Goal: Task Accomplishment & Management: Use online tool/utility

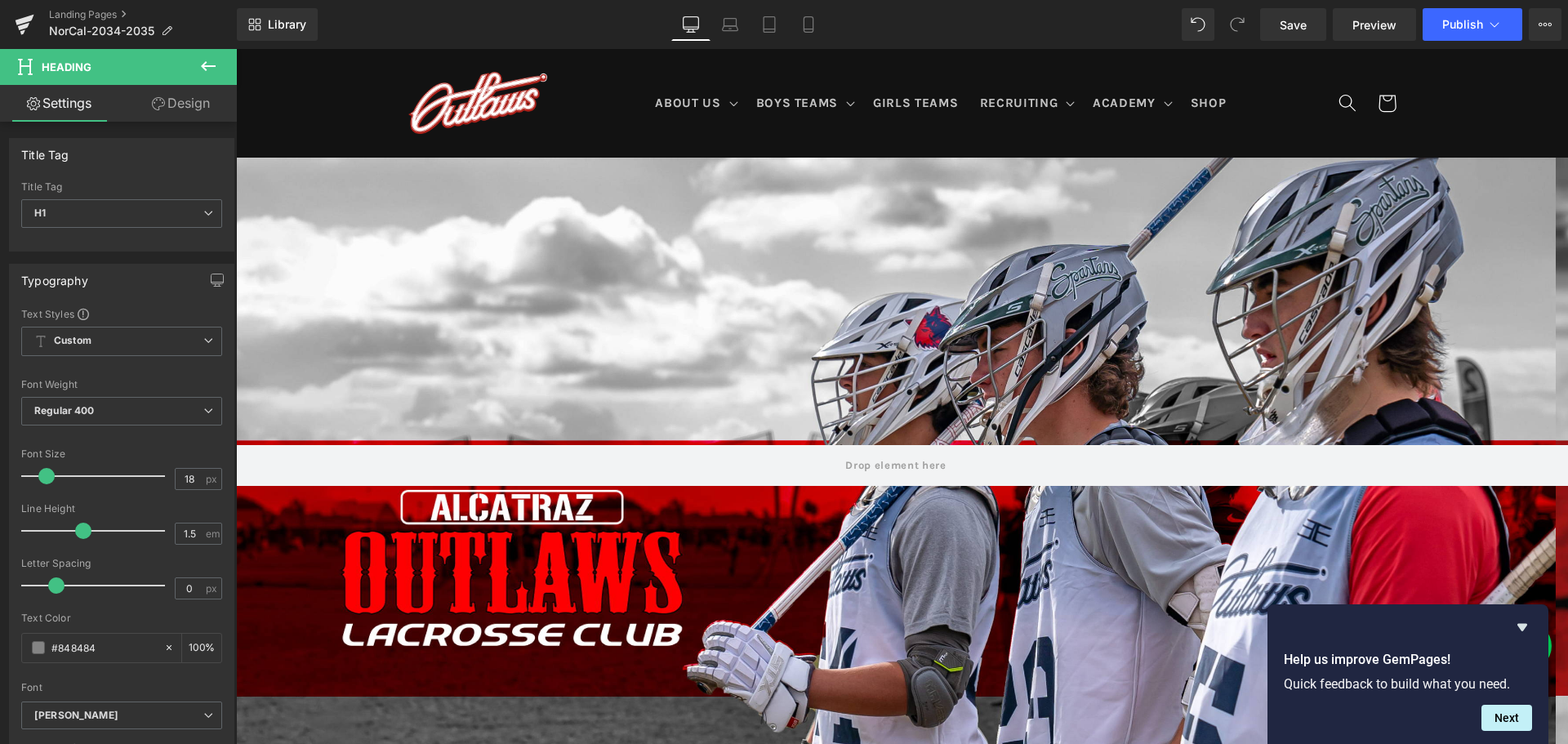
click at [50, 98] on link "Settings" at bounding box center [59, 103] width 118 height 37
click at [154, 60] on span "Heading" at bounding box center [98, 67] width 163 height 36
click at [210, 67] on icon at bounding box center [208, 66] width 15 height 9
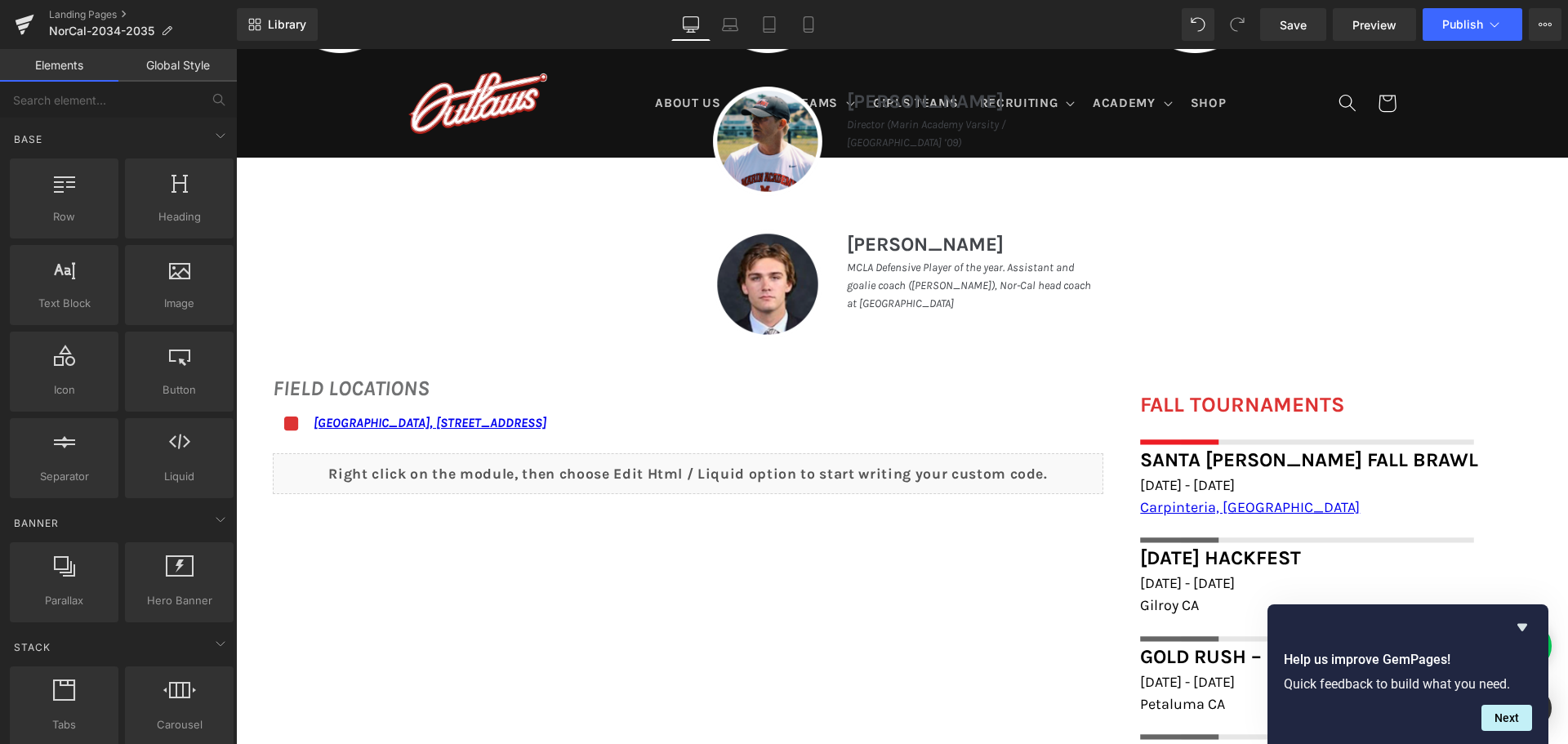
scroll to position [1062, 0]
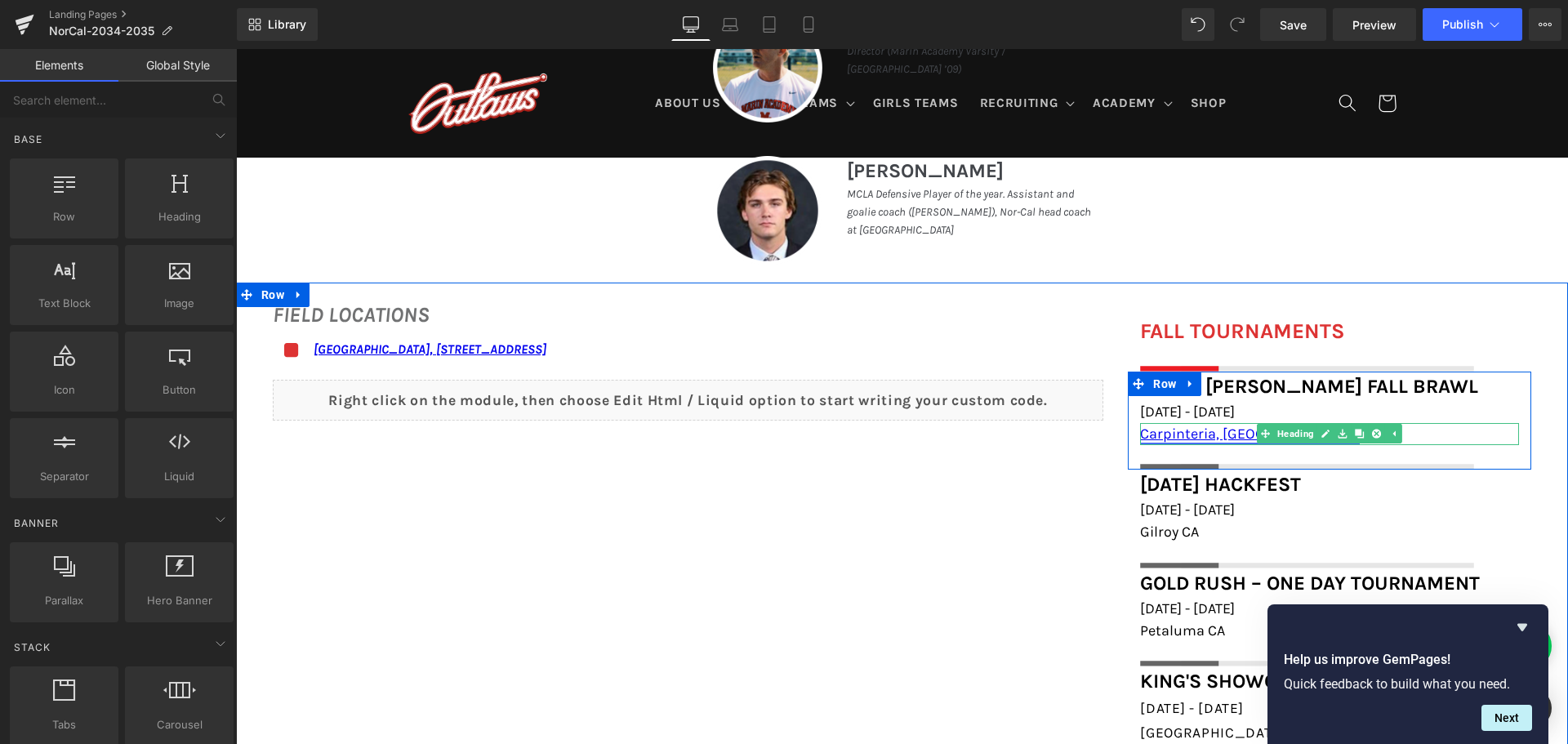
click at [1223, 433] on link "Carpinteria, [GEOGRAPHIC_DATA]" at bounding box center [1250, 433] width 219 height 18
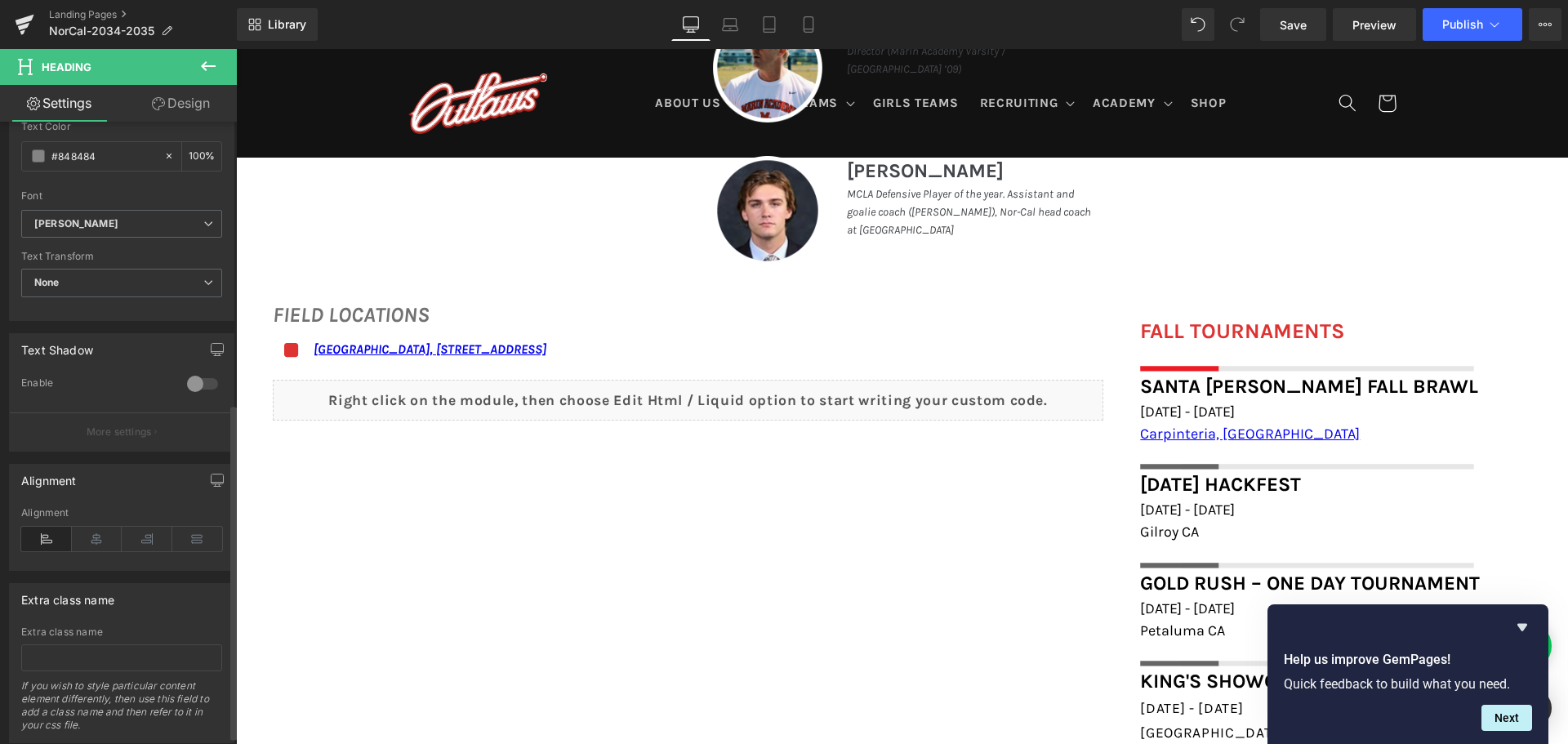
scroll to position [537, 0]
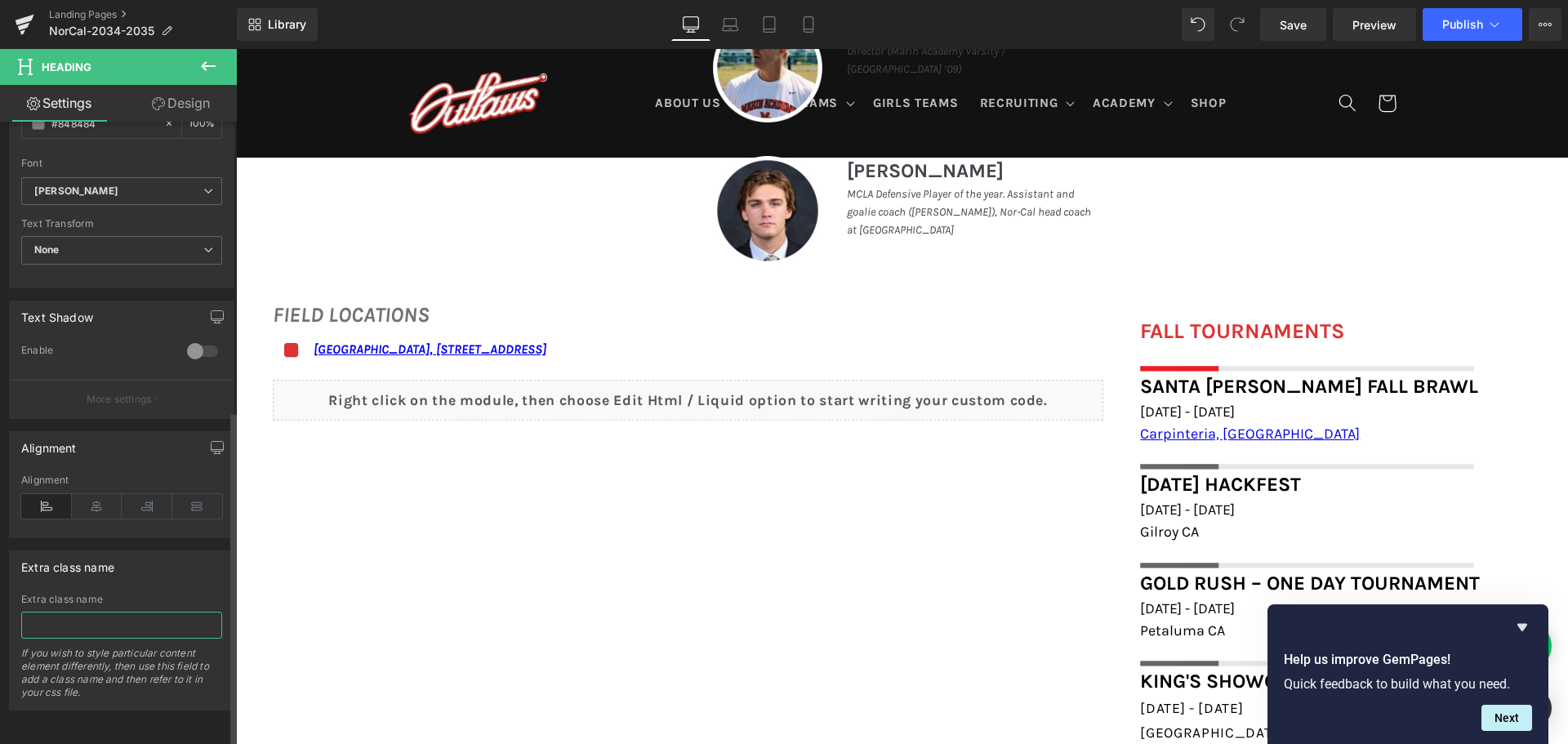
click at [118, 620] on input "text" at bounding box center [122, 625] width 201 height 27
type input "my-link"
click at [173, 725] on div "Title Tag H1 H2 H3 H4 H5 H6 Title Tag H1 H1 H2 H3 H4 H5 H6 Typography Text Styl…" at bounding box center [122, 436] width 244 height 630
click at [1273, 21] on link "Save" at bounding box center [1293, 24] width 67 height 33
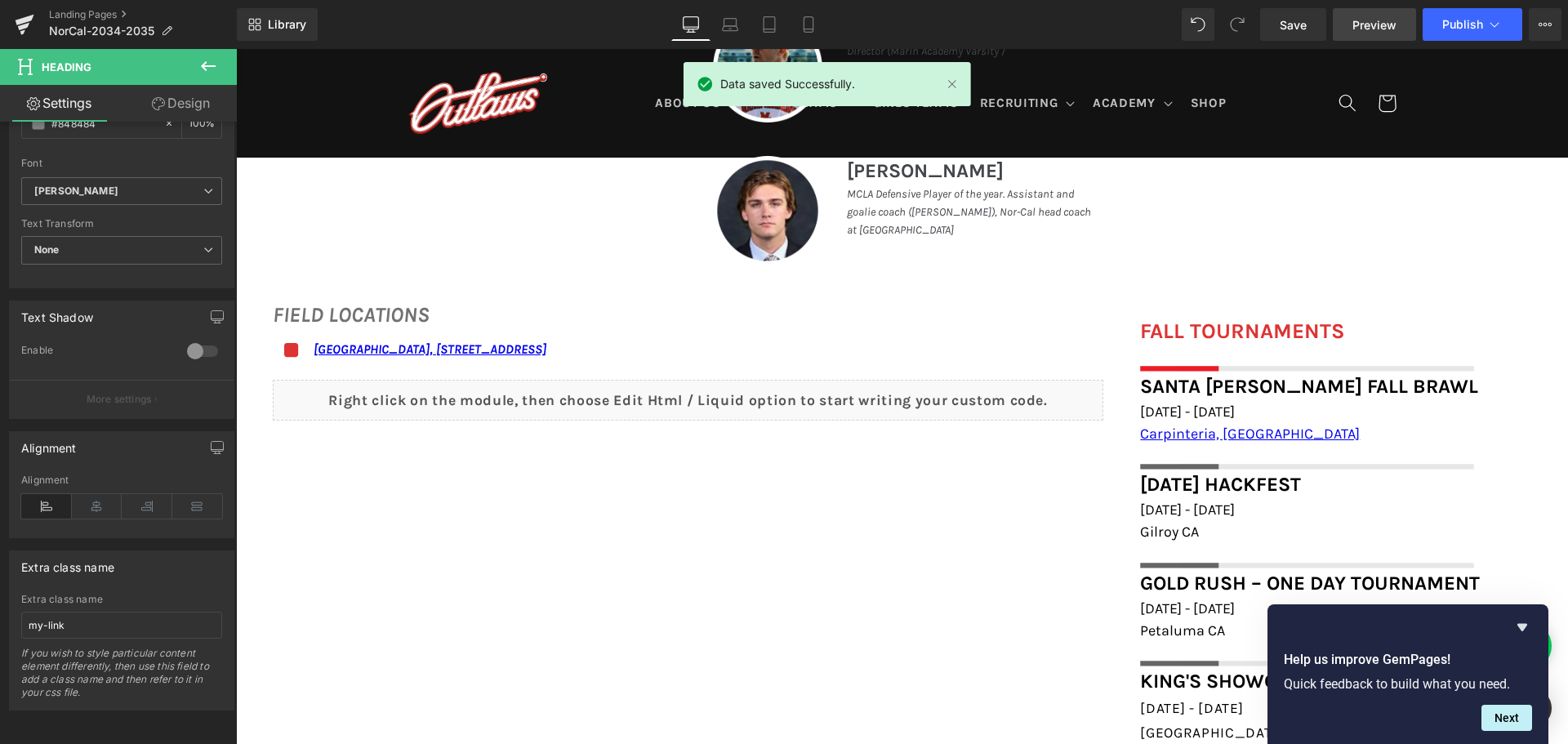
click at [1359, 29] on span "Preview" at bounding box center [1374, 24] width 44 height 17
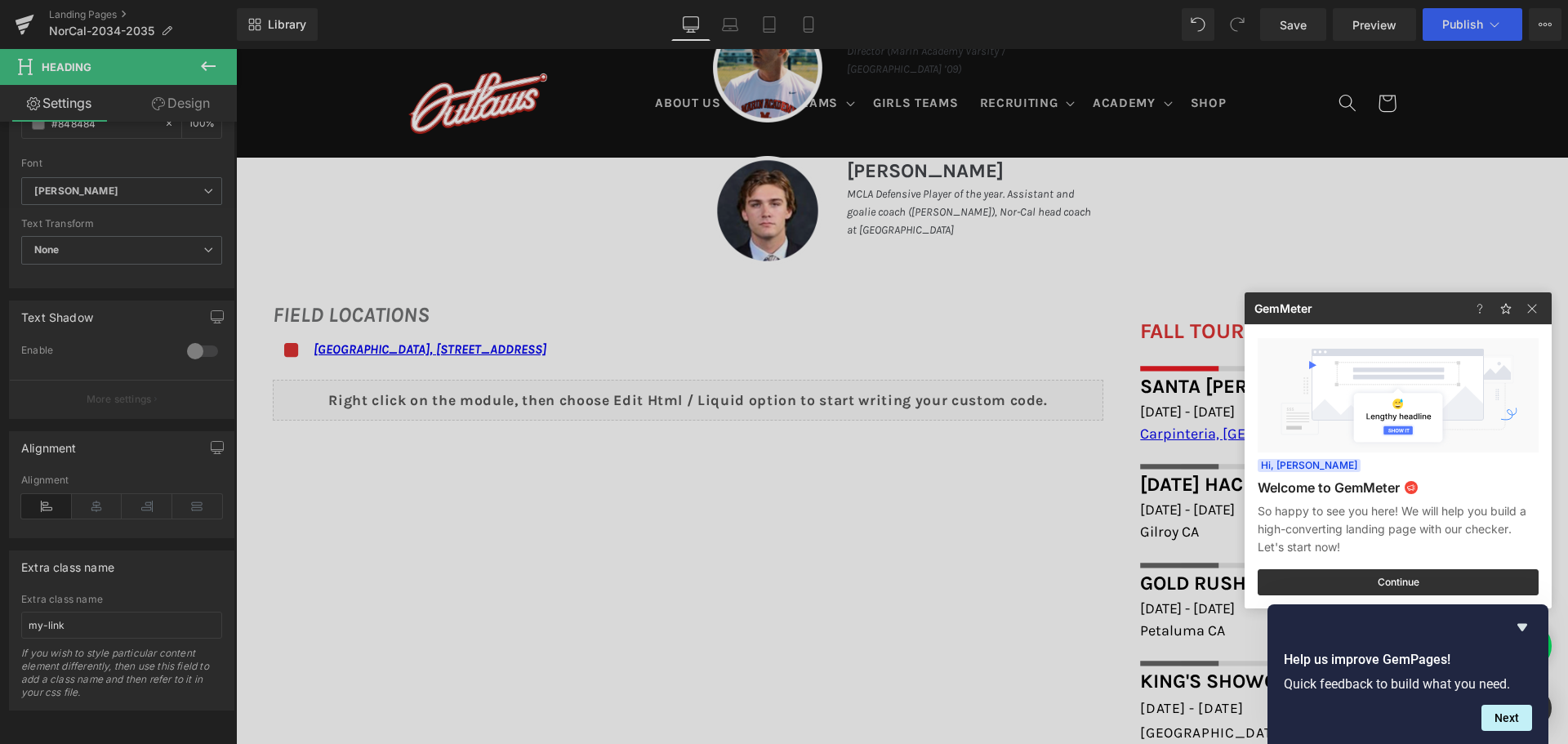
click at [760, 605] on div at bounding box center [784, 372] width 1568 height 744
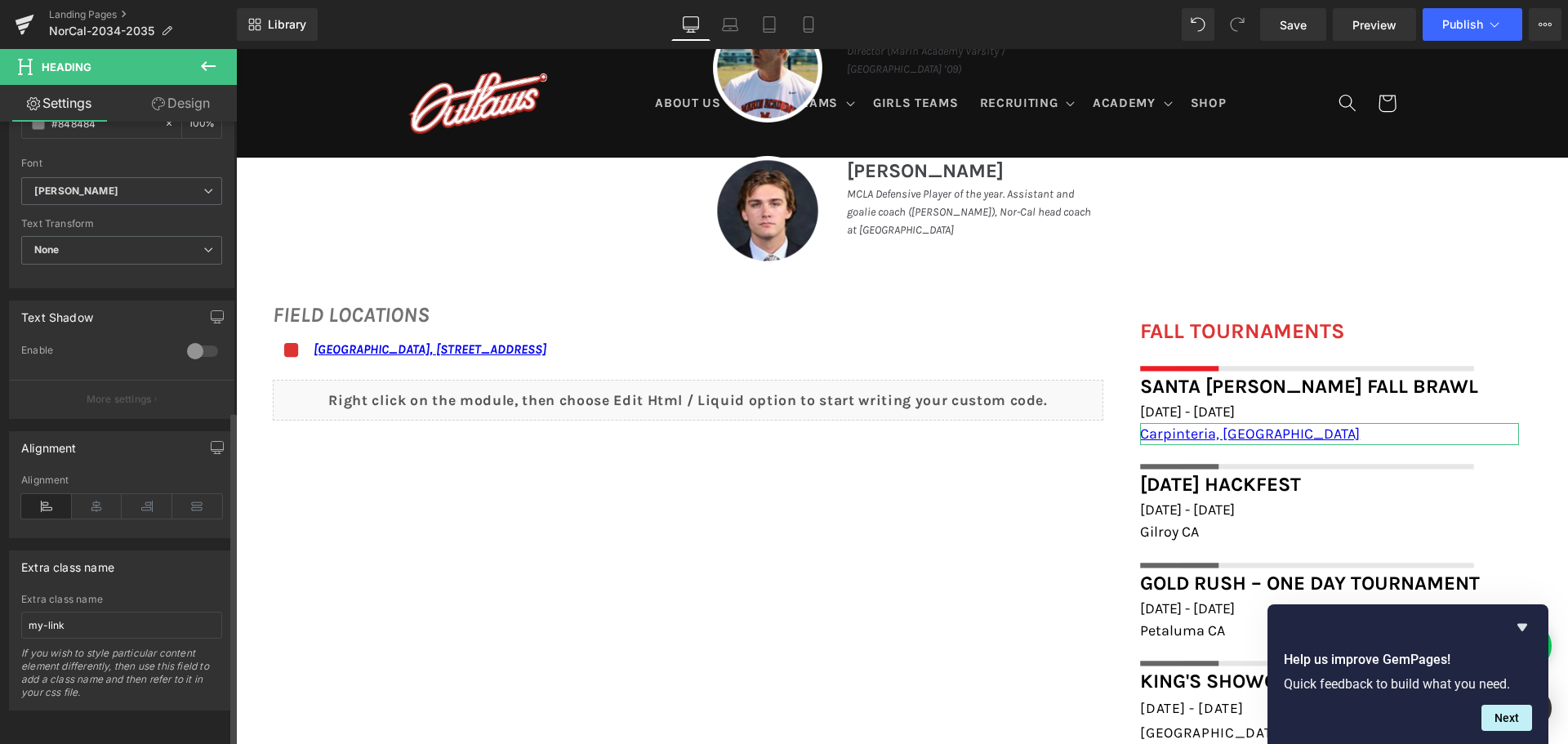
click at [95, 667] on div "If you wish to style particular content element differently, then use this fiel…" at bounding box center [122, 678] width 201 height 63
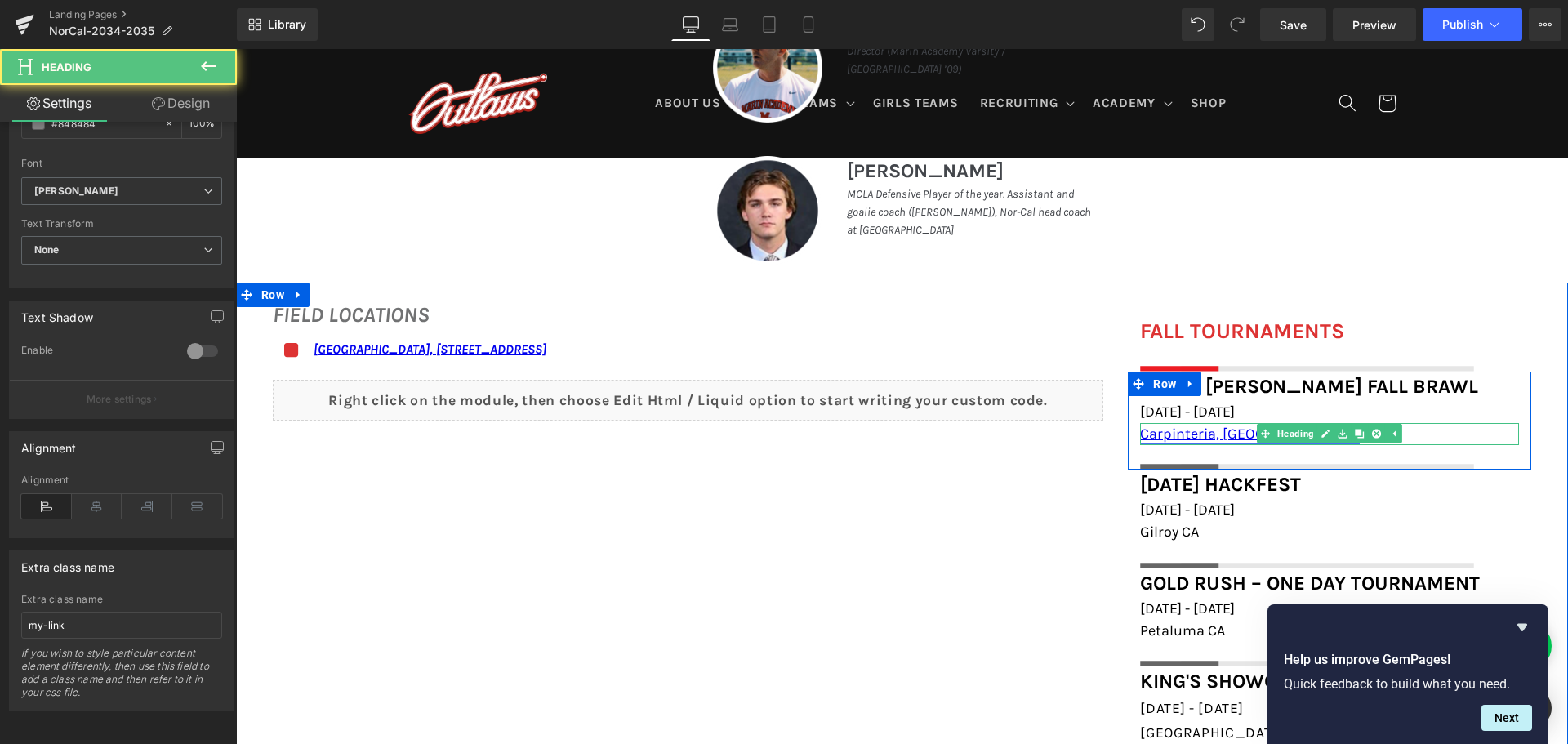
click at [1206, 436] on link "Carpinteria, [GEOGRAPHIC_DATA]" at bounding box center [1250, 433] width 219 height 18
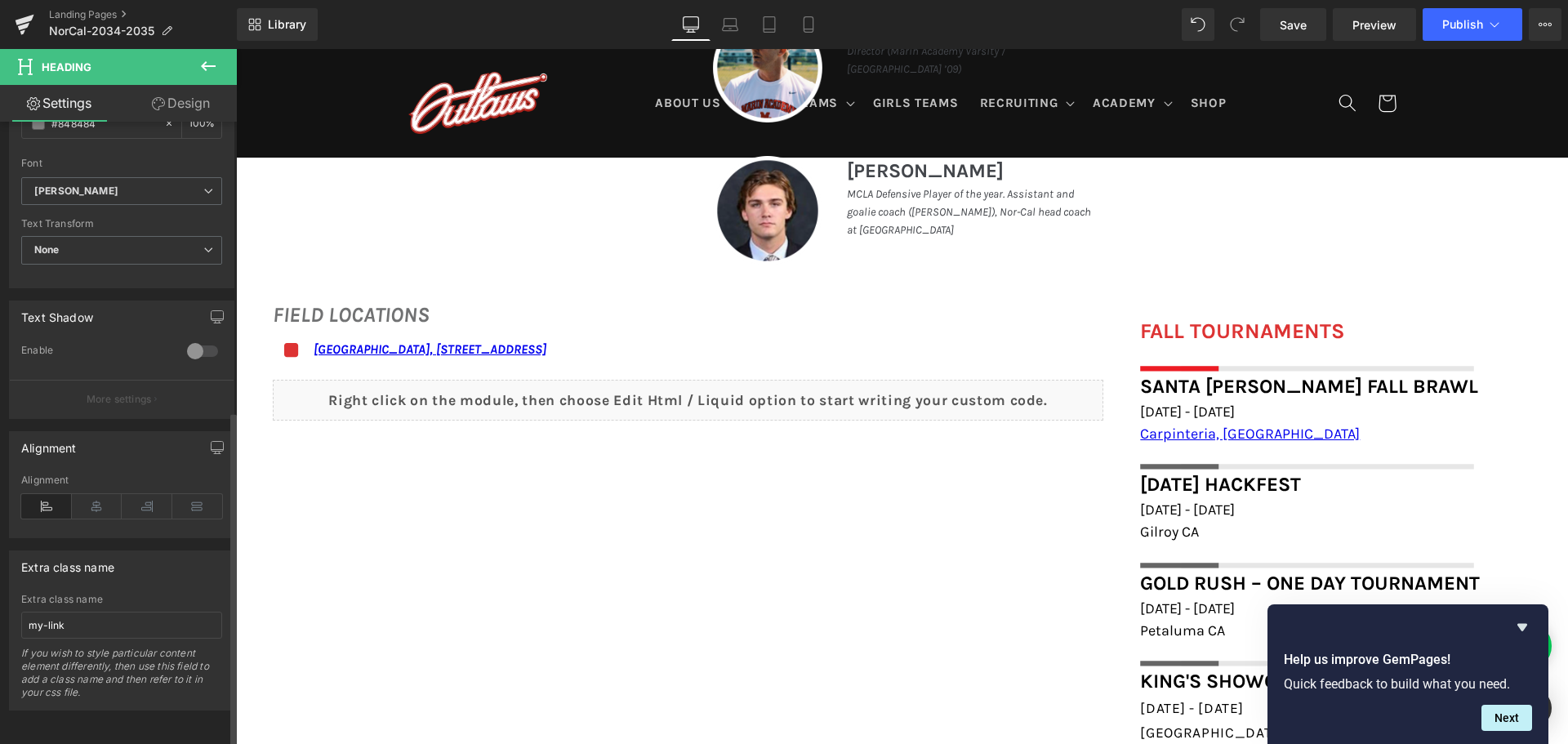
click at [78, 553] on div "Extra class name" at bounding box center [68, 563] width 93 height 23
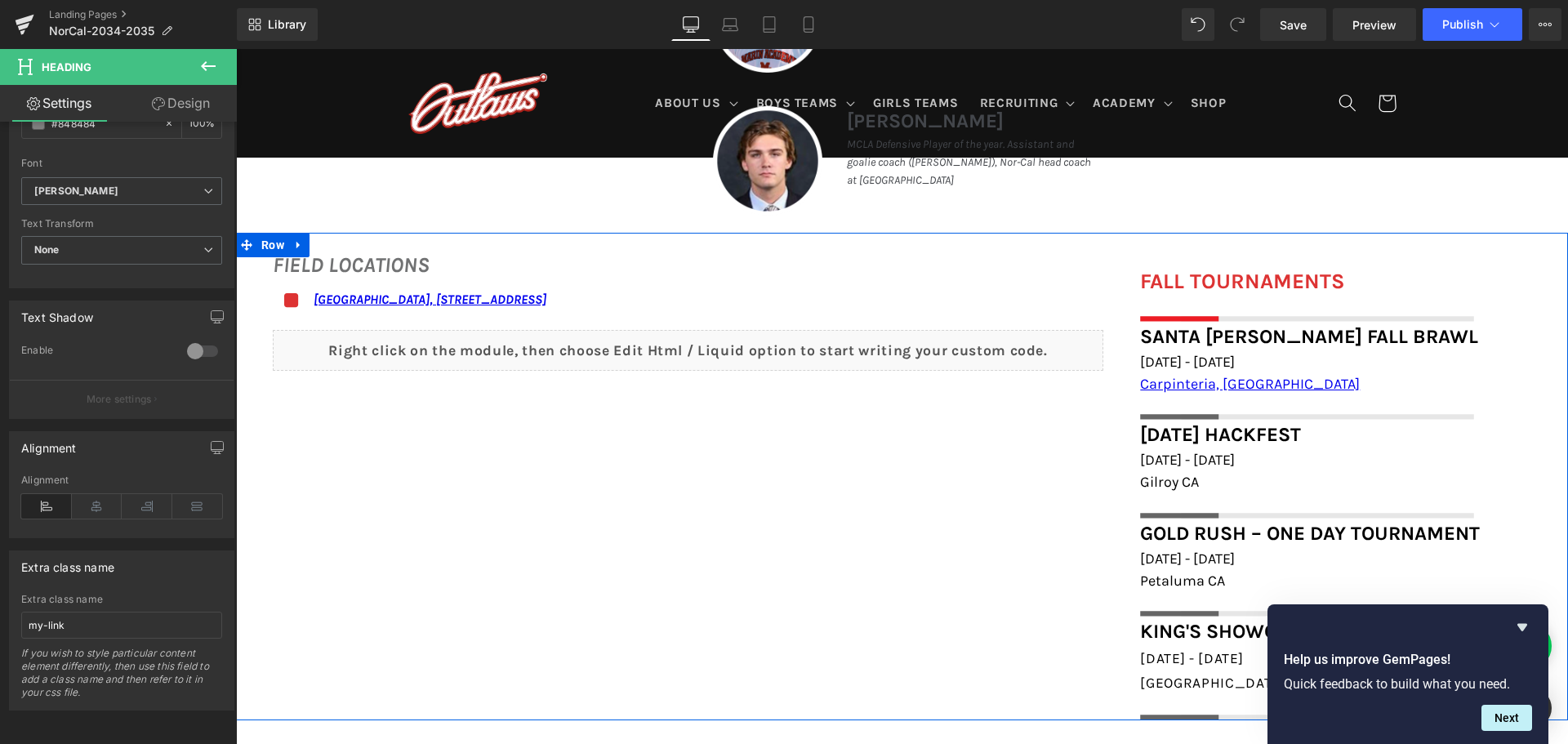
scroll to position [1225, 0]
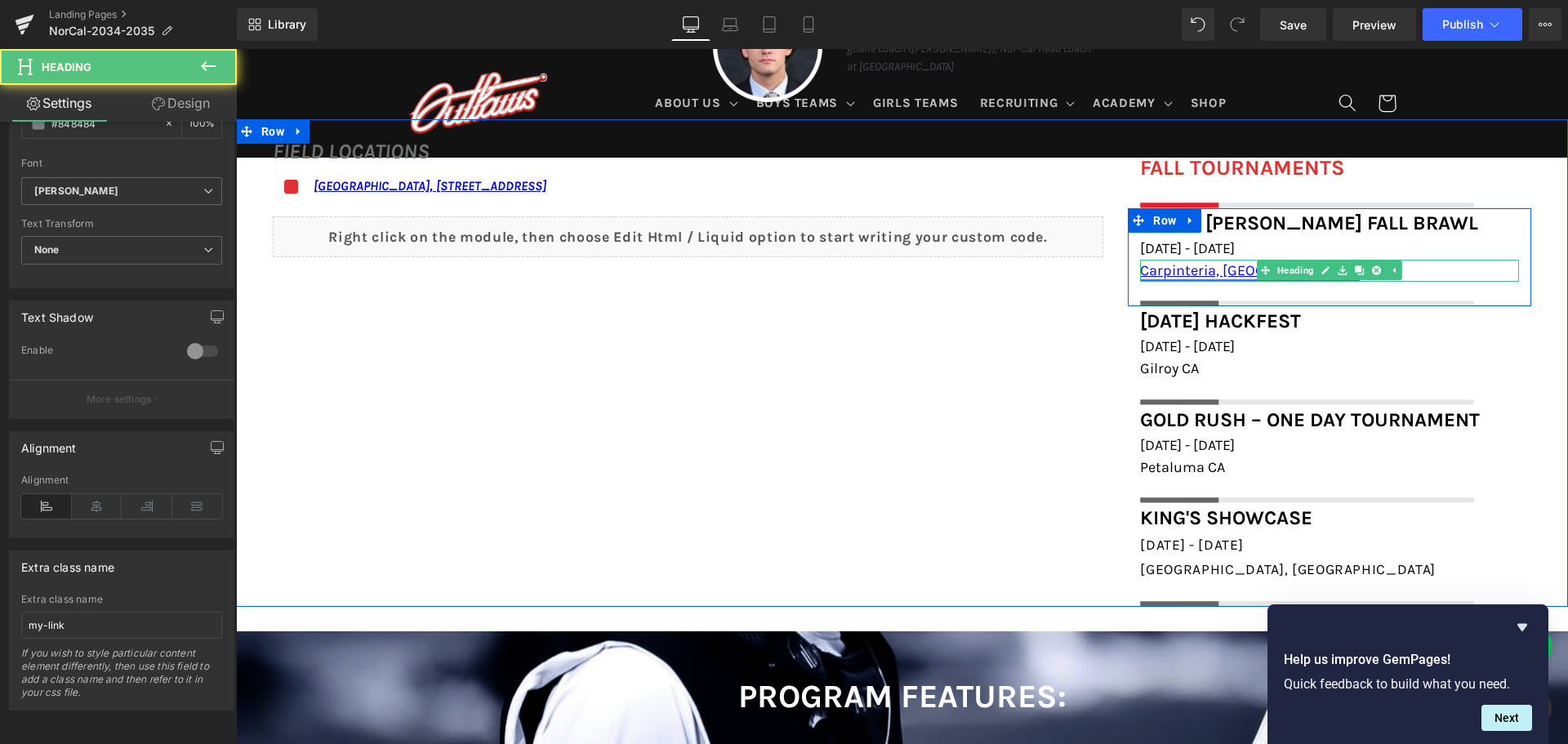
click at [1166, 272] on link "Carpinteria, [GEOGRAPHIC_DATA]" at bounding box center [1250, 270] width 219 height 18
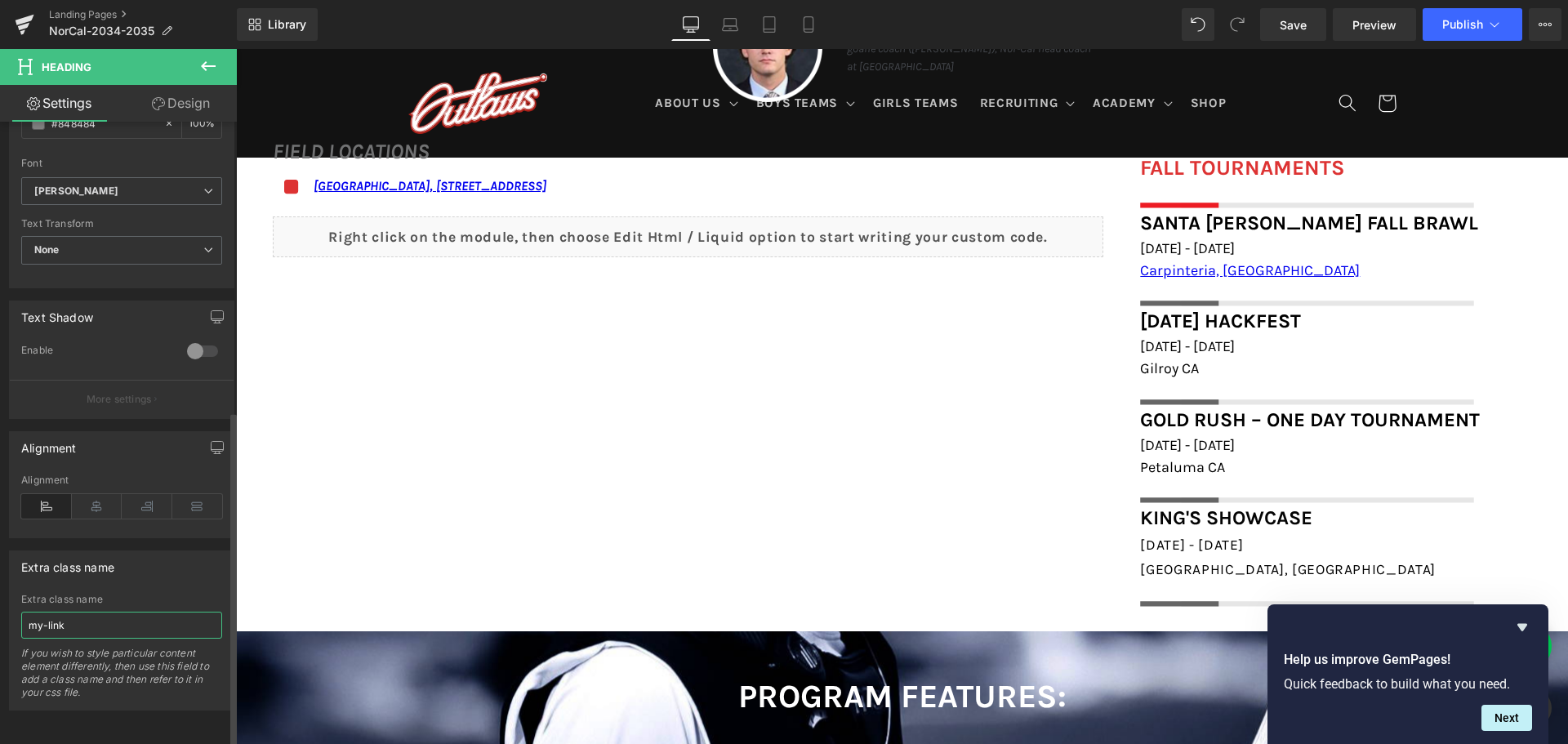
click at [143, 612] on input "my-link" at bounding box center [122, 625] width 201 height 27
click at [167, 568] on div "Extra class name" at bounding box center [121, 567] width 224 height 31
click at [146, 616] on input "my-link" at bounding box center [122, 625] width 201 height 27
click at [158, 581] on div "Extra class name my-link Extra class name my-link If you wish to style particul…" at bounding box center [122, 630] width 225 height 160
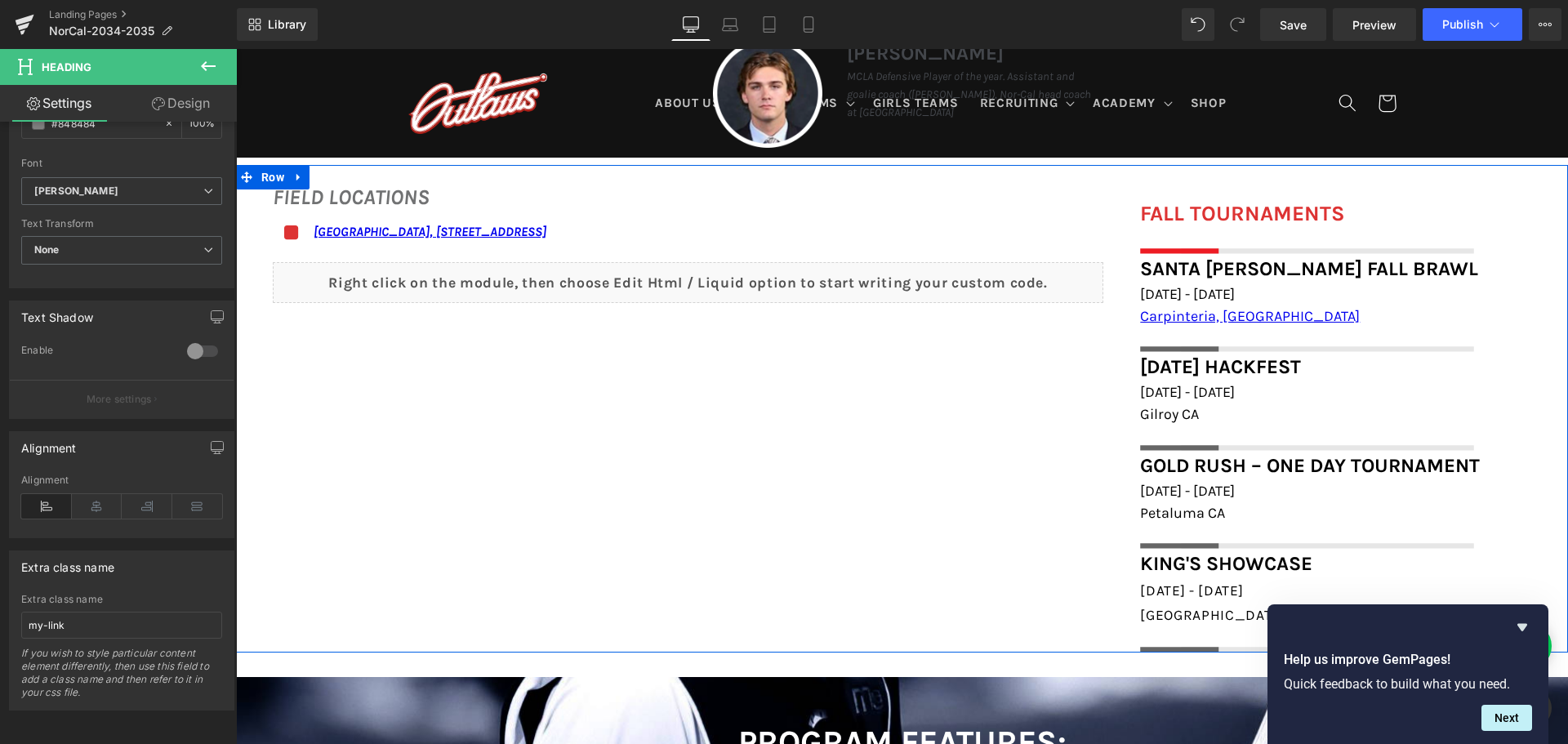
scroll to position [1144, 0]
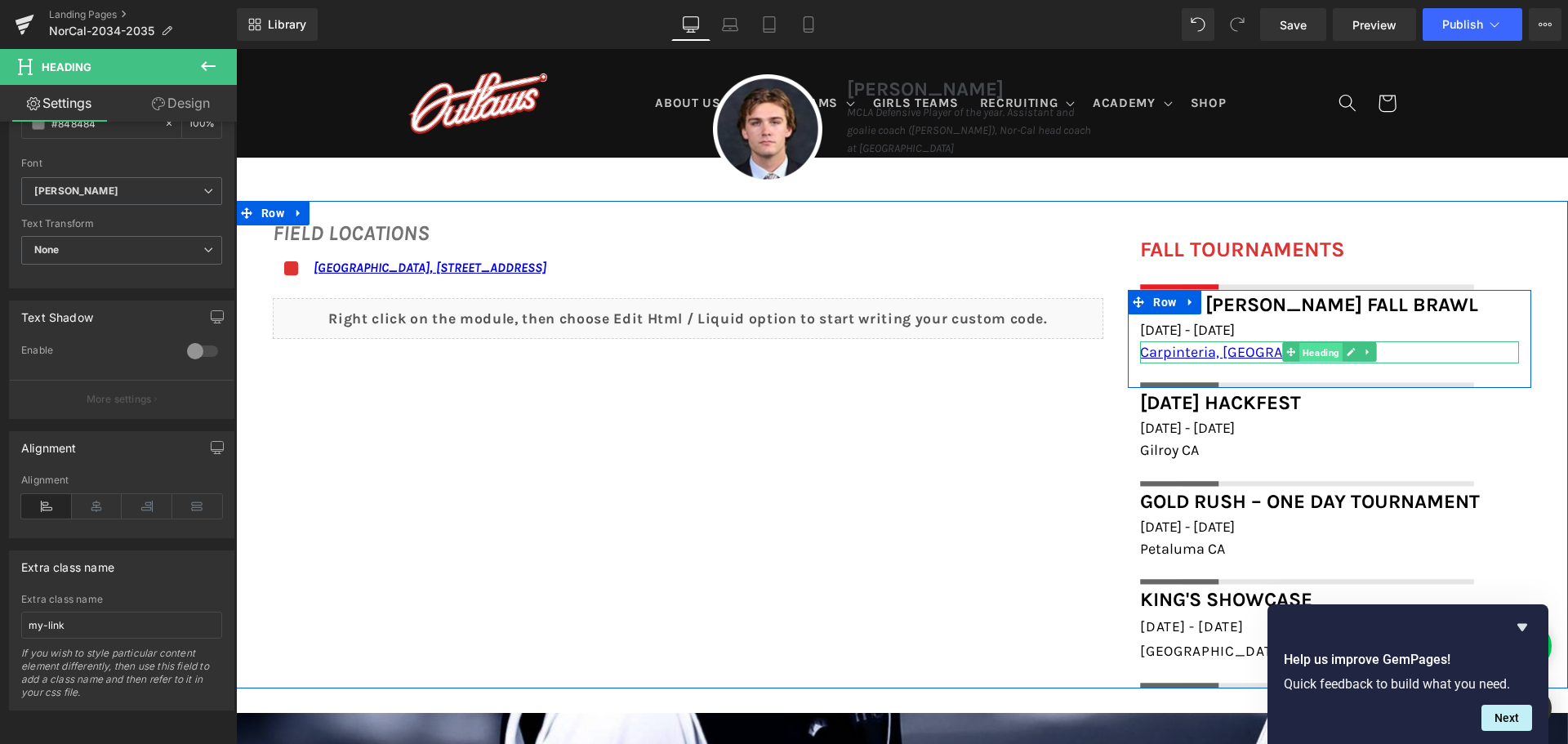
click at [1299, 347] on span "Heading" at bounding box center [1320, 353] width 43 height 20
click at [1256, 359] on div at bounding box center [1330, 361] width 379 height 4
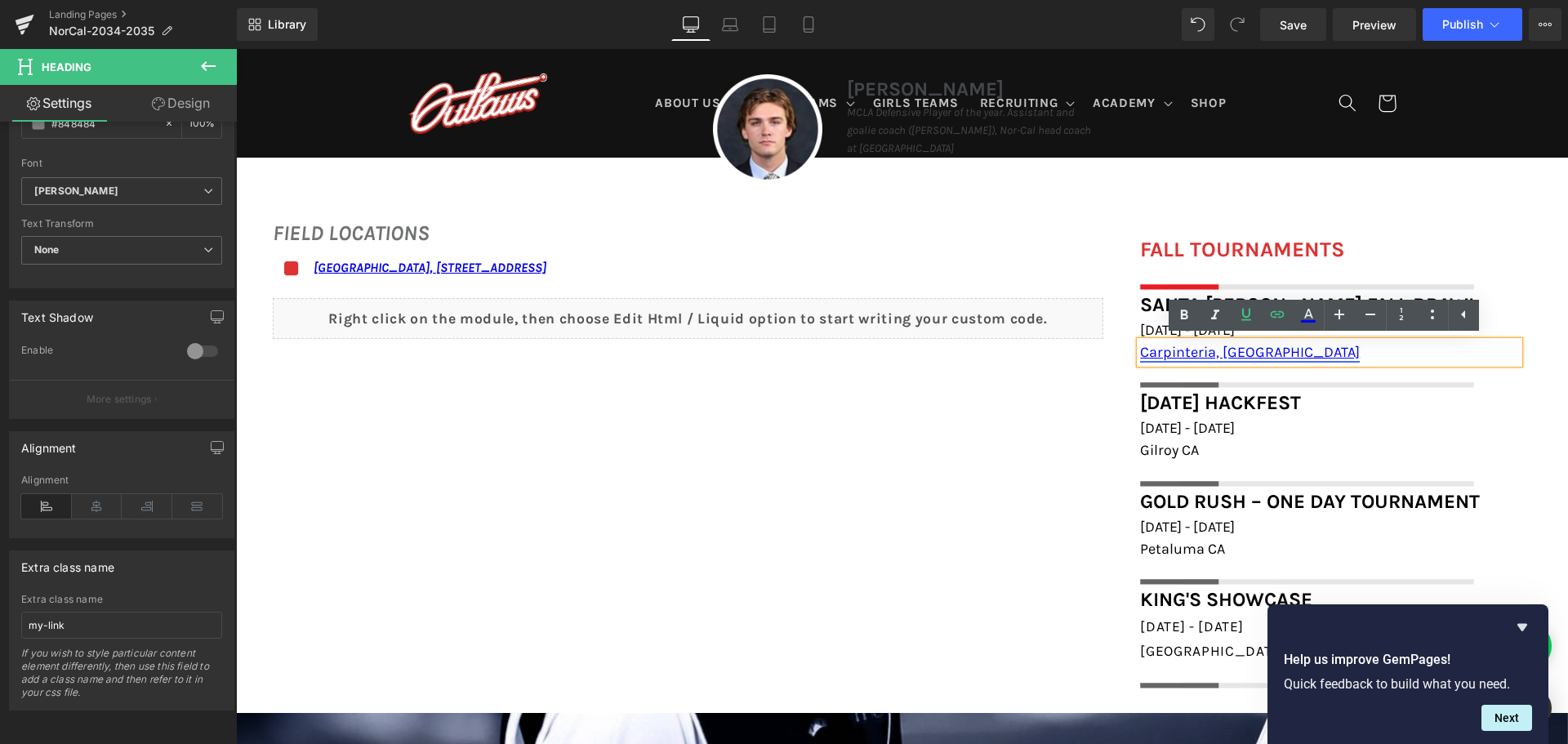
click at [1228, 353] on link "Carpinteria, [GEOGRAPHIC_DATA]" at bounding box center [1250, 352] width 219 height 18
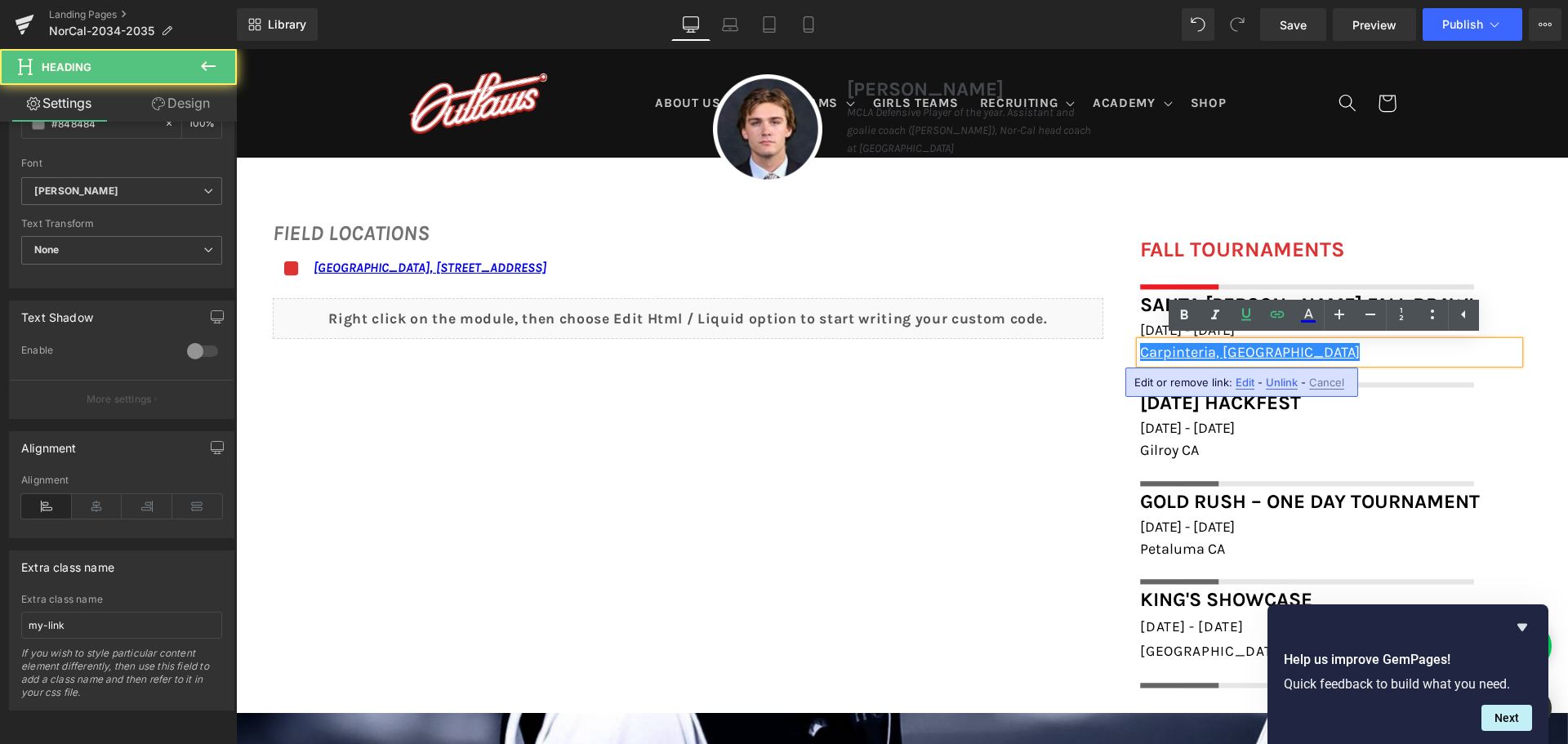
click at [1302, 350] on h1 "Carpinteria, [GEOGRAPHIC_DATA]" at bounding box center [1330, 353] width 379 height 23
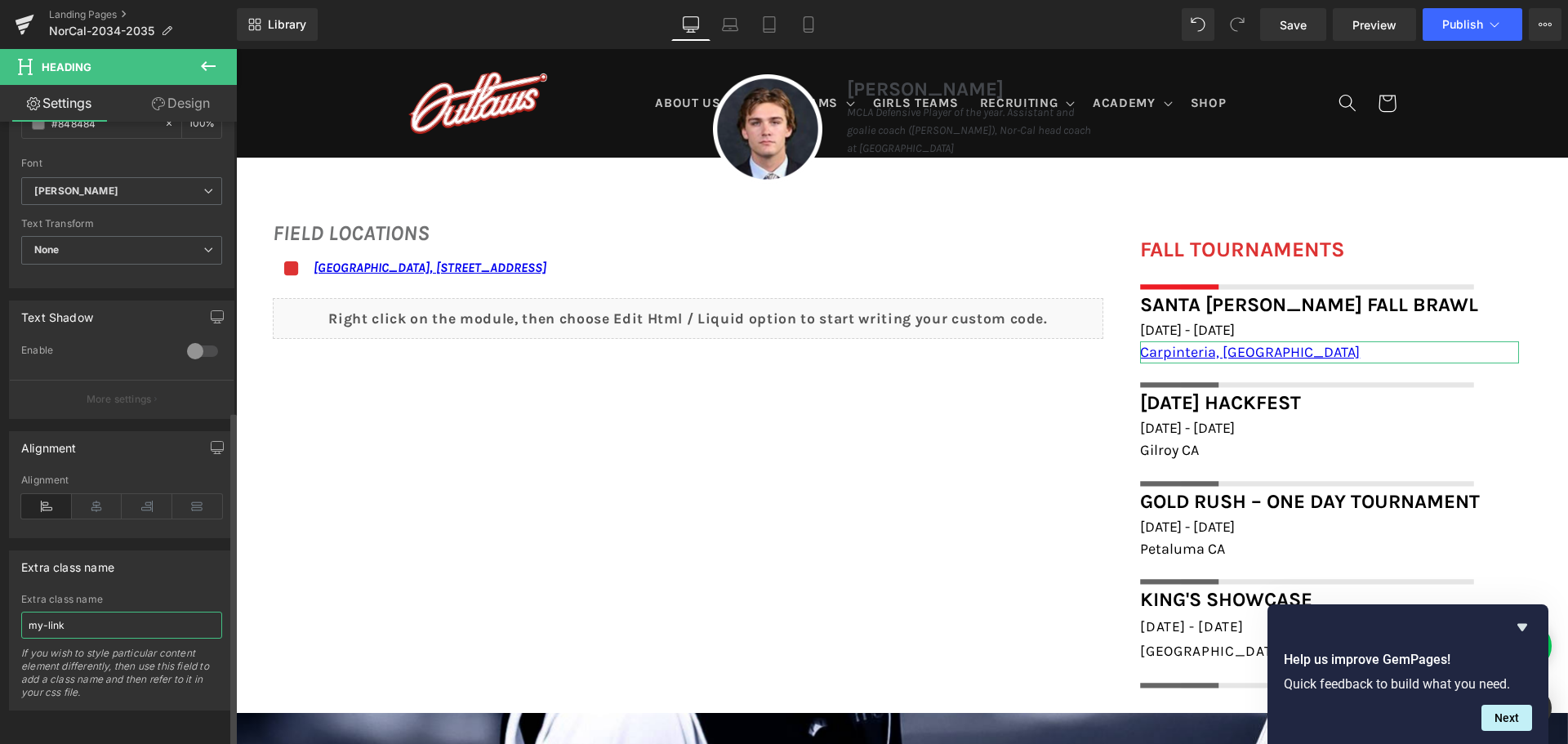
click at [130, 616] on input "my-link" at bounding box center [122, 625] width 201 height 27
click at [104, 612] on input "my-link" at bounding box center [122, 625] width 201 height 27
click at [133, 571] on div "Extra class name my-link Extra class name my-link If you wish to style particul…" at bounding box center [122, 630] width 225 height 160
click at [1299, 23] on span "Save" at bounding box center [1293, 24] width 27 height 17
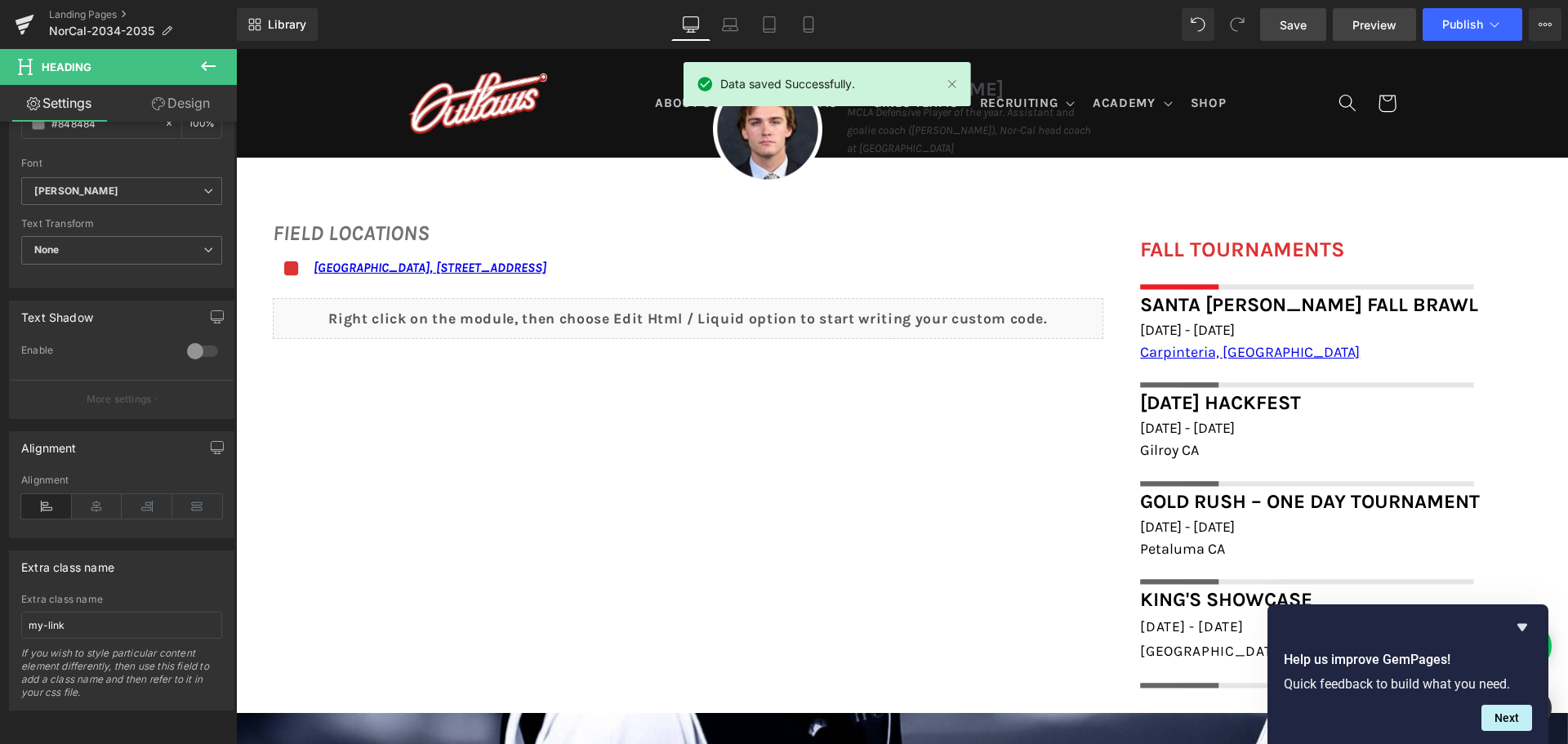
click at [1379, 18] on span "Preview" at bounding box center [1374, 24] width 44 height 17
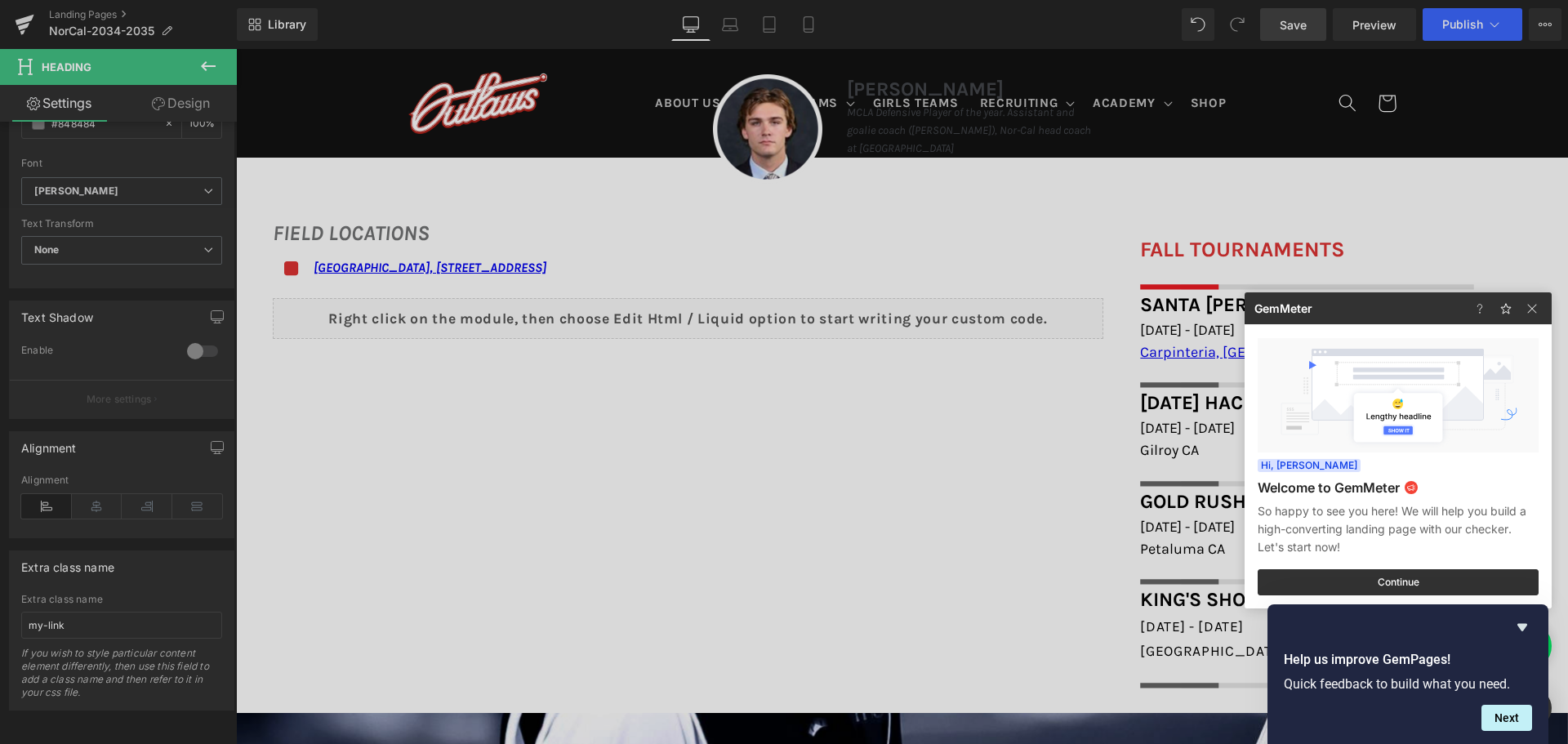
click at [1469, 23] on div at bounding box center [784, 372] width 1568 height 744
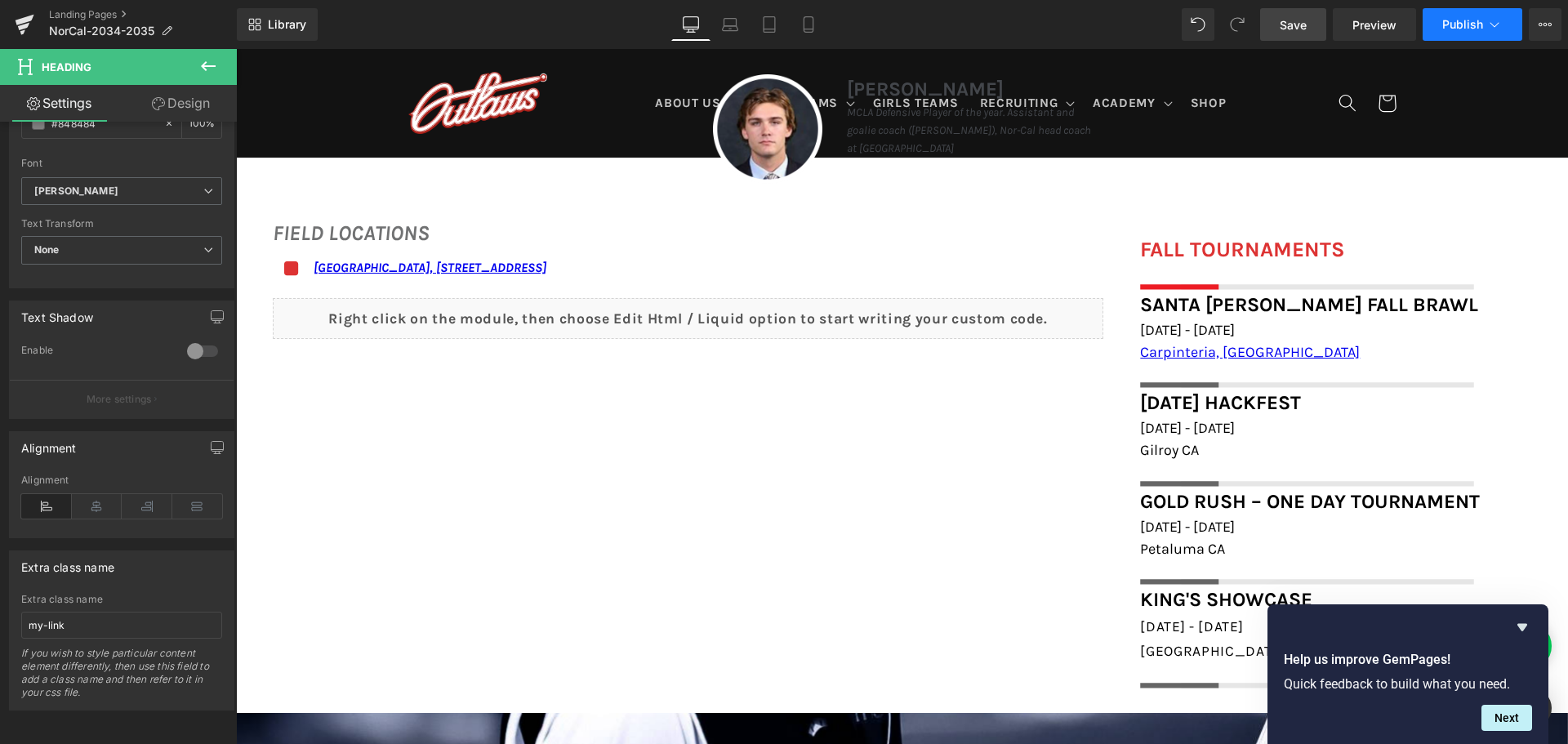
click at [1467, 28] on span "Publish" at bounding box center [1463, 24] width 41 height 13
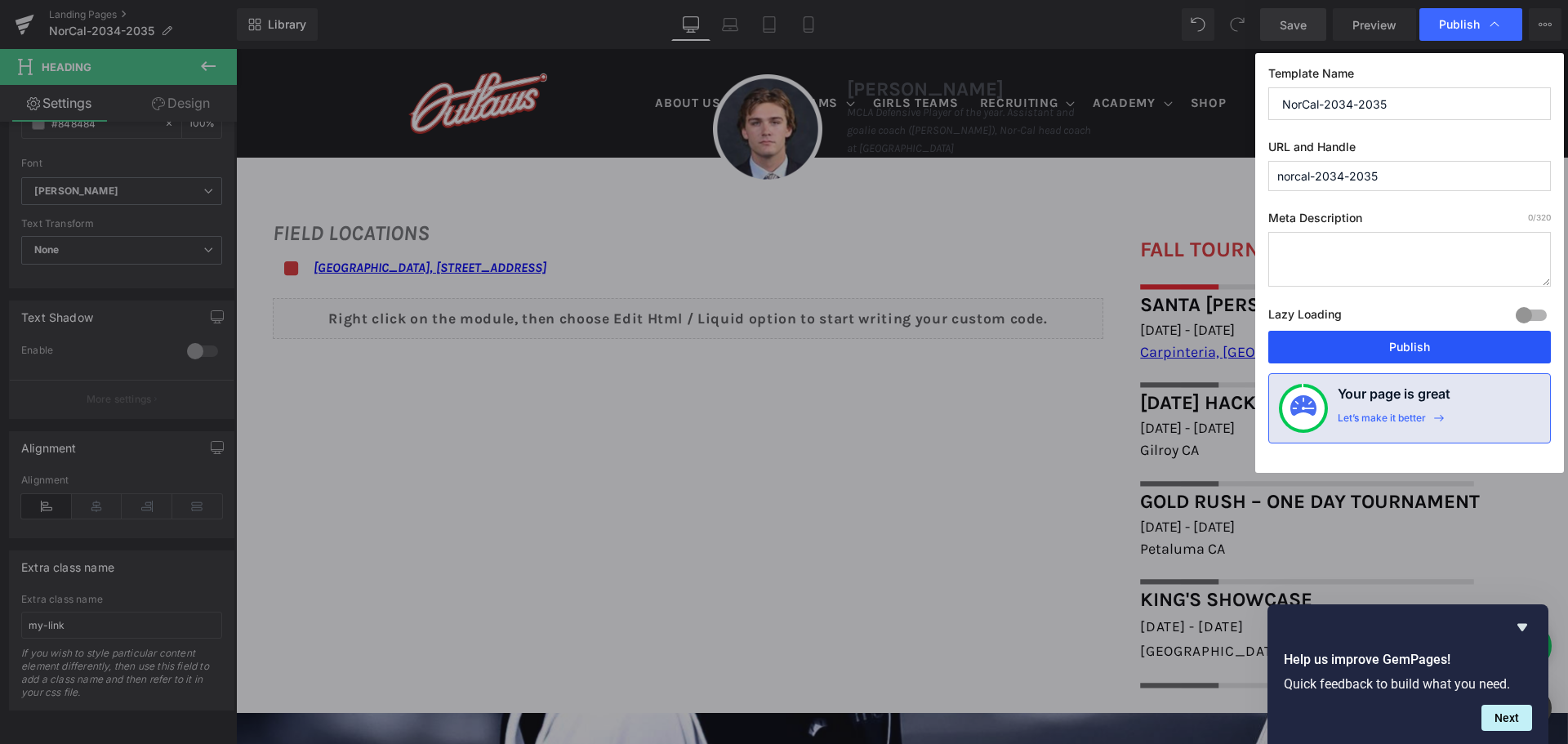
click at [1381, 343] on button "Publish" at bounding box center [1409, 347] width 282 height 33
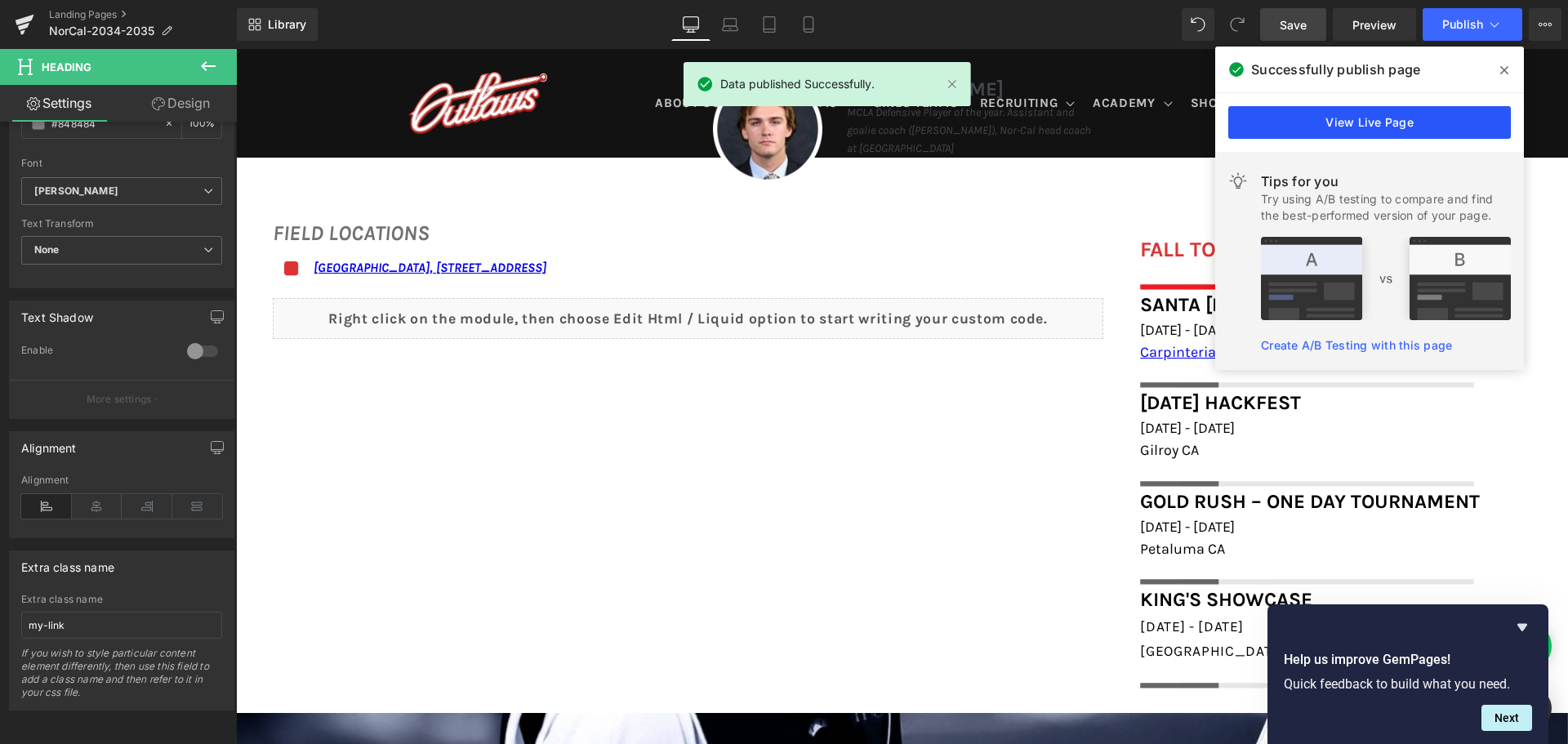
click at [1371, 117] on link "View Live Page" at bounding box center [1369, 122] width 282 height 33
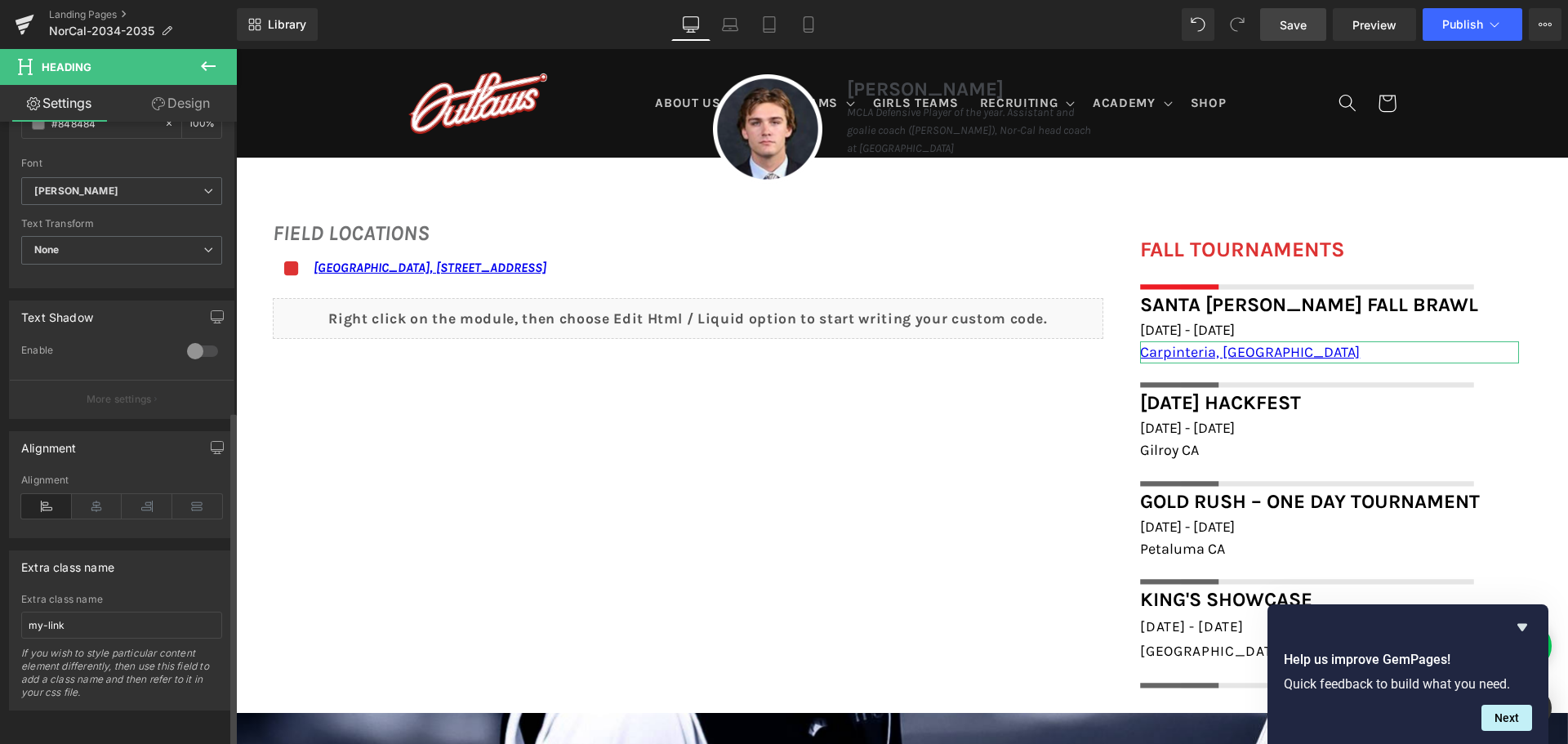
click at [117, 569] on div "Extra class name" at bounding box center [121, 567] width 224 height 31
click at [123, 668] on div "If you wish to style particular content element differently, then use this fiel…" at bounding box center [122, 678] width 201 height 63
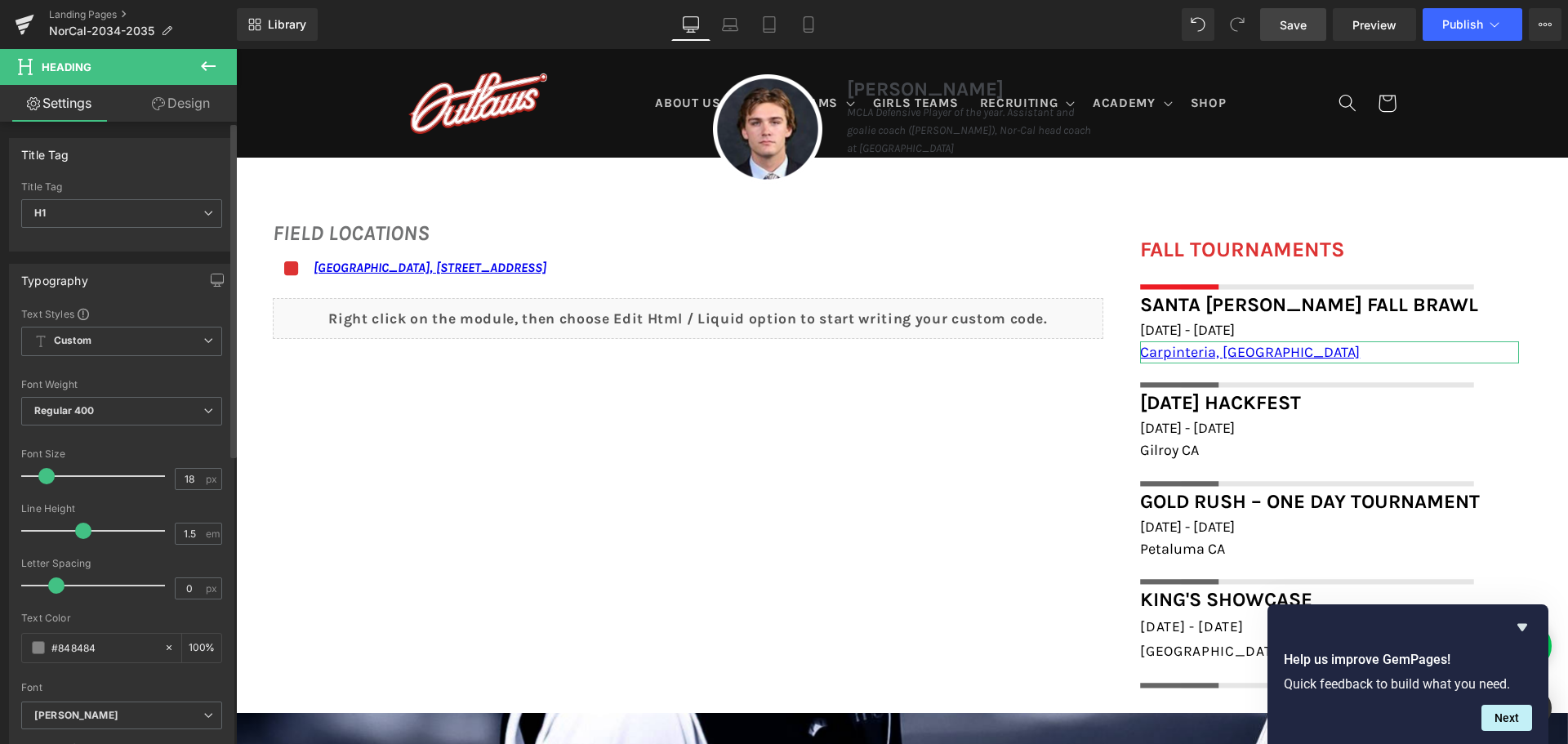
click at [81, 313] on span at bounding box center [83, 314] width 11 height 11
click at [129, 334] on span "Custom Setup Global Style" at bounding box center [122, 341] width 201 height 29
click at [105, 401] on div "Setup Global Style" at bounding box center [118, 407] width 194 height 38
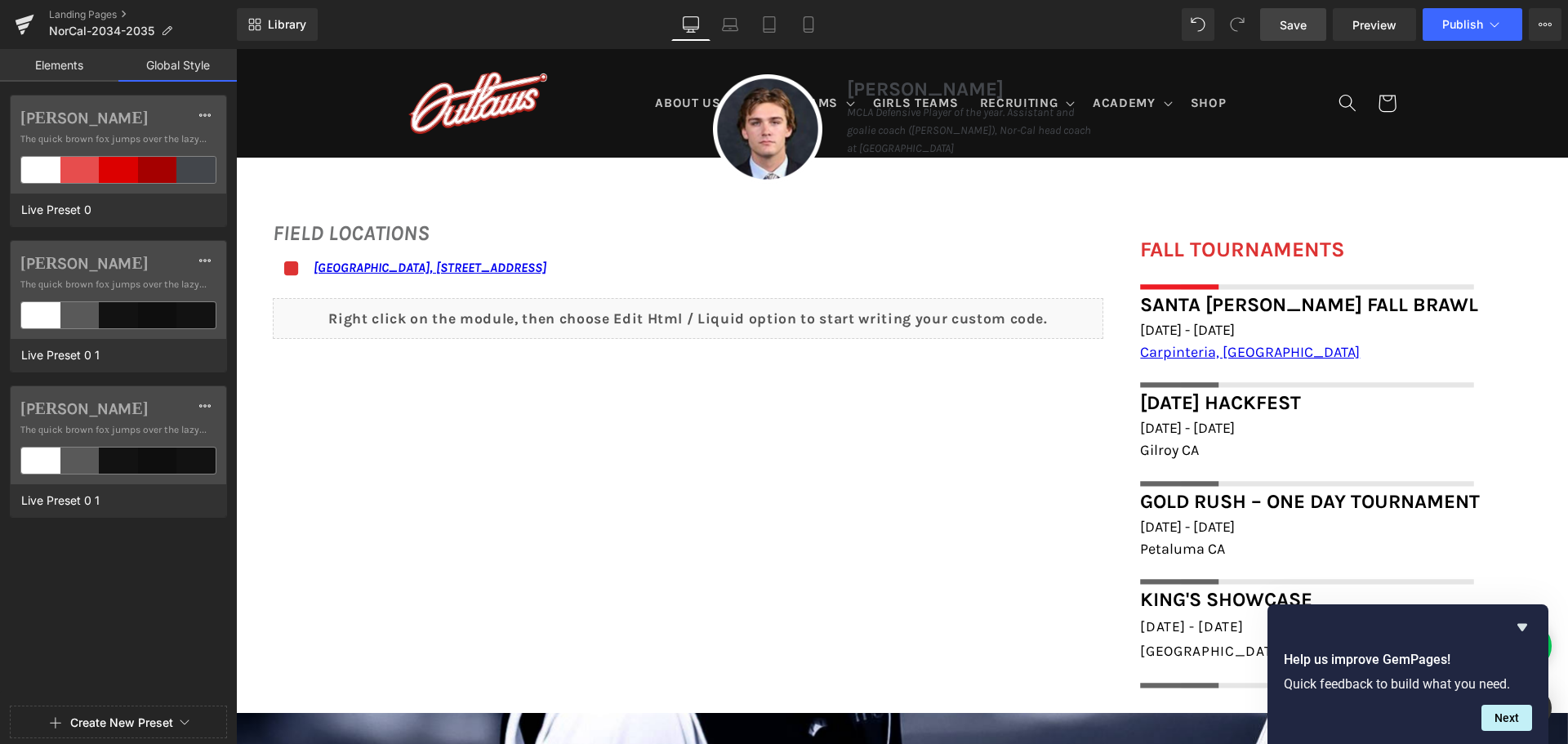
click at [82, 68] on link "Elements" at bounding box center [59, 65] width 118 height 33
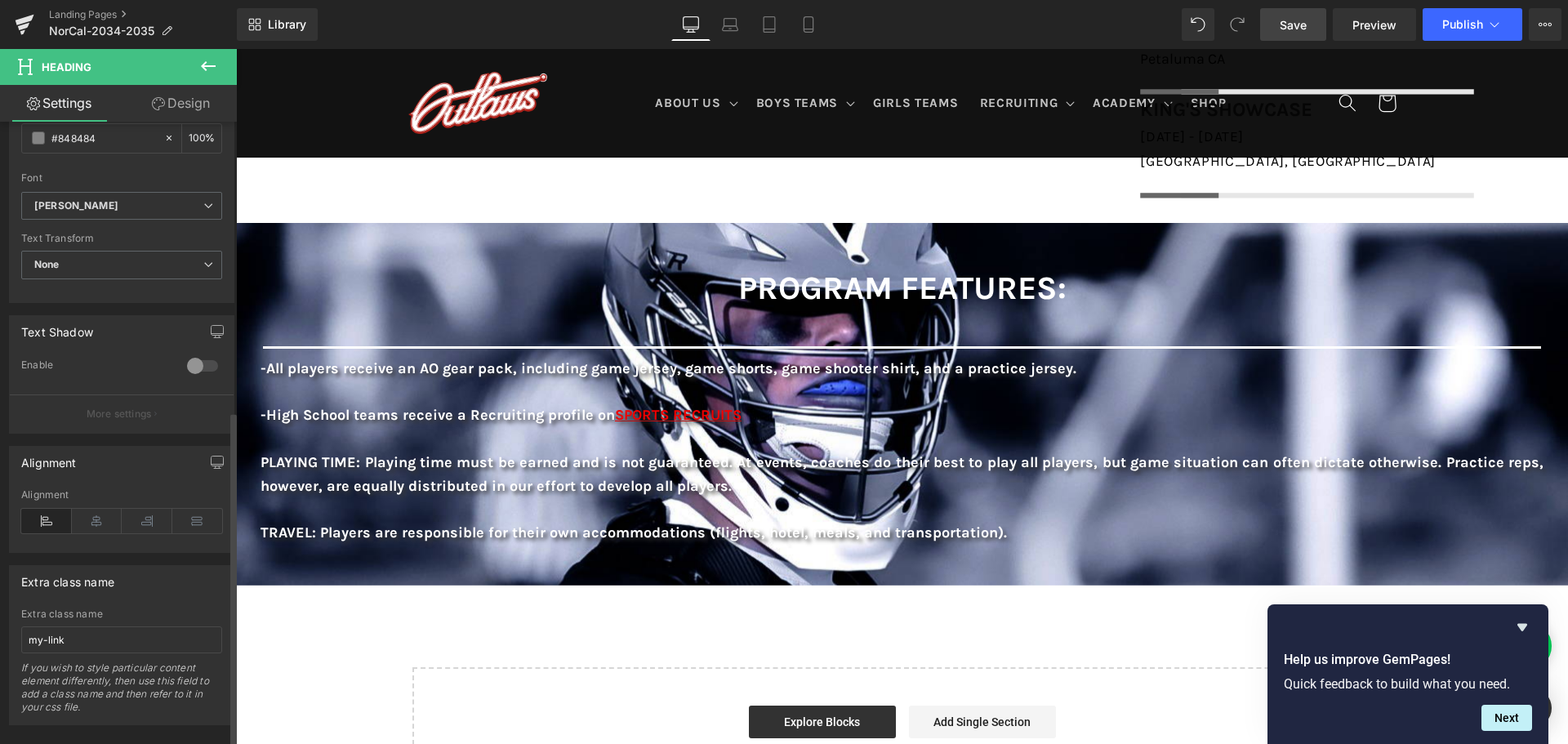
scroll to position [537, 0]
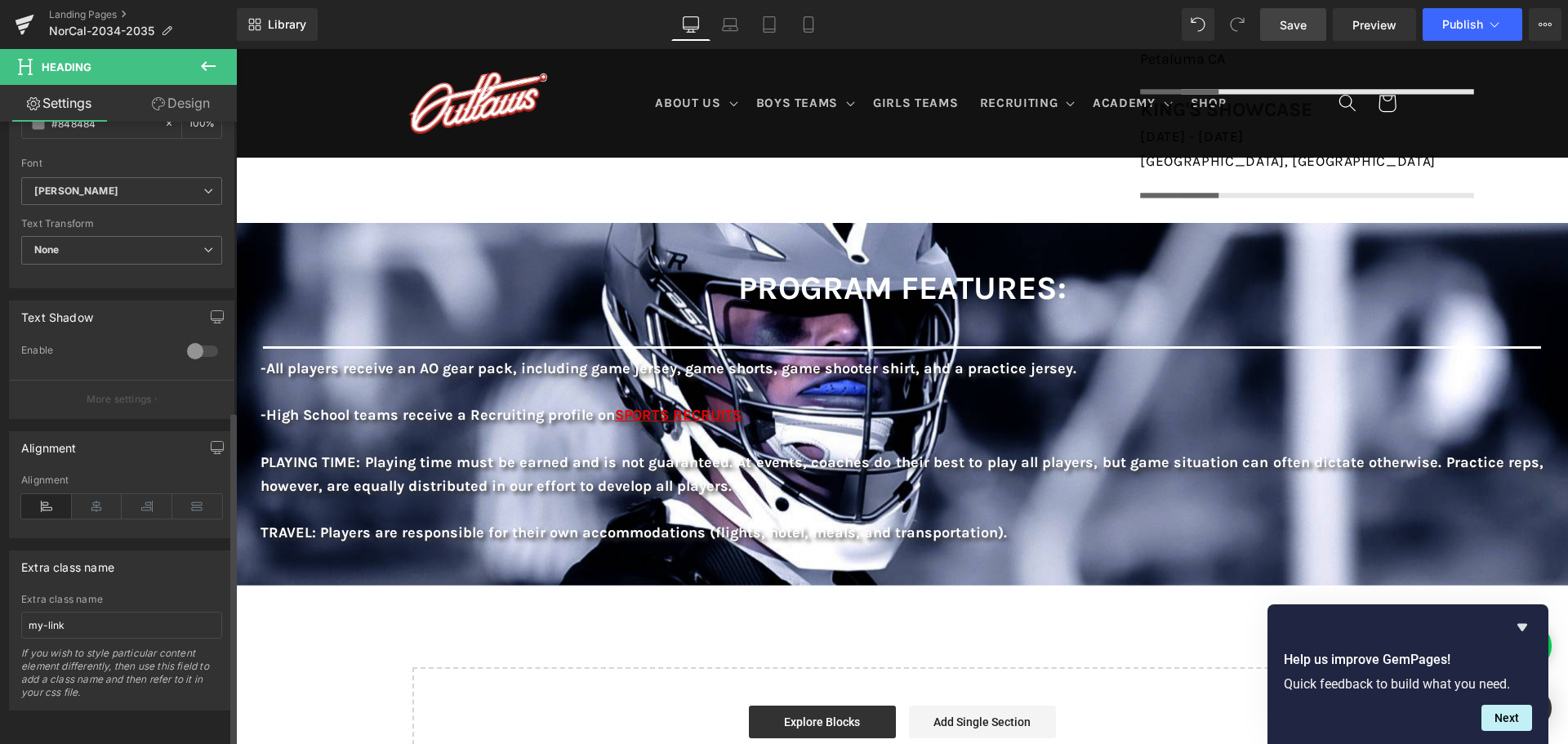
drag, startPoint x: 124, startPoint y: 554, endPoint x: 28, endPoint y: 549, distance: 96.1
click at [28, 552] on div "Extra class name" at bounding box center [121, 567] width 224 height 31
click at [118, 554] on div "Extra class name" at bounding box center [121, 567] width 224 height 31
click at [117, 553] on div "Extra class name" at bounding box center [121, 567] width 224 height 31
click at [107, 581] on div "Extra class name my-link Extra class name my-link If you wish to style particul…" at bounding box center [122, 630] width 225 height 160
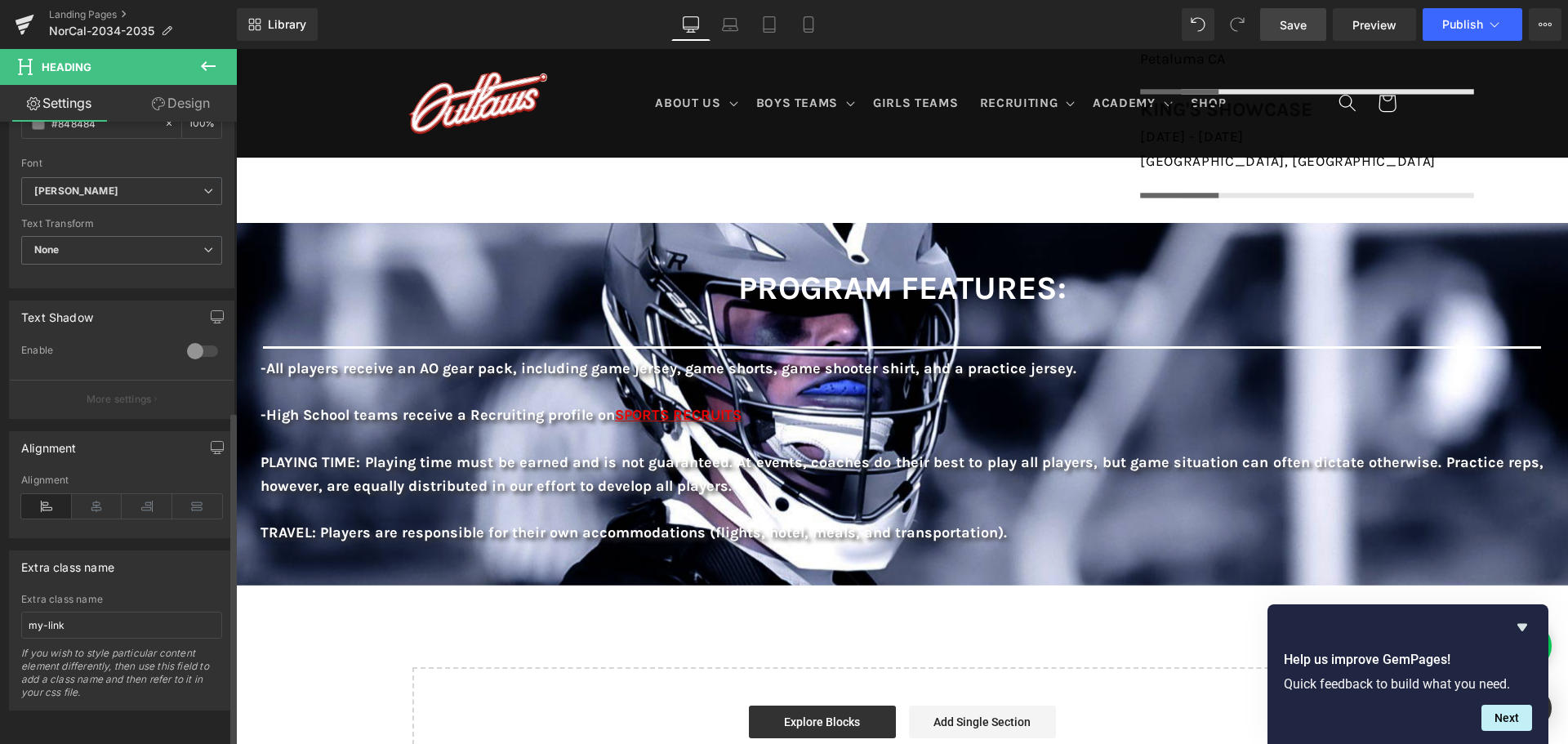
drag, startPoint x: 106, startPoint y: 583, endPoint x: 35, endPoint y: 572, distance: 71.8
click at [35, 572] on div "Extra class name my-link Extra class name my-link If you wish to style particul…" at bounding box center [122, 630] width 225 height 160
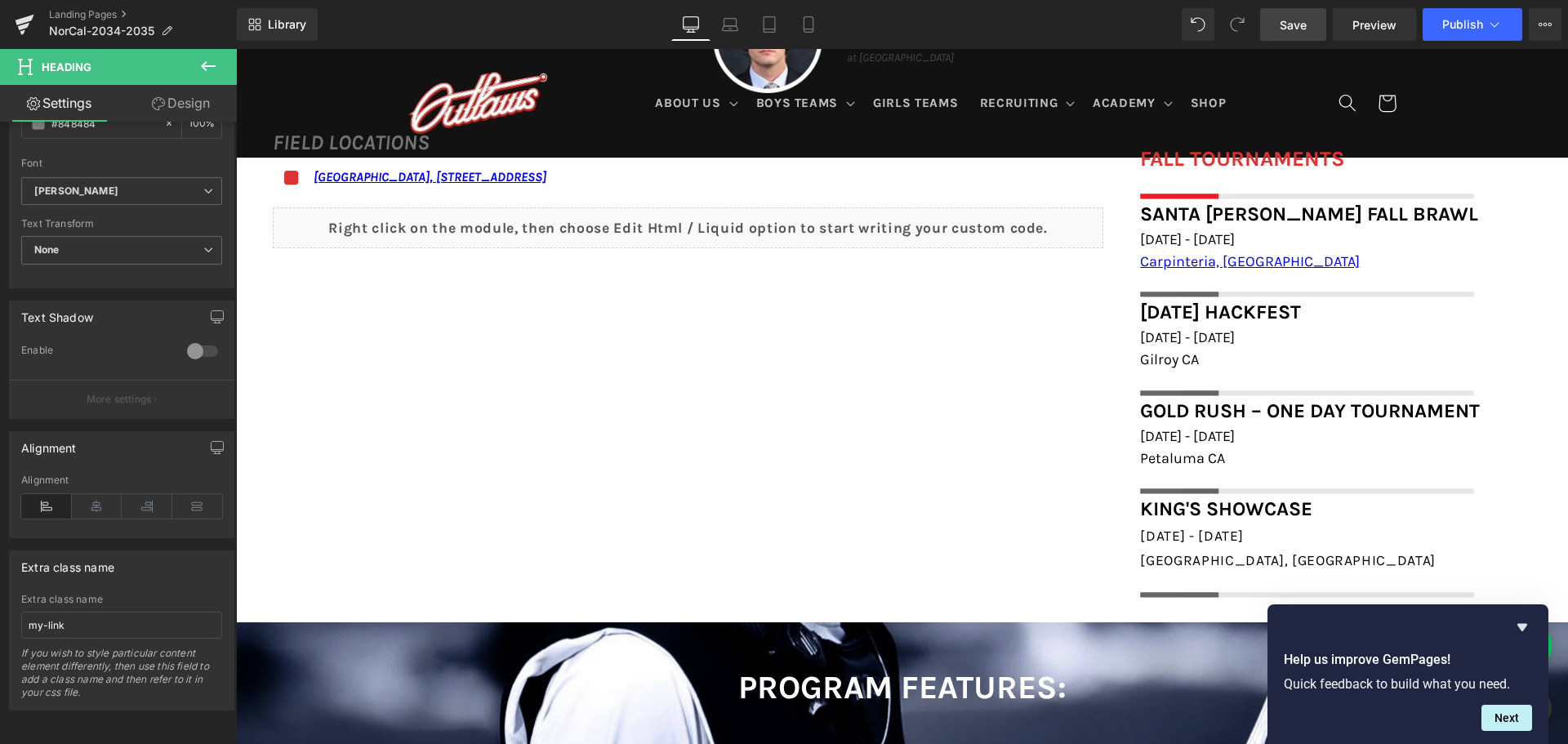
scroll to position [1164, 0]
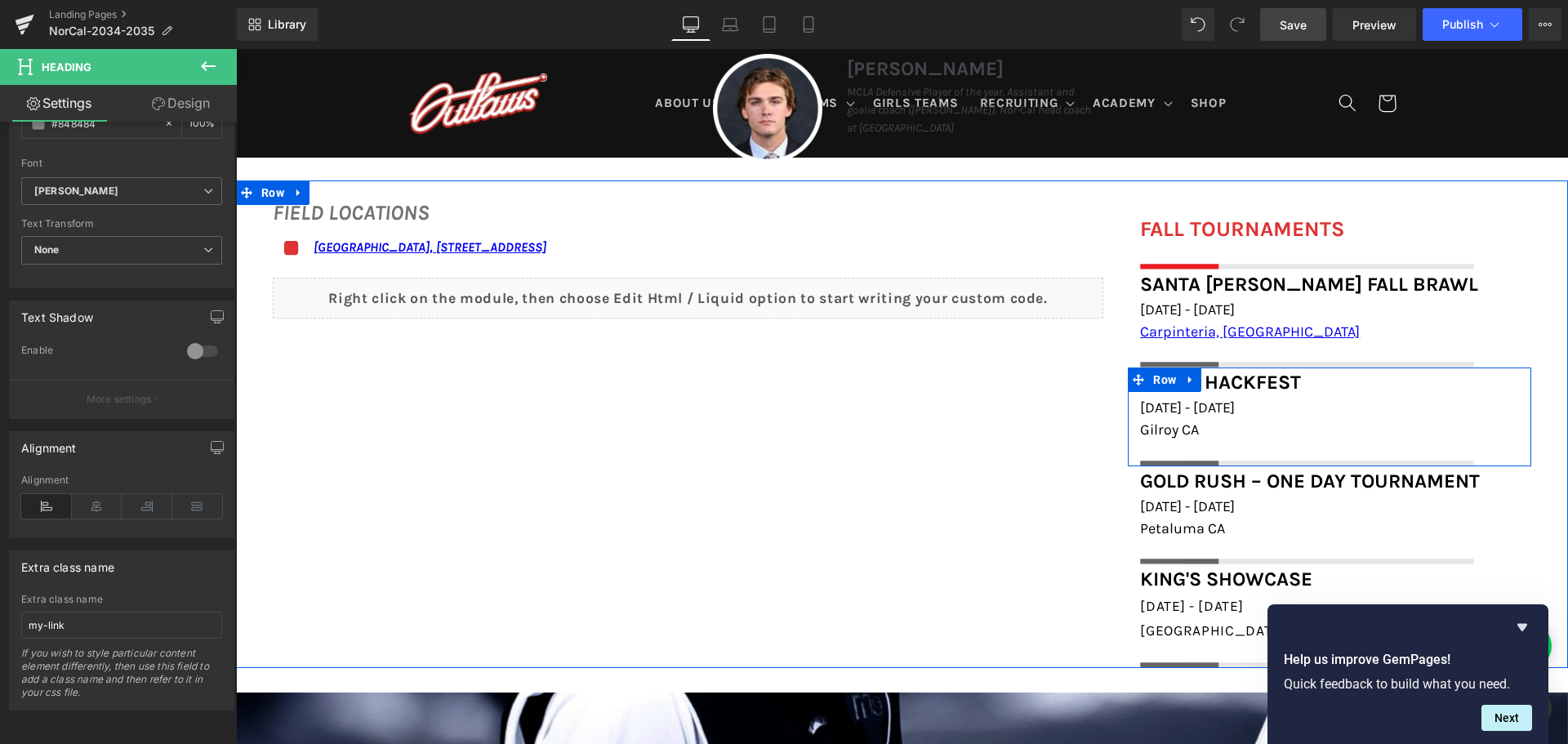
click at [236, 49] on div at bounding box center [236, 49] width 0 height 0
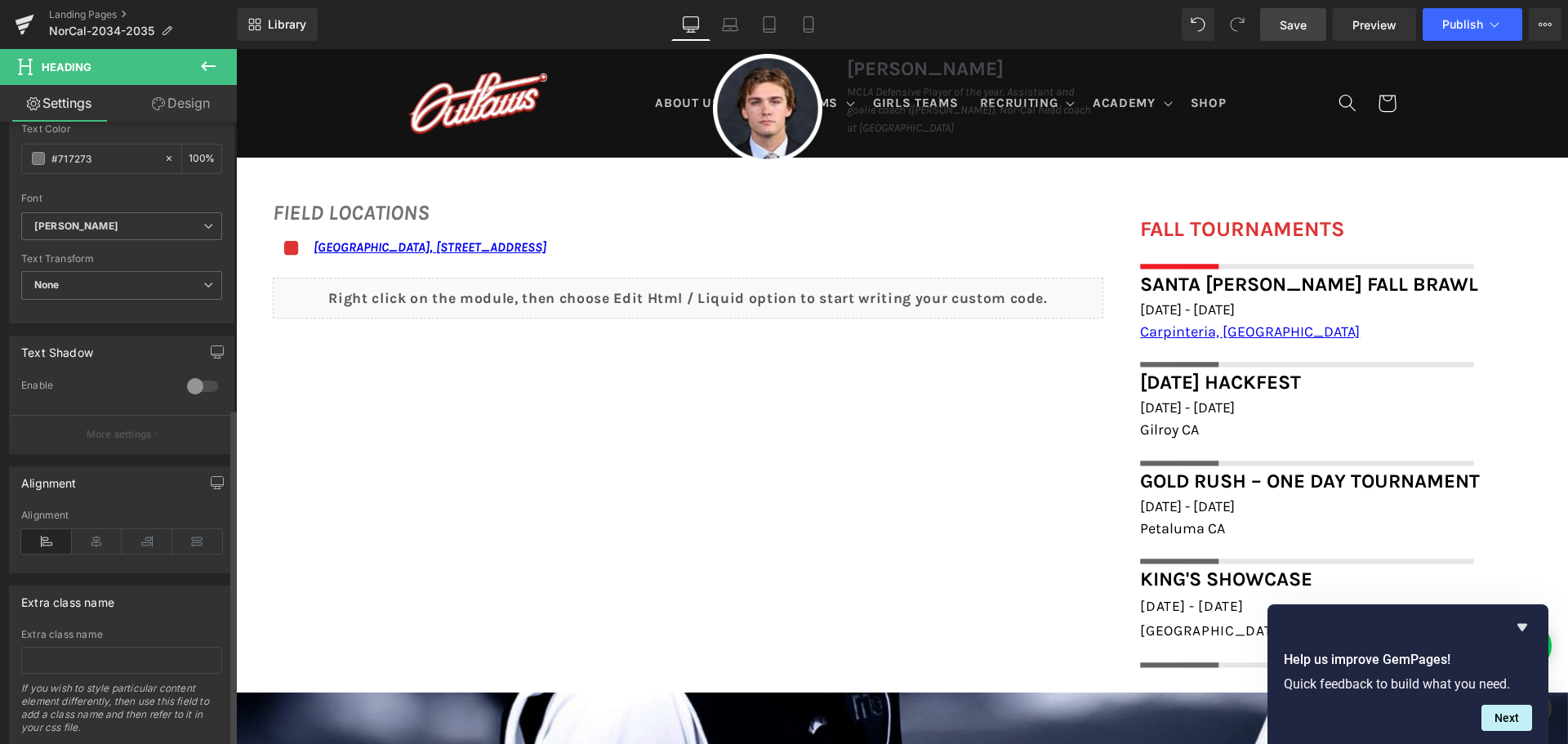
scroll to position [537, 0]
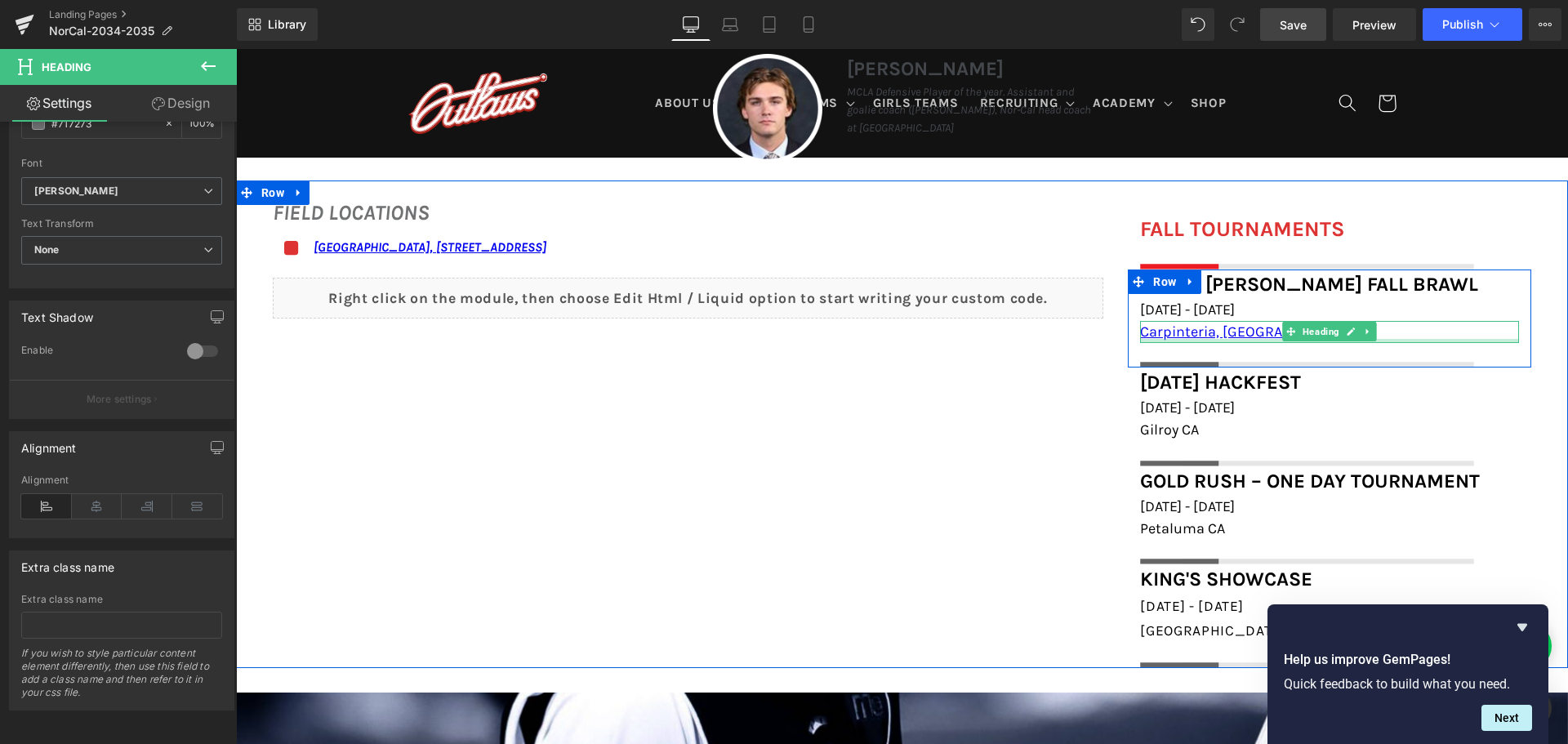
click at [1264, 337] on h1 "Carpinteria, [GEOGRAPHIC_DATA]" at bounding box center [1330, 332] width 379 height 23
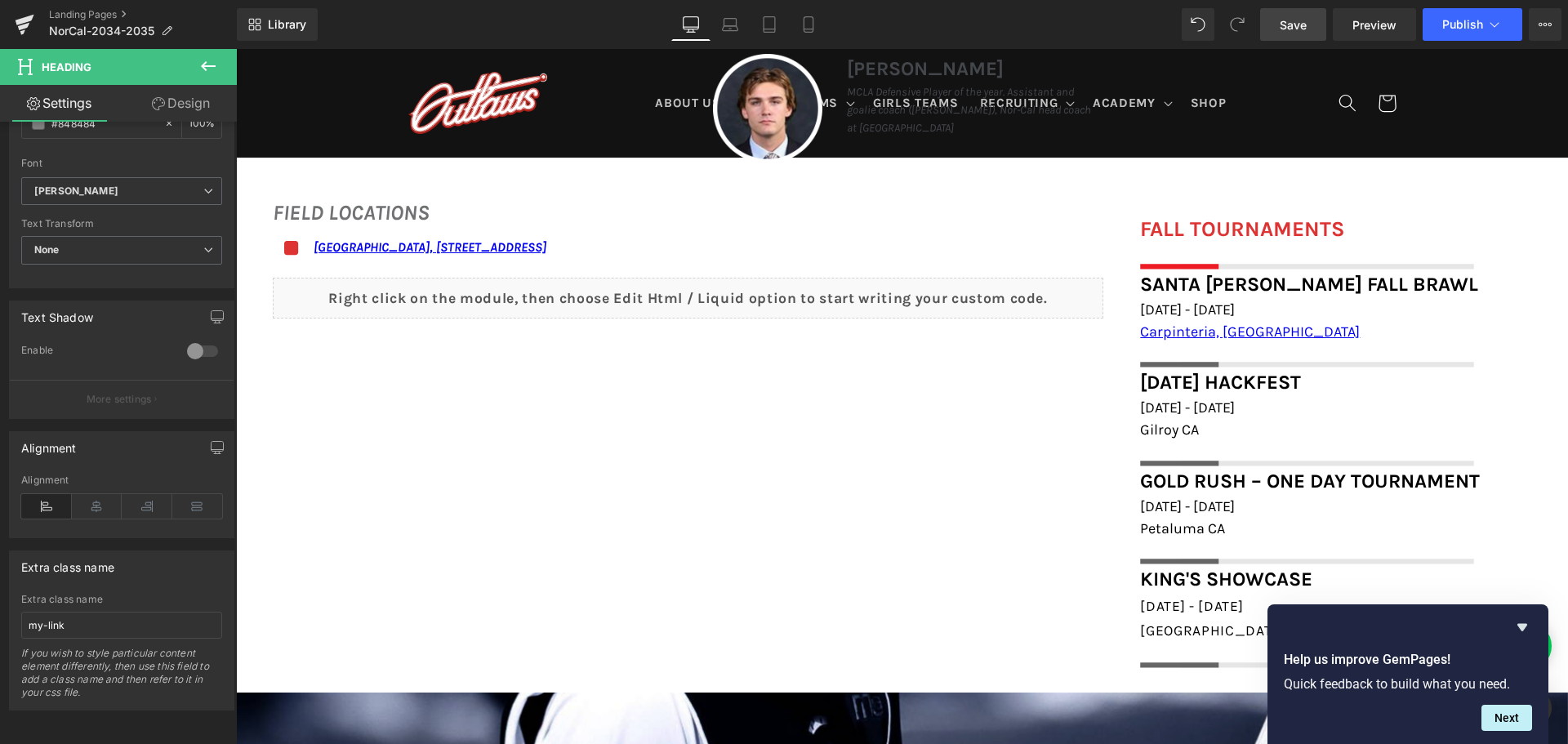
click at [1291, 29] on span "Save" at bounding box center [1293, 24] width 27 height 17
click at [1370, 35] on link "Preview" at bounding box center [1374, 24] width 83 height 33
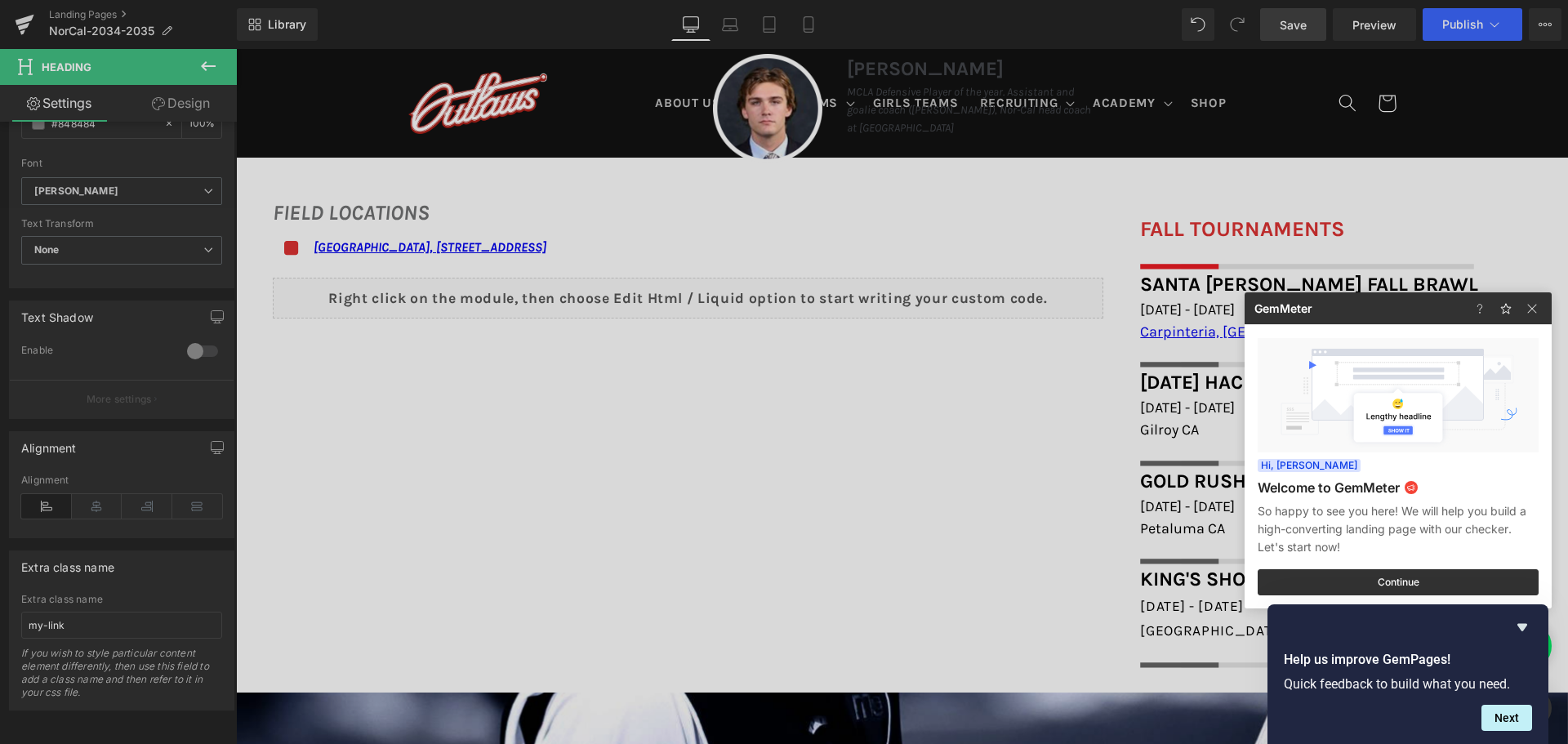
click at [803, 313] on div at bounding box center [784, 372] width 1568 height 744
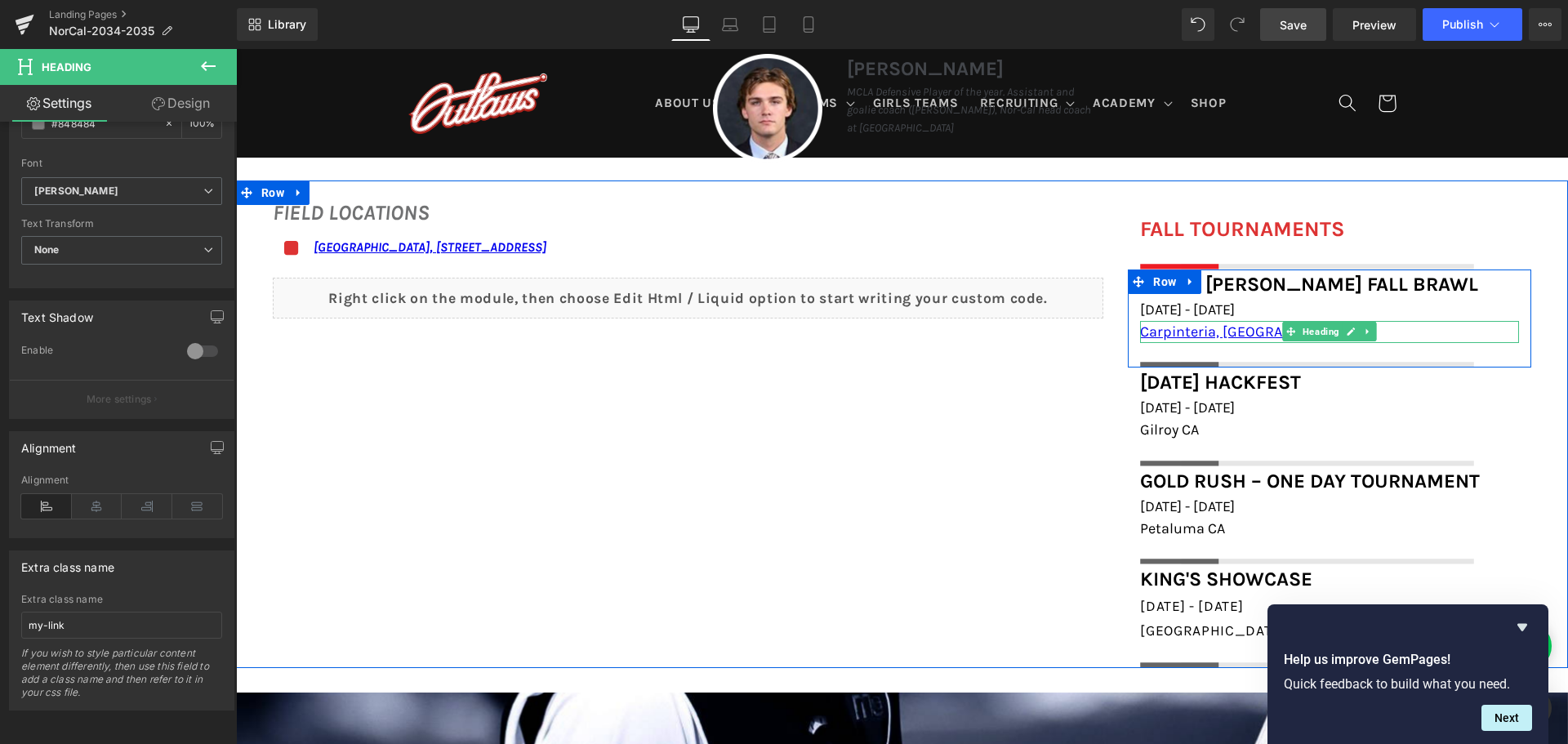
click at [1253, 326] on h1 "Carpinteria, [GEOGRAPHIC_DATA]" at bounding box center [1330, 332] width 379 height 23
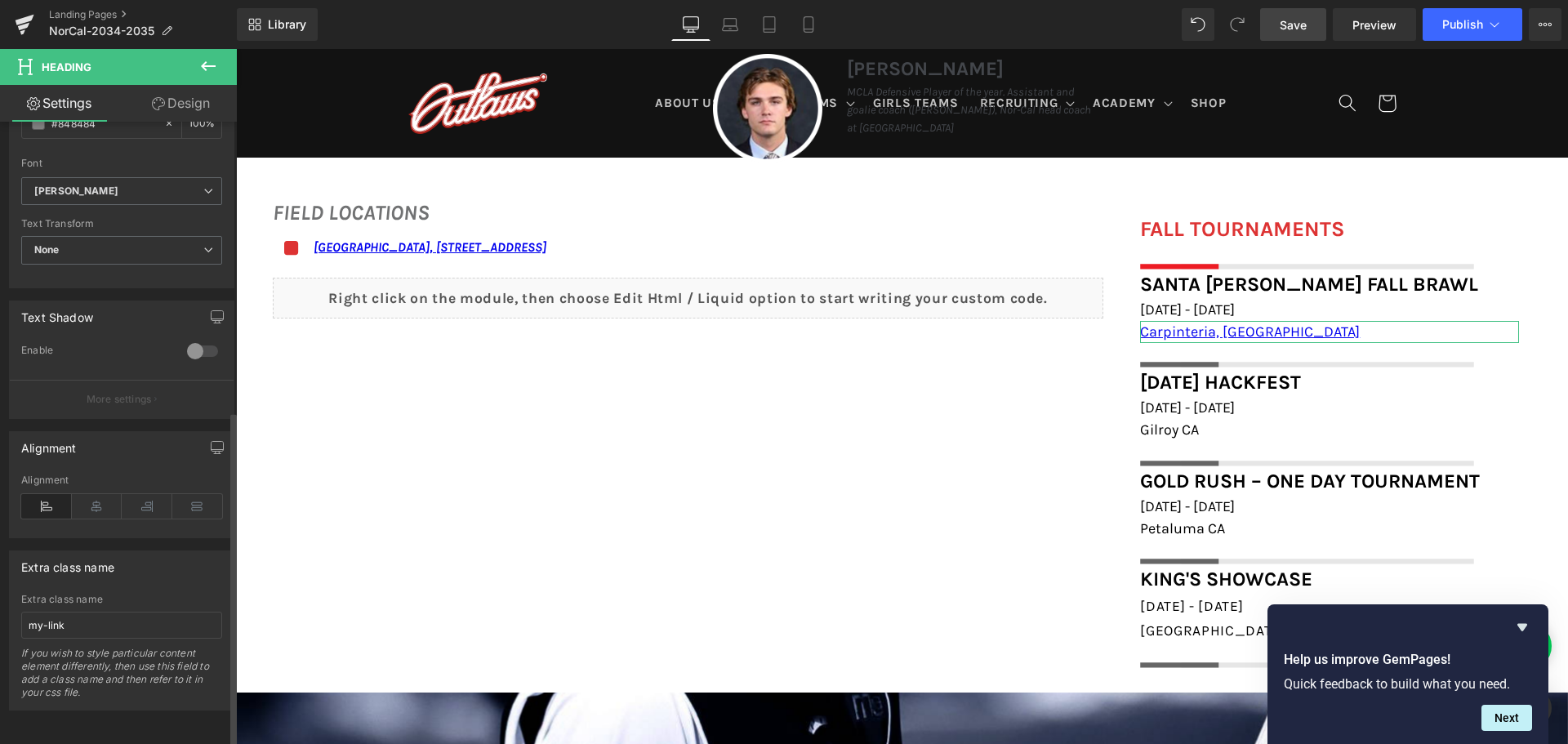
drag, startPoint x: 116, startPoint y: 549, endPoint x: 167, endPoint y: 557, distance: 51.6
click at [167, 557] on div "Extra class name" at bounding box center [121, 567] width 224 height 31
click at [108, 494] on icon at bounding box center [98, 507] width 51 height 24
click at [48, 494] on icon at bounding box center [47, 507] width 51 height 24
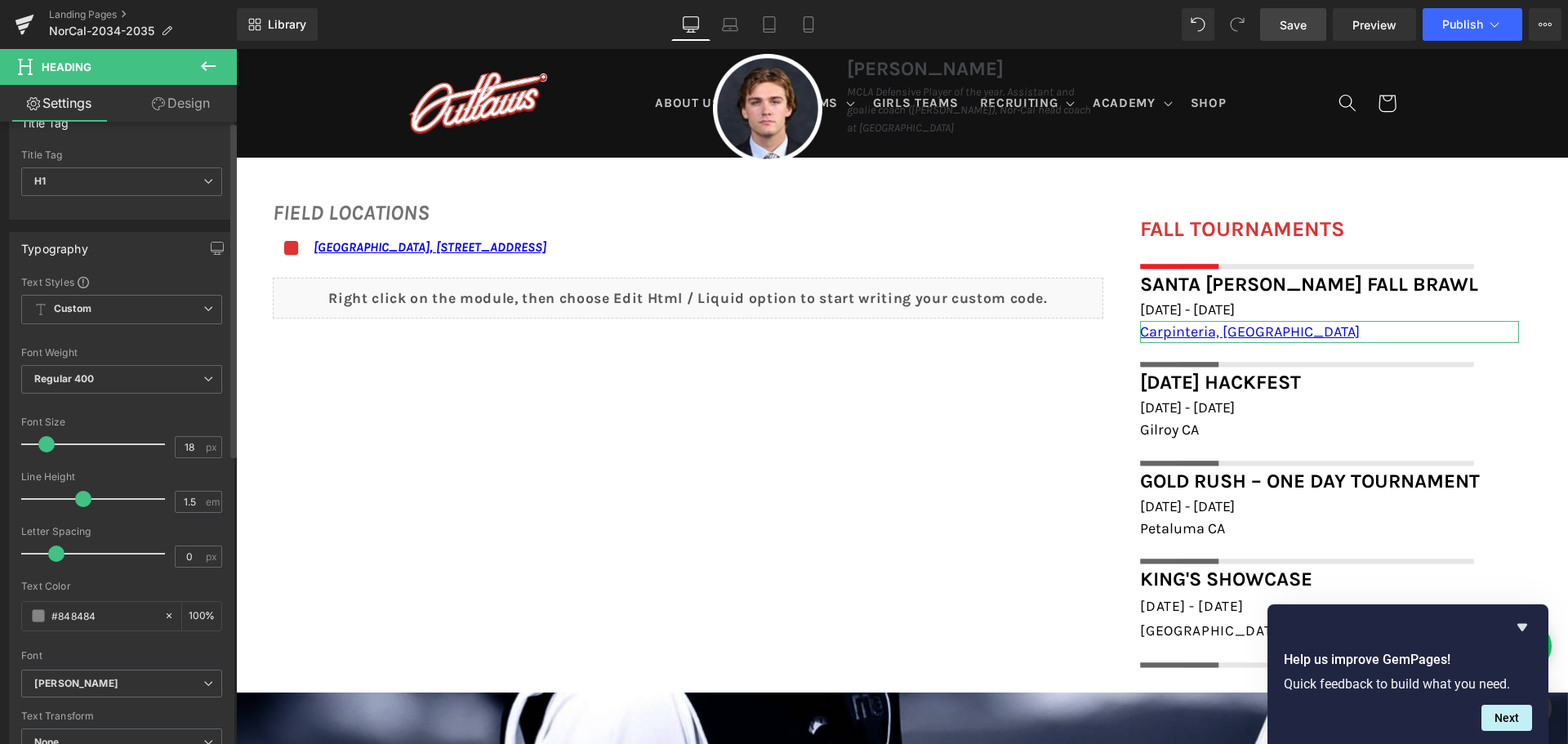
scroll to position [0, 0]
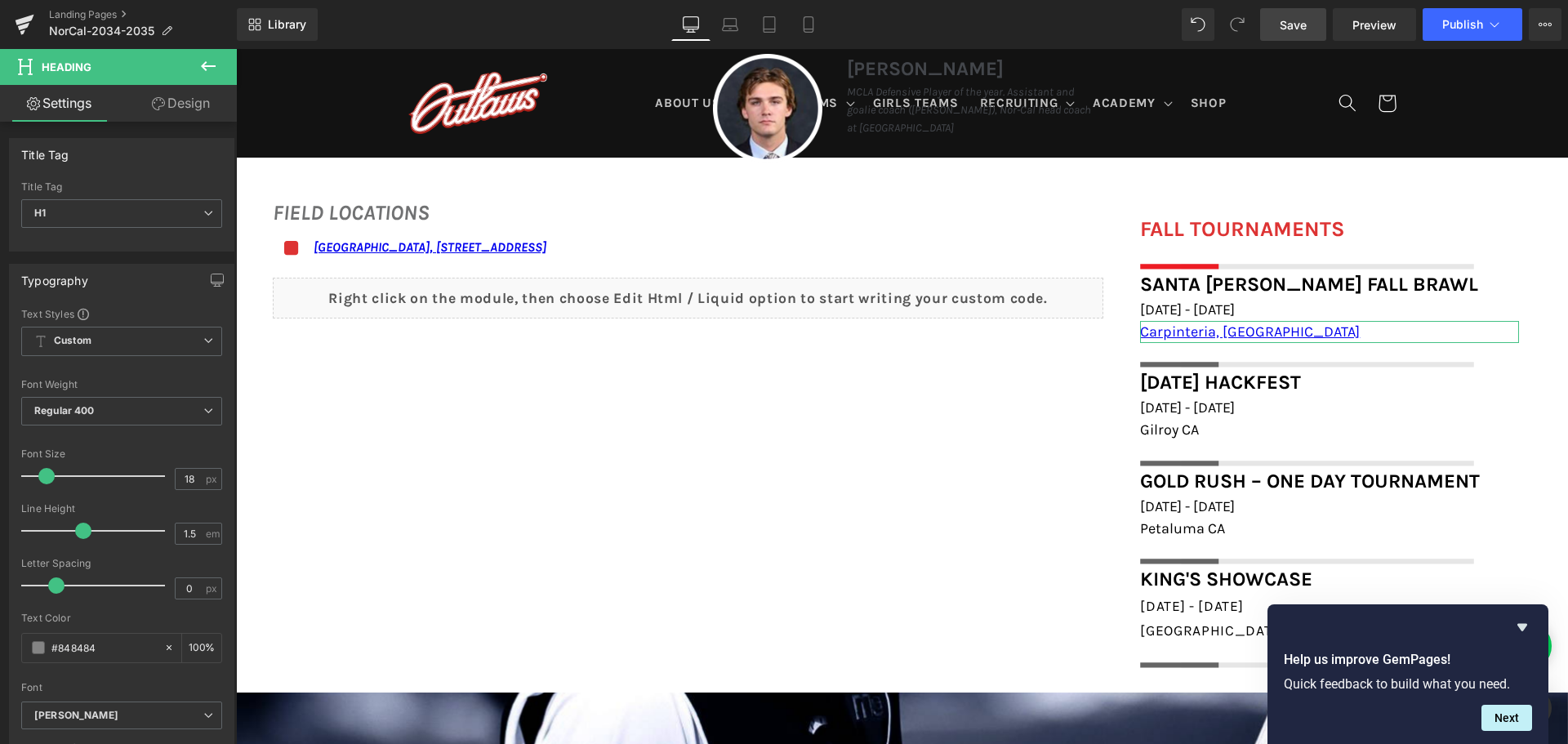
click at [188, 99] on link "Design" at bounding box center [181, 103] width 118 height 37
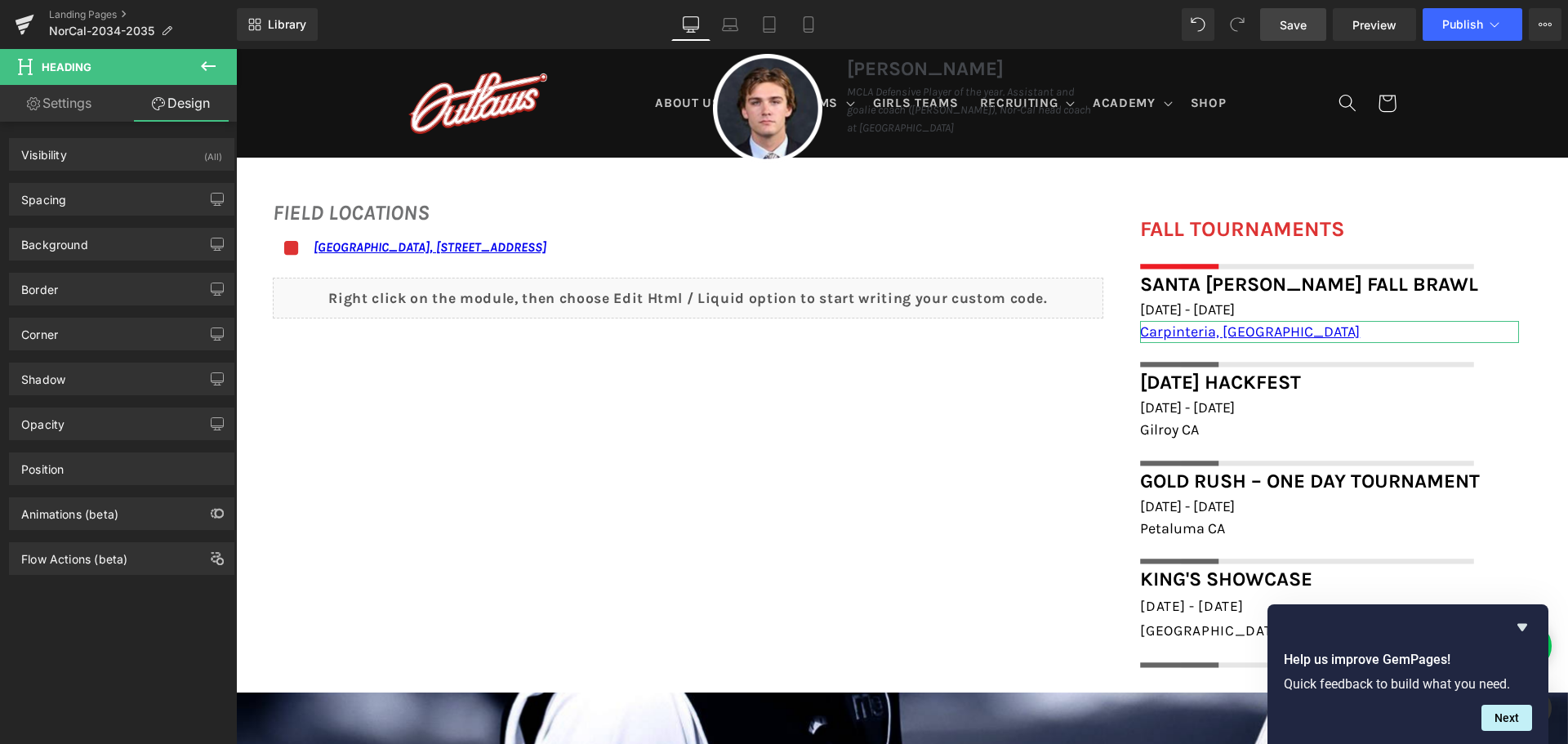
click at [80, 103] on link "Settings" at bounding box center [59, 103] width 118 height 37
type input "100"
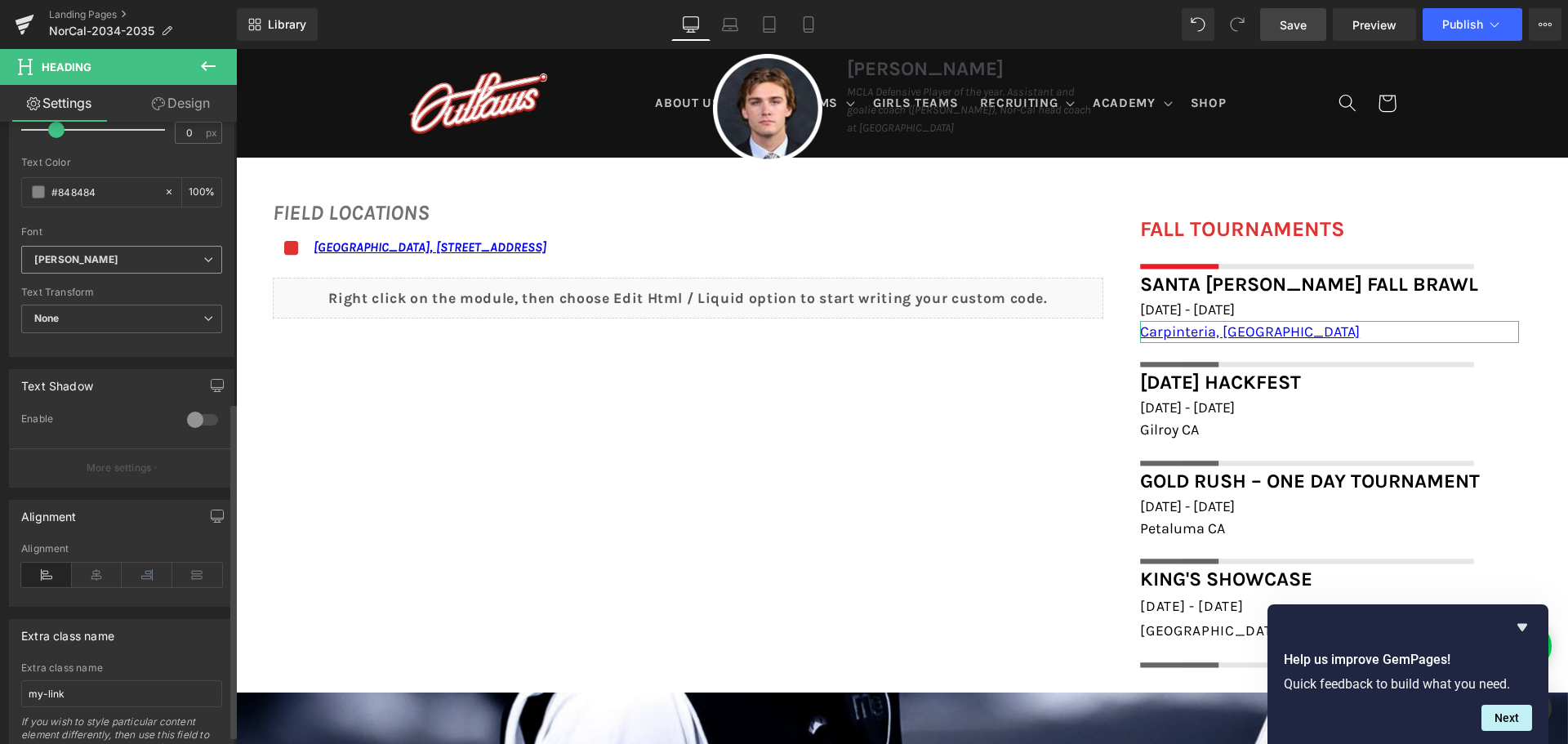
scroll to position [537, 0]
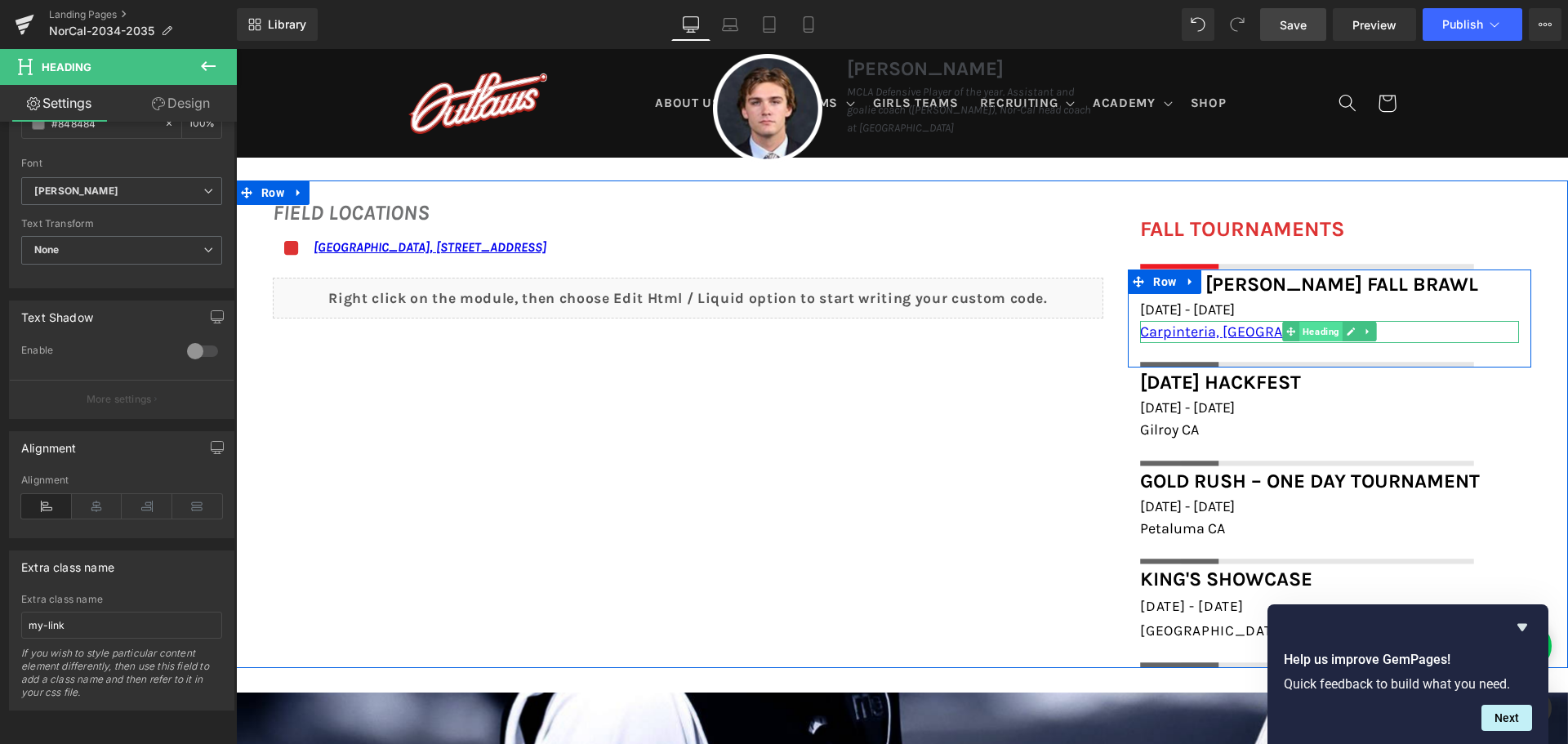
click at [1307, 328] on span "Heading" at bounding box center [1320, 331] width 43 height 20
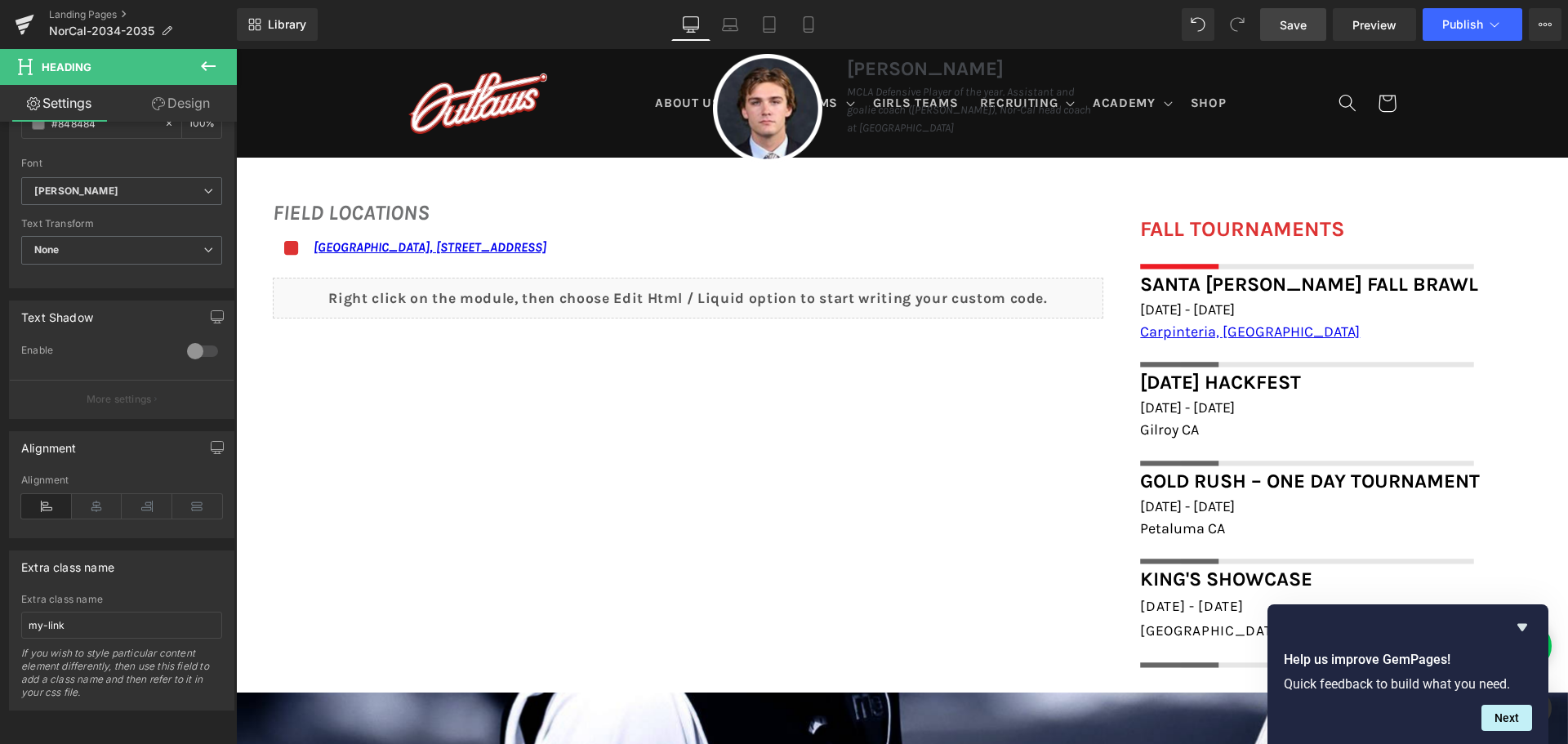
click at [201, 65] on icon at bounding box center [208, 66] width 20 height 20
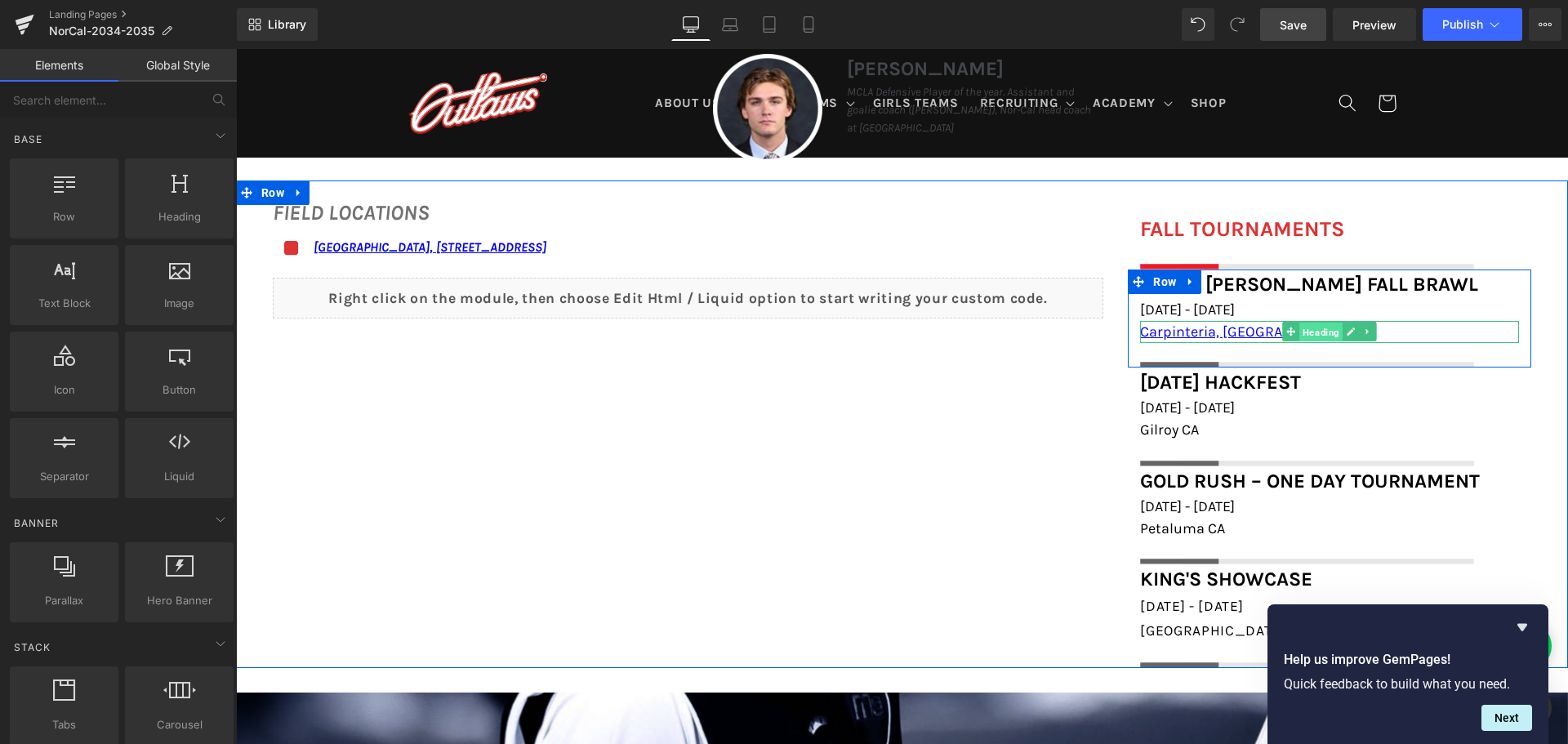
click at [1309, 331] on span "Heading" at bounding box center [1320, 332] width 43 height 20
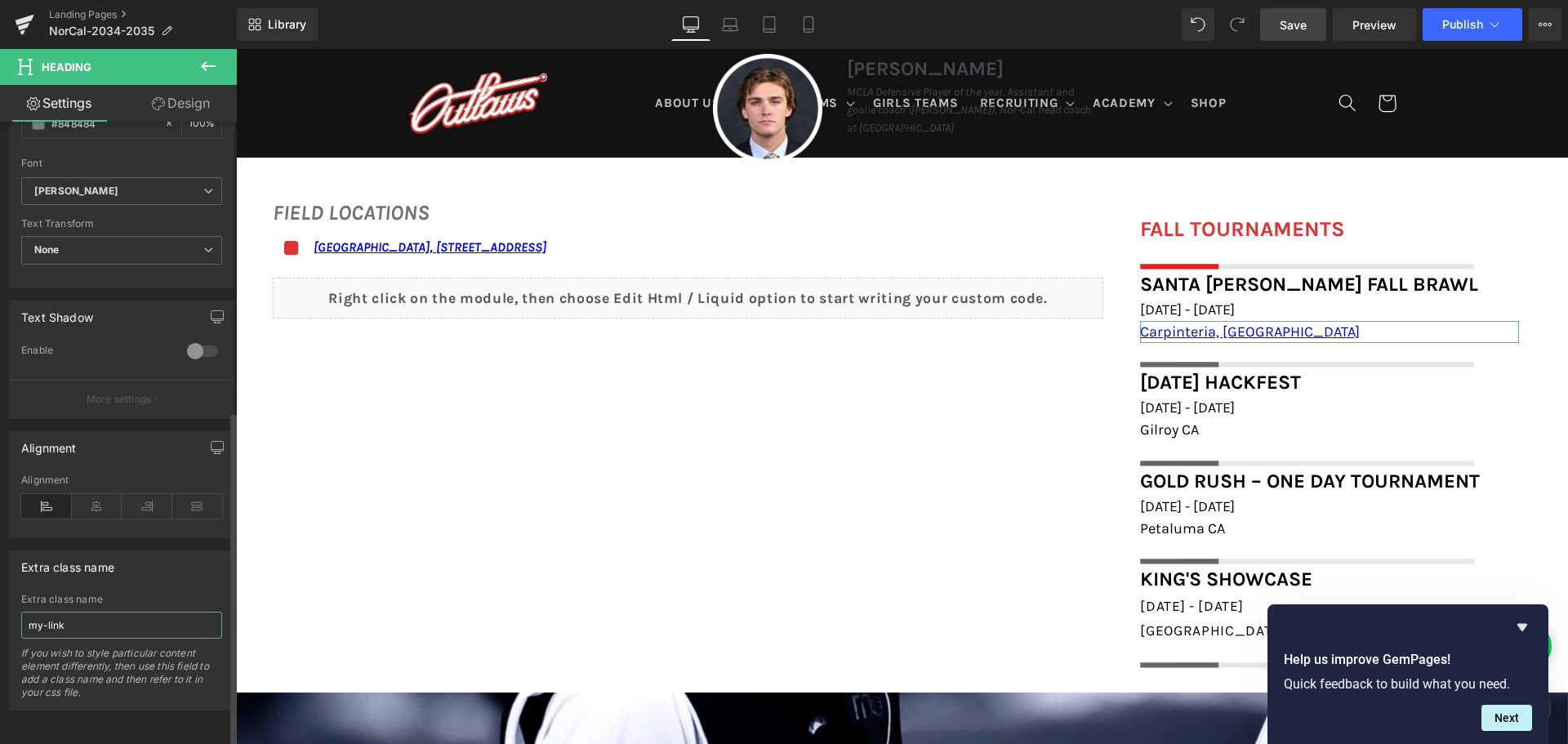
click at [107, 612] on input "my-link" at bounding box center [122, 625] width 201 height 27
drag, startPoint x: 66, startPoint y: 610, endPoint x: 40, endPoint y: 611, distance: 26.0
click at [40, 612] on input "my-link" at bounding box center [122, 625] width 201 height 27
type input "my_link"
click at [182, 559] on div "Extra class name" at bounding box center [121, 567] width 224 height 31
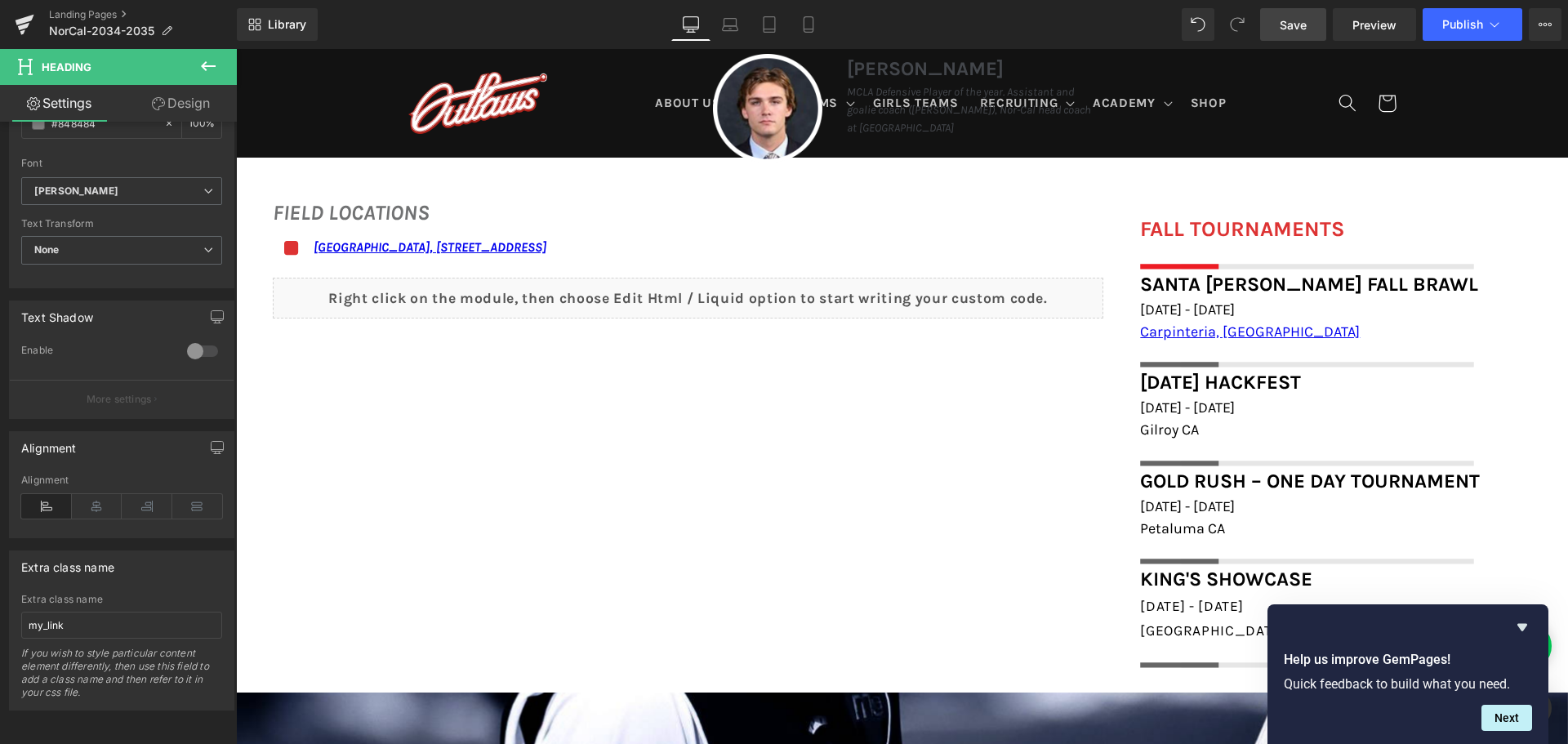
click at [1314, 26] on link "Save" at bounding box center [1293, 24] width 67 height 33
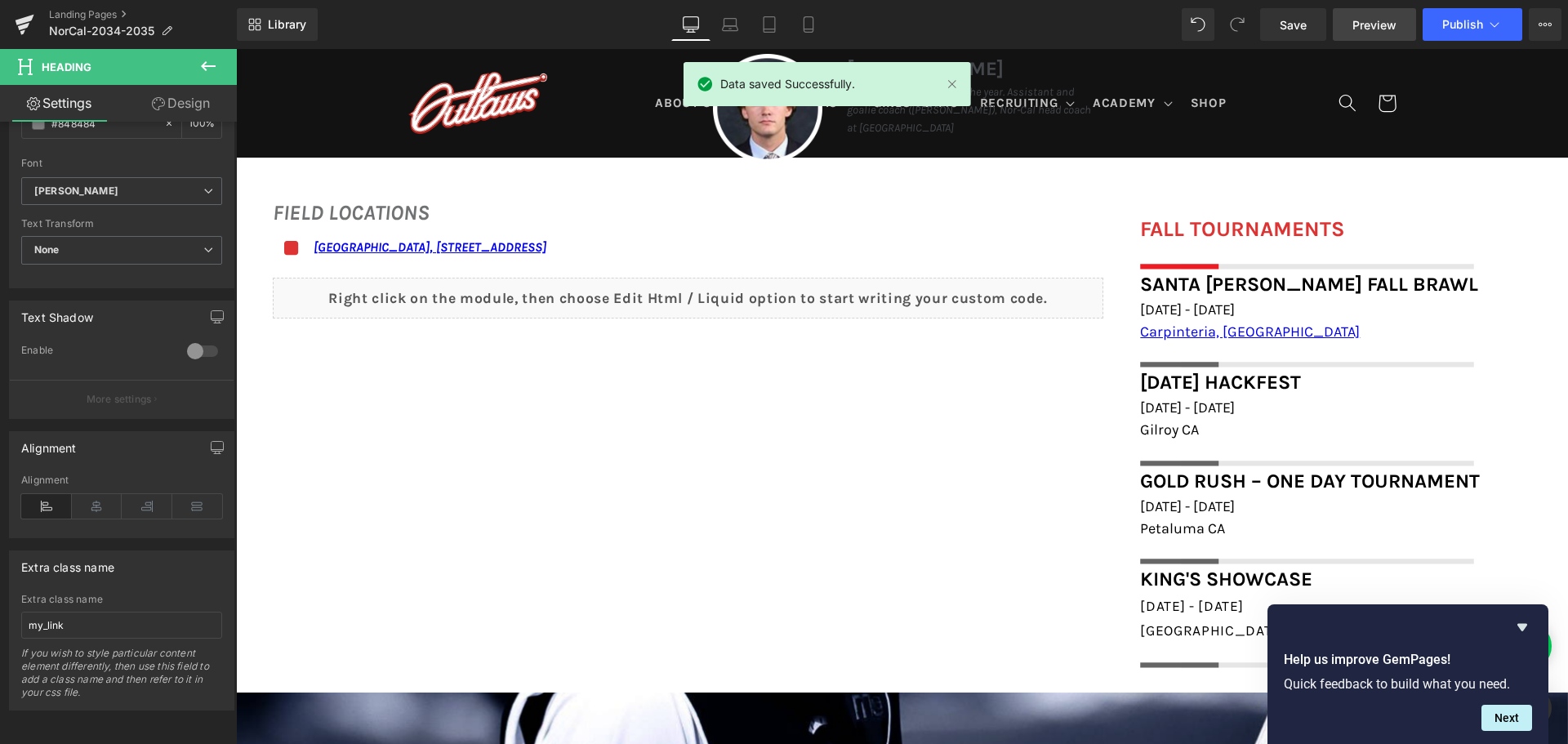
click at [1364, 25] on span "Preview" at bounding box center [1374, 24] width 44 height 17
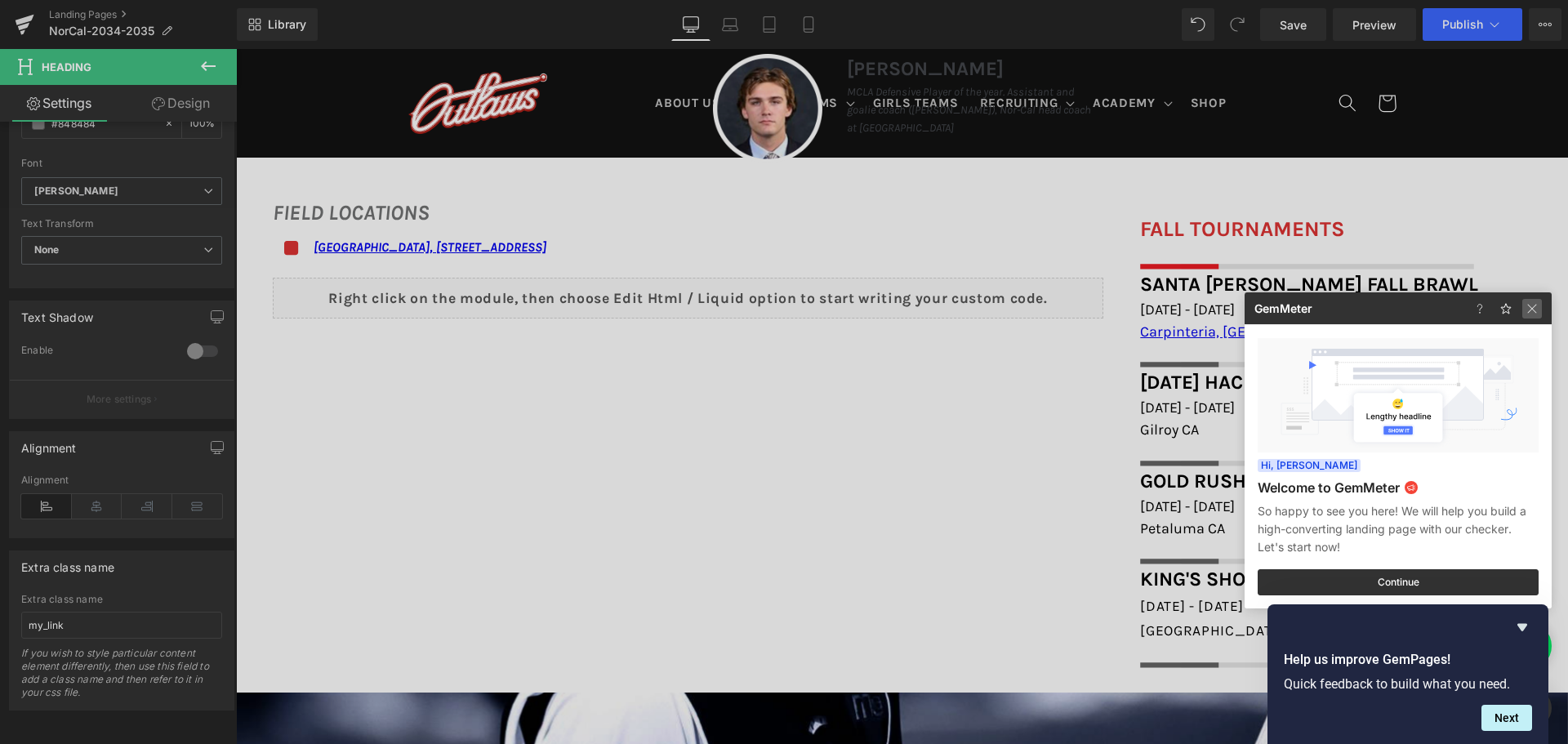
click at [1533, 311] on img at bounding box center [1531, 309] width 20 height 20
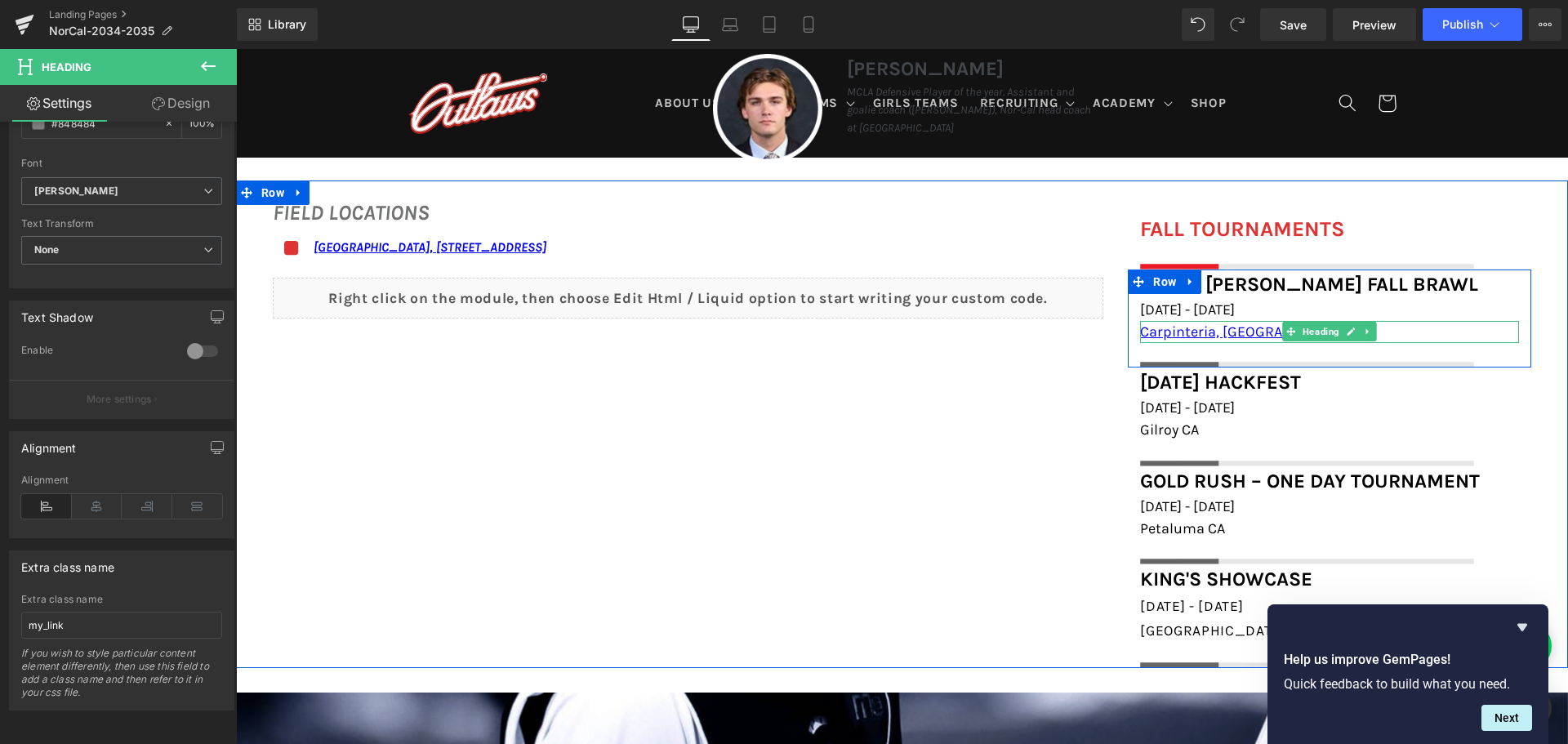
click at [1242, 332] on h1 "Carpinteria, [GEOGRAPHIC_DATA]" at bounding box center [1330, 332] width 379 height 23
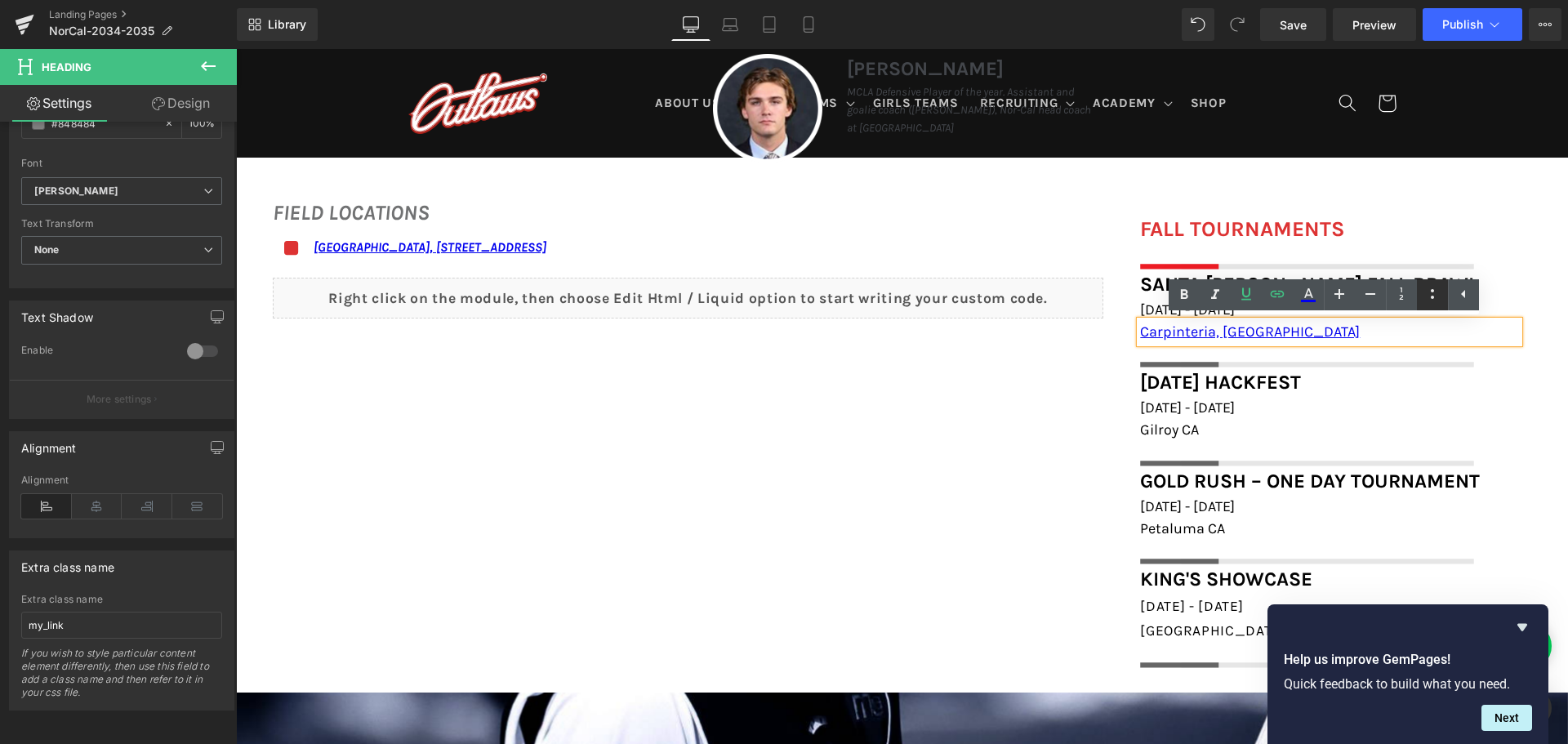
click at [1424, 300] on icon at bounding box center [1432, 294] width 20 height 20
click at [1423, 300] on icon at bounding box center [1432, 294] width 20 height 20
click at [1459, 300] on icon at bounding box center [1463, 294] width 20 height 20
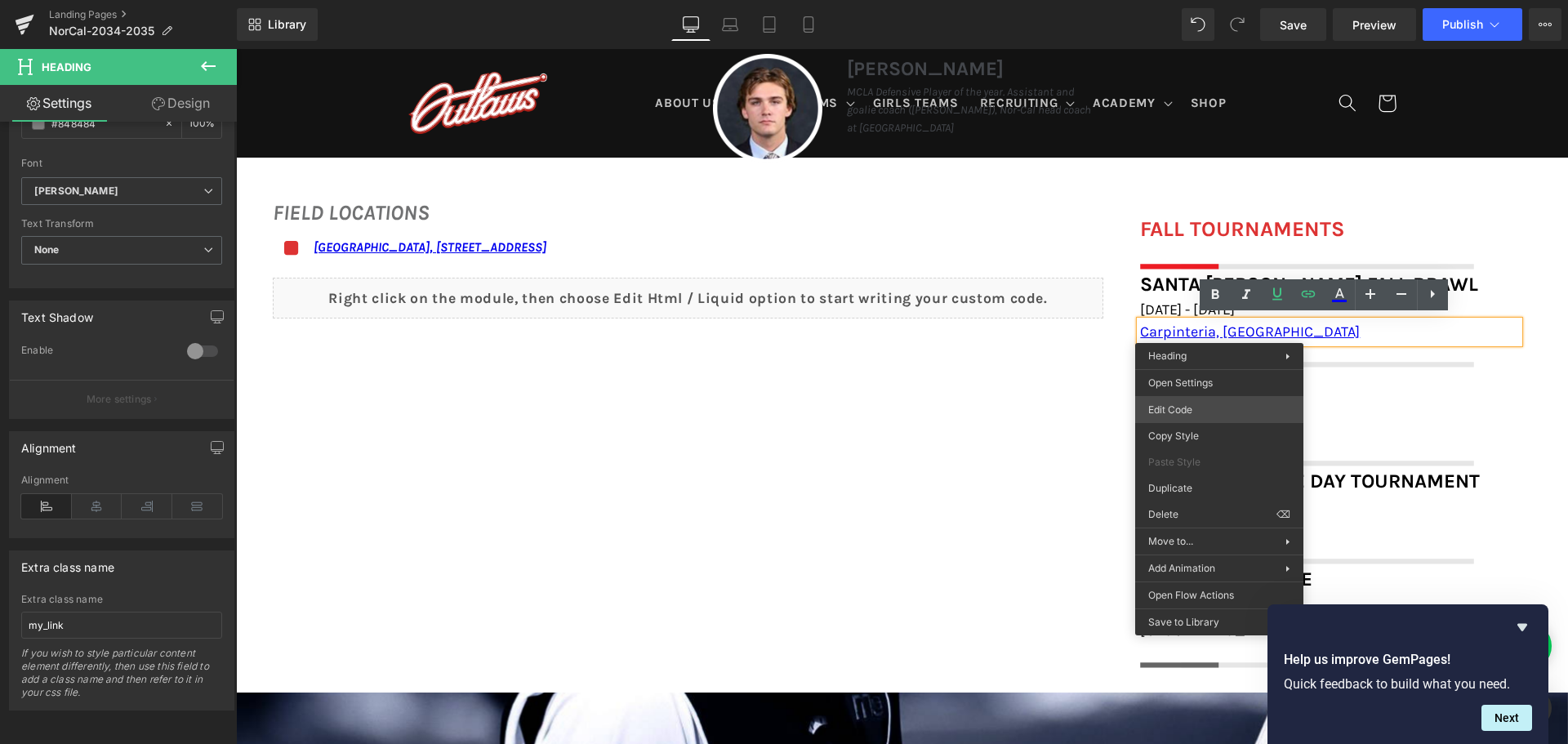
click at [1208, 0] on div "Heading You are previewing how the will restyle your page. You can not edit Ele…" at bounding box center [784, 0] width 1568 height 0
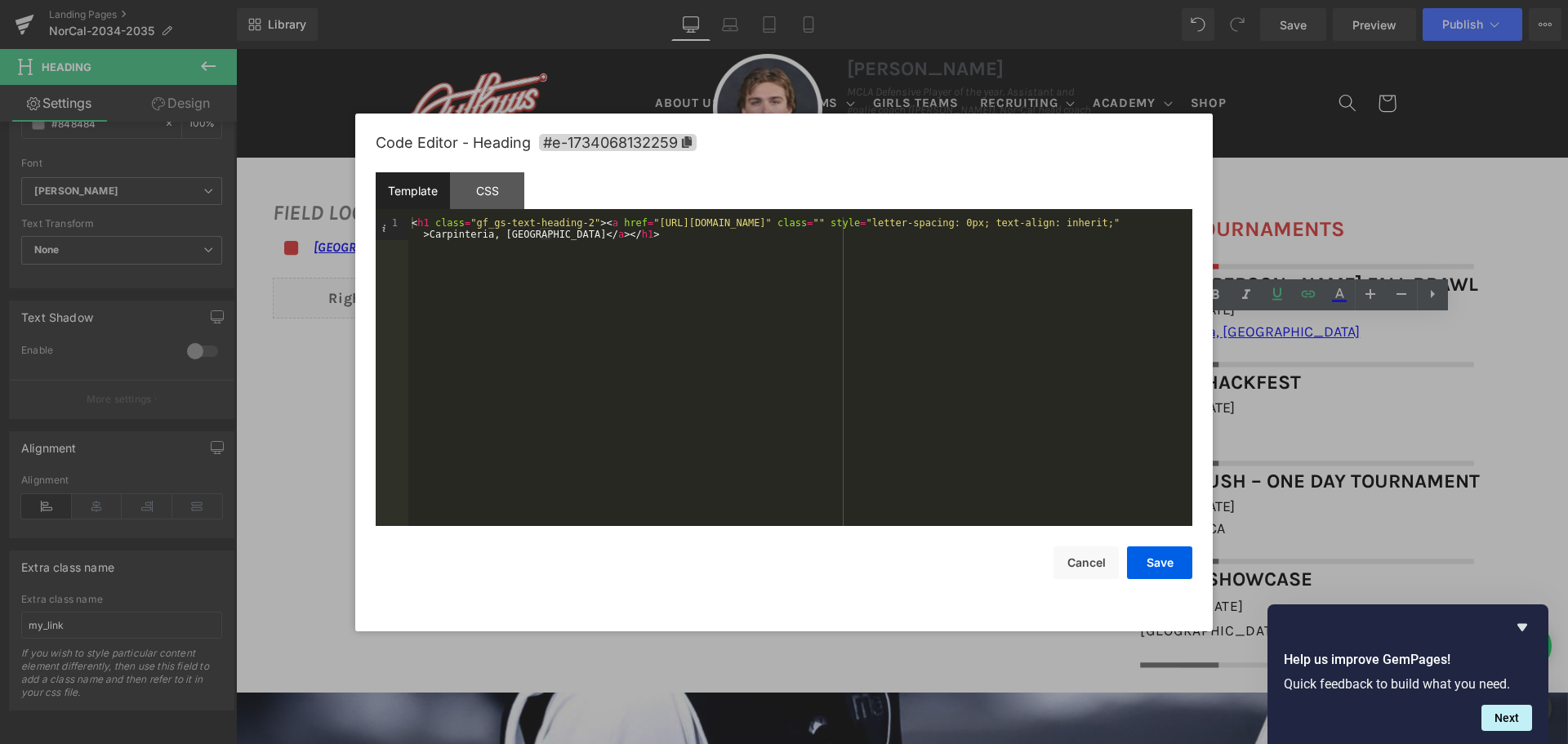
click at [578, 220] on div "< h1 class = "gf_gs-text-heading-2" > < a href = "[URL][DOMAIN_NAME]" class = "…" at bounding box center [800, 395] width 784 height 355
click at [1172, 564] on button "Save" at bounding box center [1160, 563] width 66 height 33
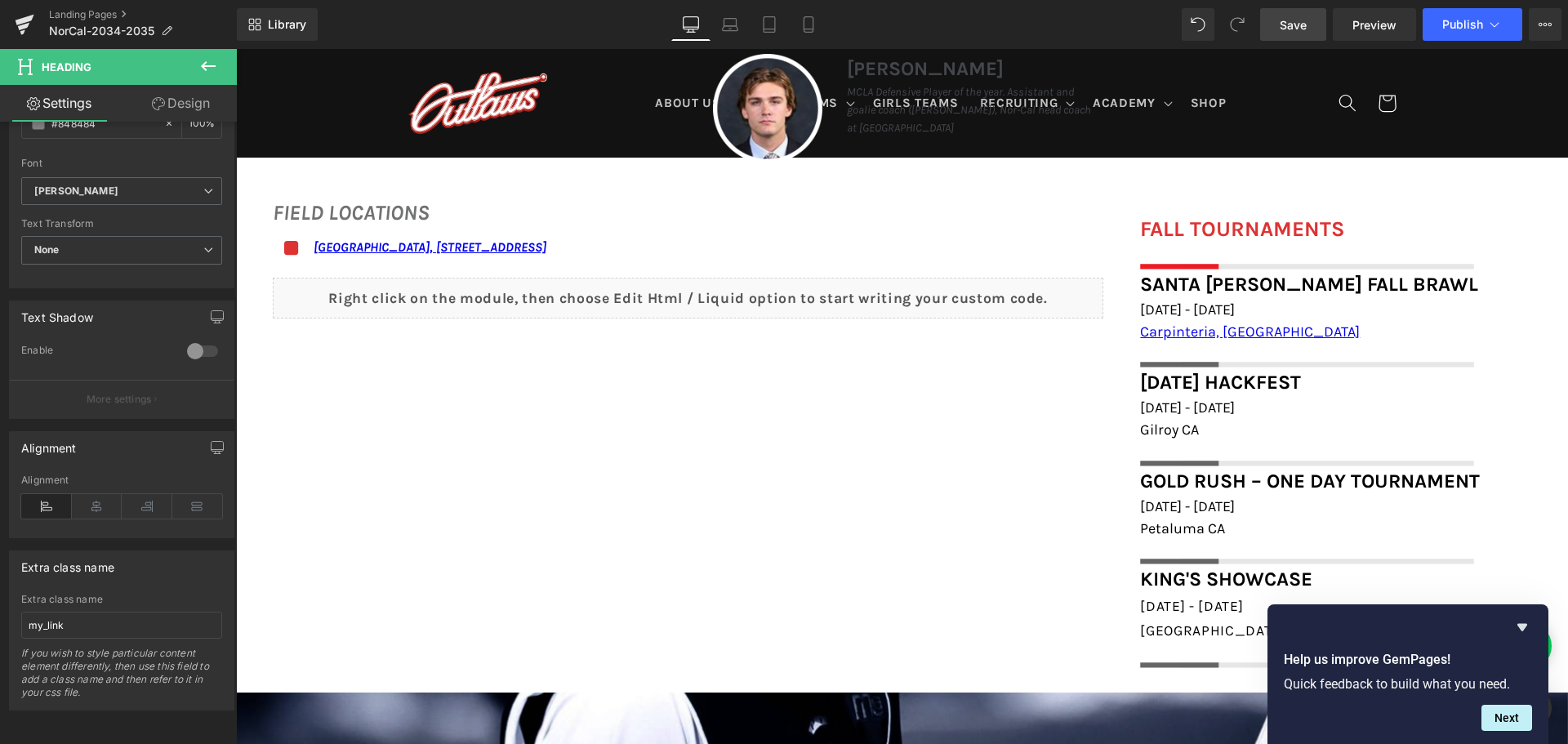
click at [1312, 31] on link "Save" at bounding box center [1293, 24] width 67 height 33
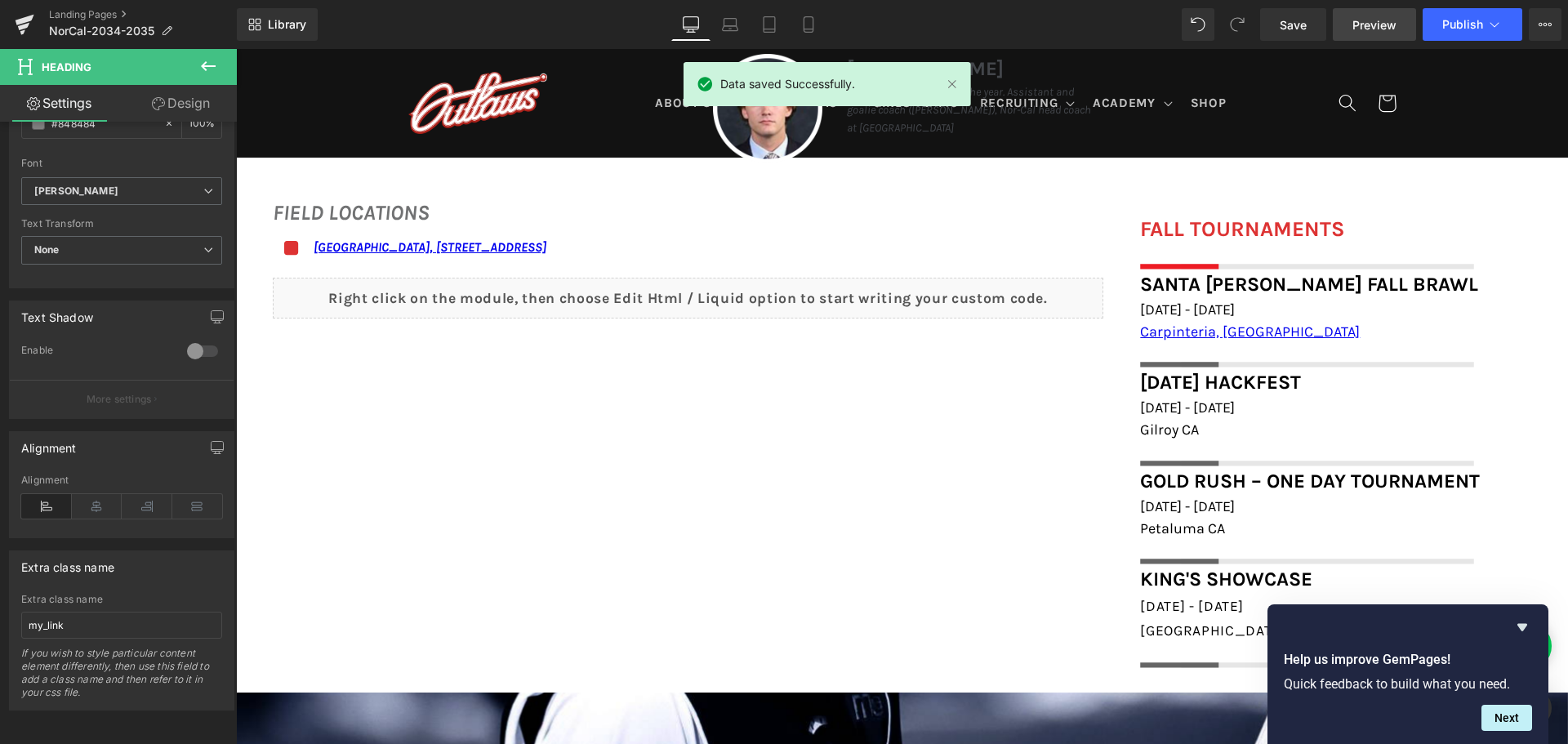
click at [1380, 16] on span "Preview" at bounding box center [1374, 24] width 44 height 17
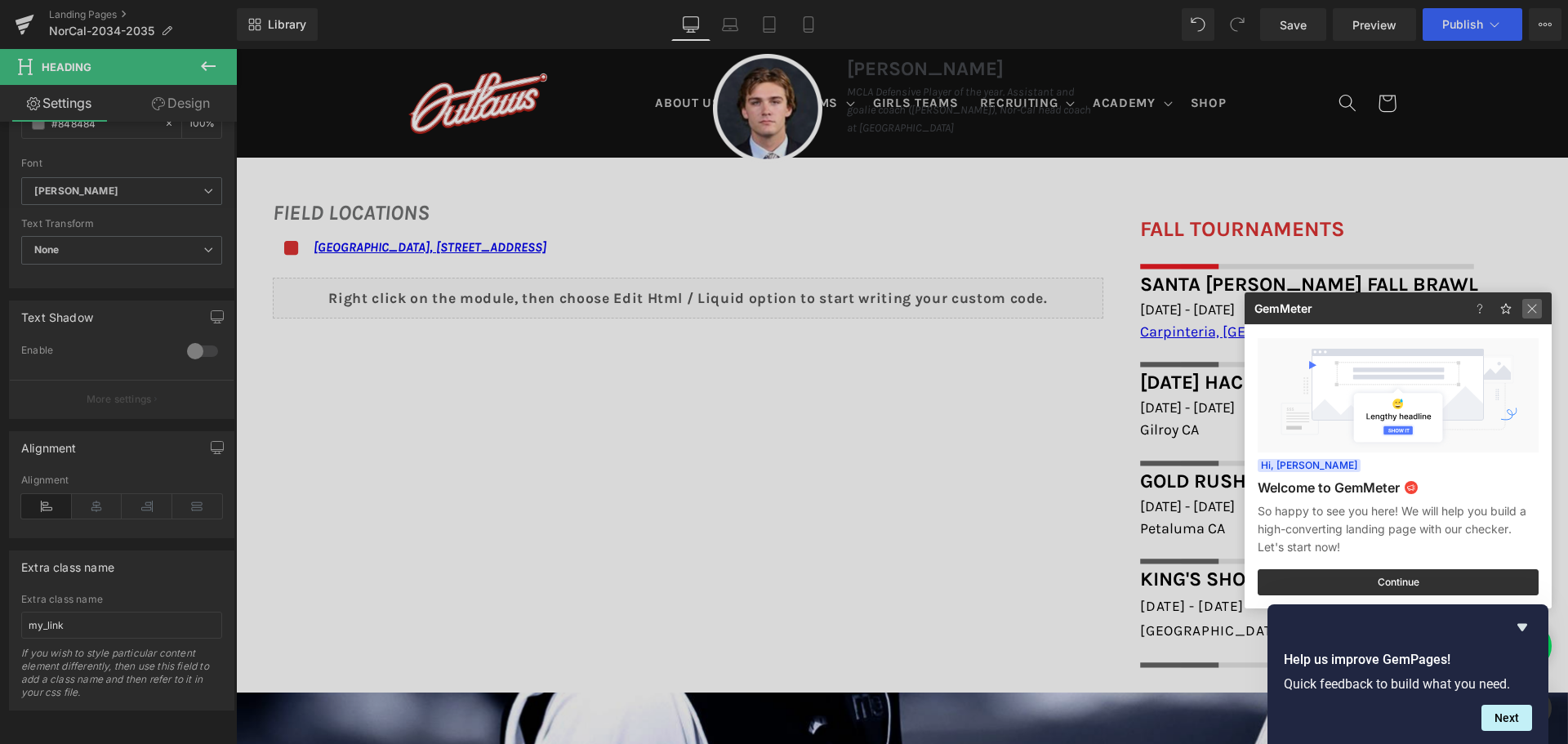
click at [1533, 315] on img at bounding box center [1531, 309] width 20 height 20
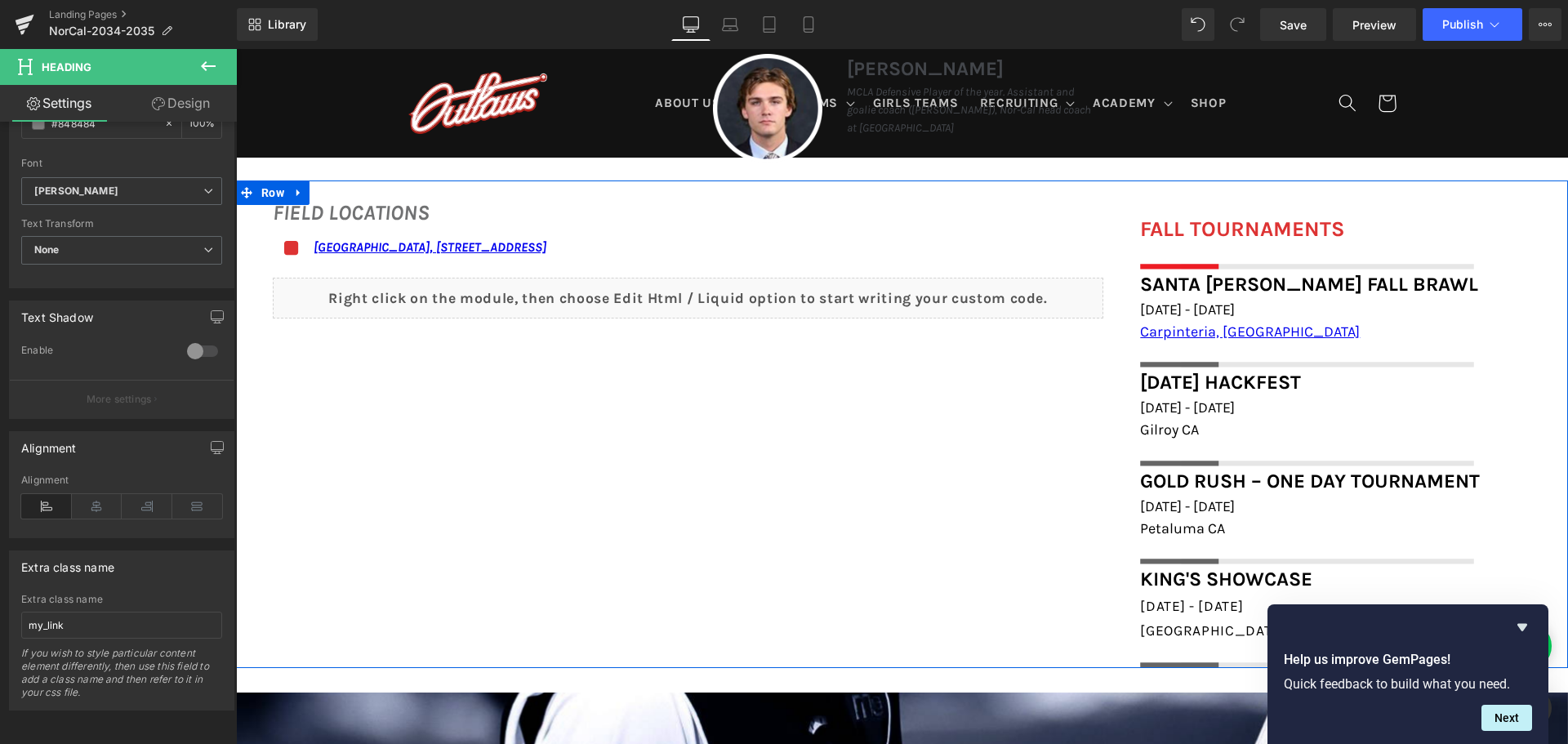
click at [1197, 435] on h1 "Gilroy CA" at bounding box center [1330, 431] width 379 height 23
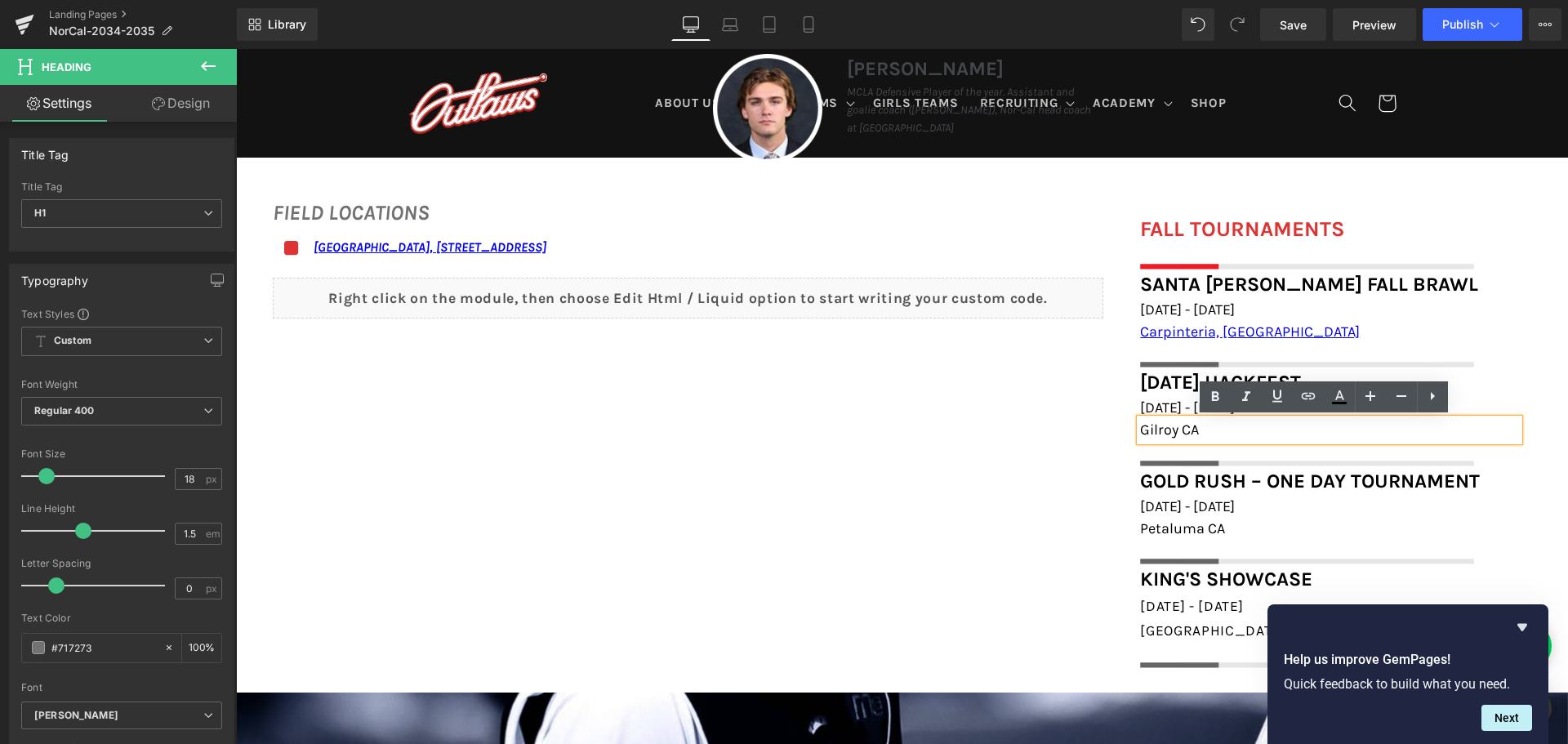
click at [1529, 384] on div "FALL TOURNAMENTS Heading Image Row Santa [PERSON_NAME] Fall Brawl Heading [DATE…" at bounding box center [1330, 441] width 428 height 456
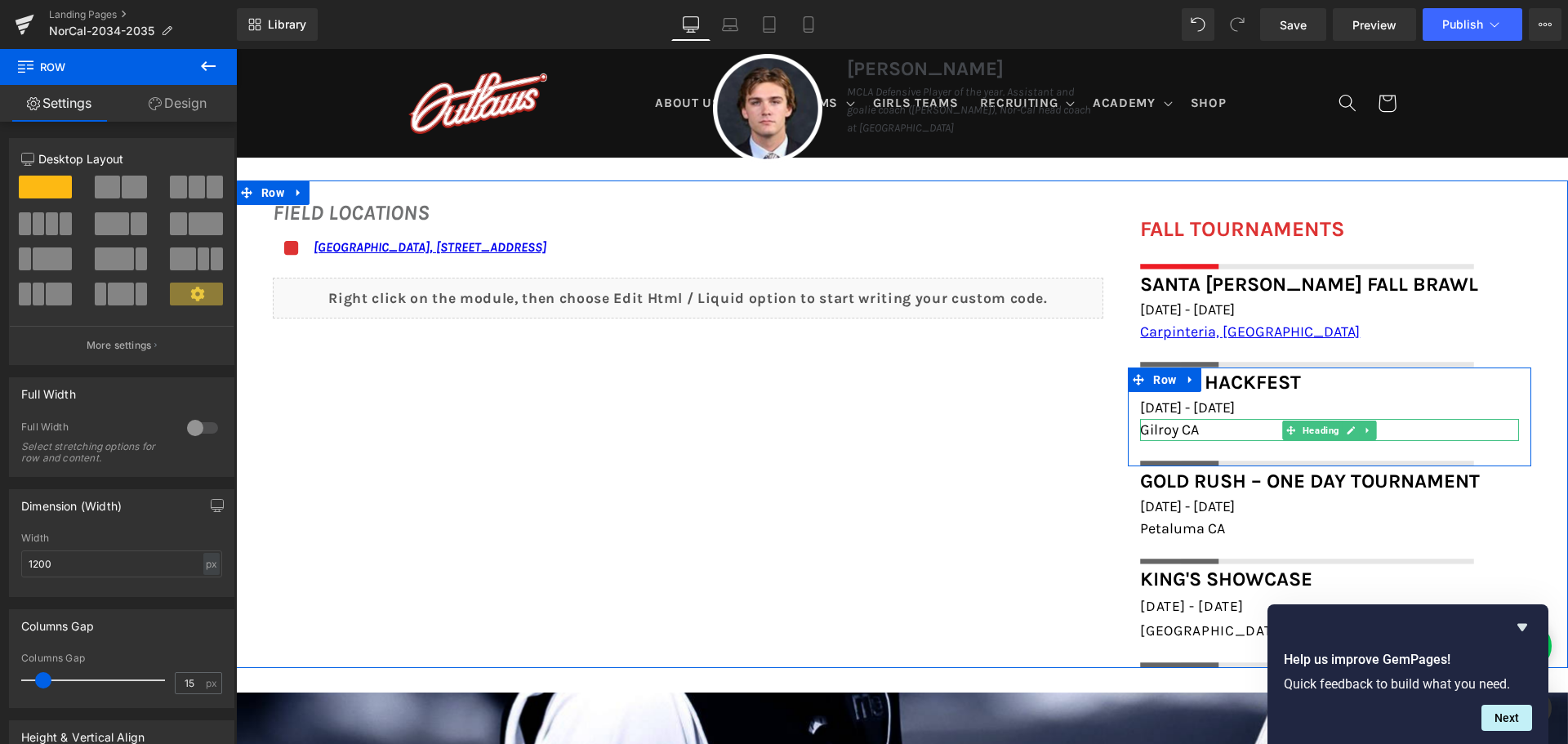
click at [1200, 432] on h1 "Gilroy CA" at bounding box center [1330, 431] width 379 height 23
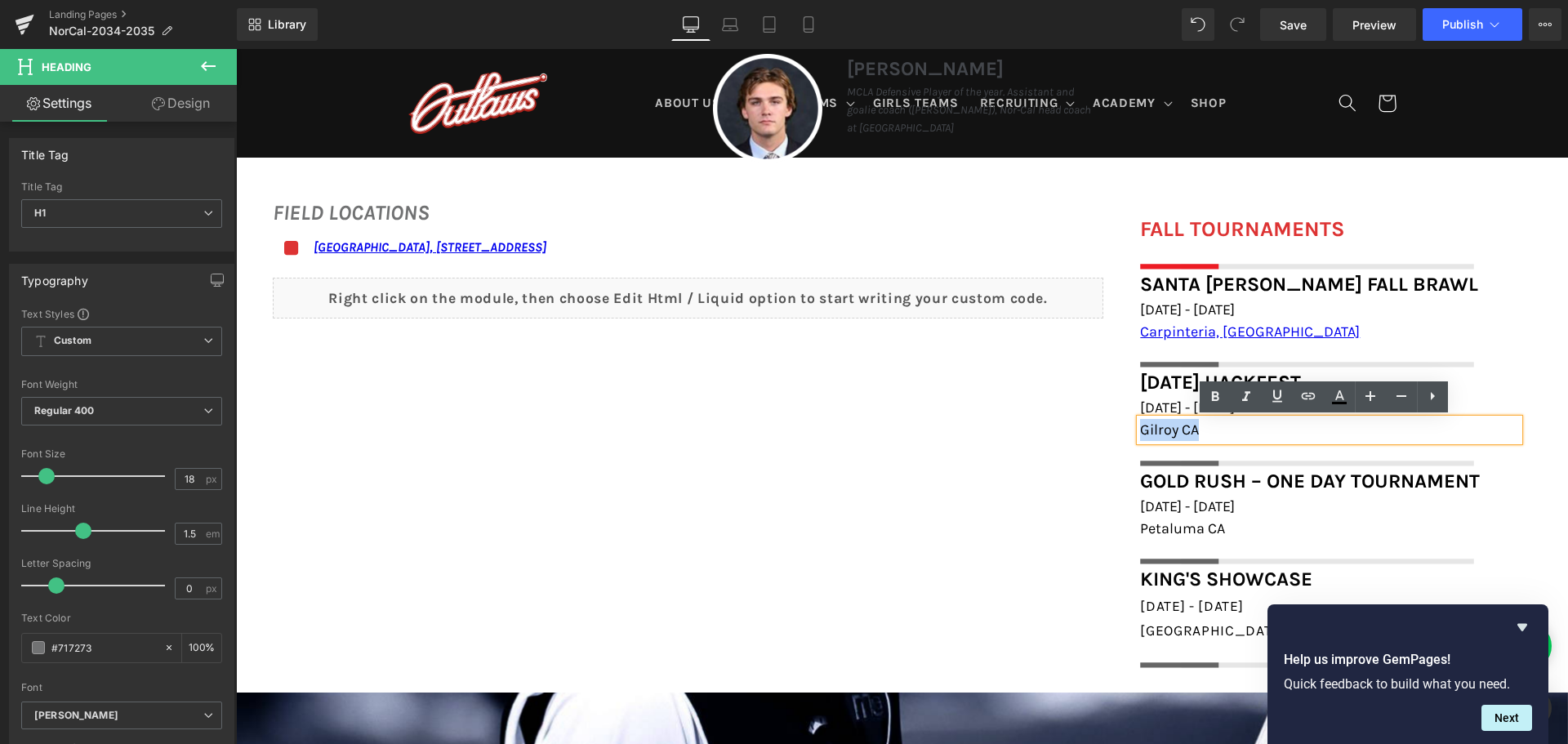
drag, startPoint x: 1211, startPoint y: 430, endPoint x: 1137, endPoint y: 427, distance: 74.1
click at [1140, 427] on h1 "Gilroy CA" at bounding box center [1330, 431] width 379 height 23
click at [1309, 395] on icon at bounding box center [1308, 396] width 20 height 20
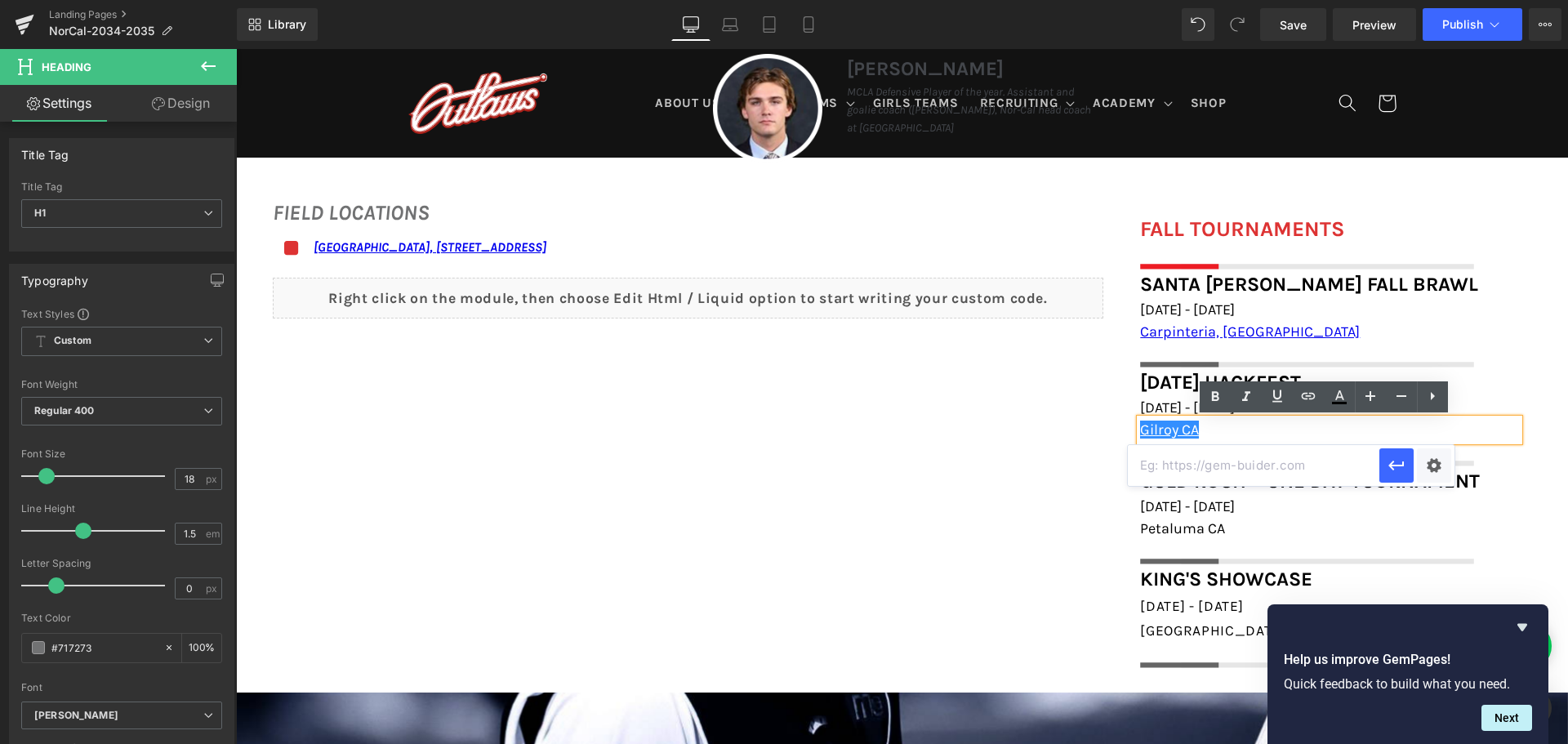
click at [1255, 471] on input "text" at bounding box center [1254, 466] width 251 height 41
paste input "[URL][DOMAIN_NAME]"
type input "[URL][DOMAIN_NAME]"
click at [1387, 427] on h1 "Gilroy CA" at bounding box center [1330, 431] width 379 height 23
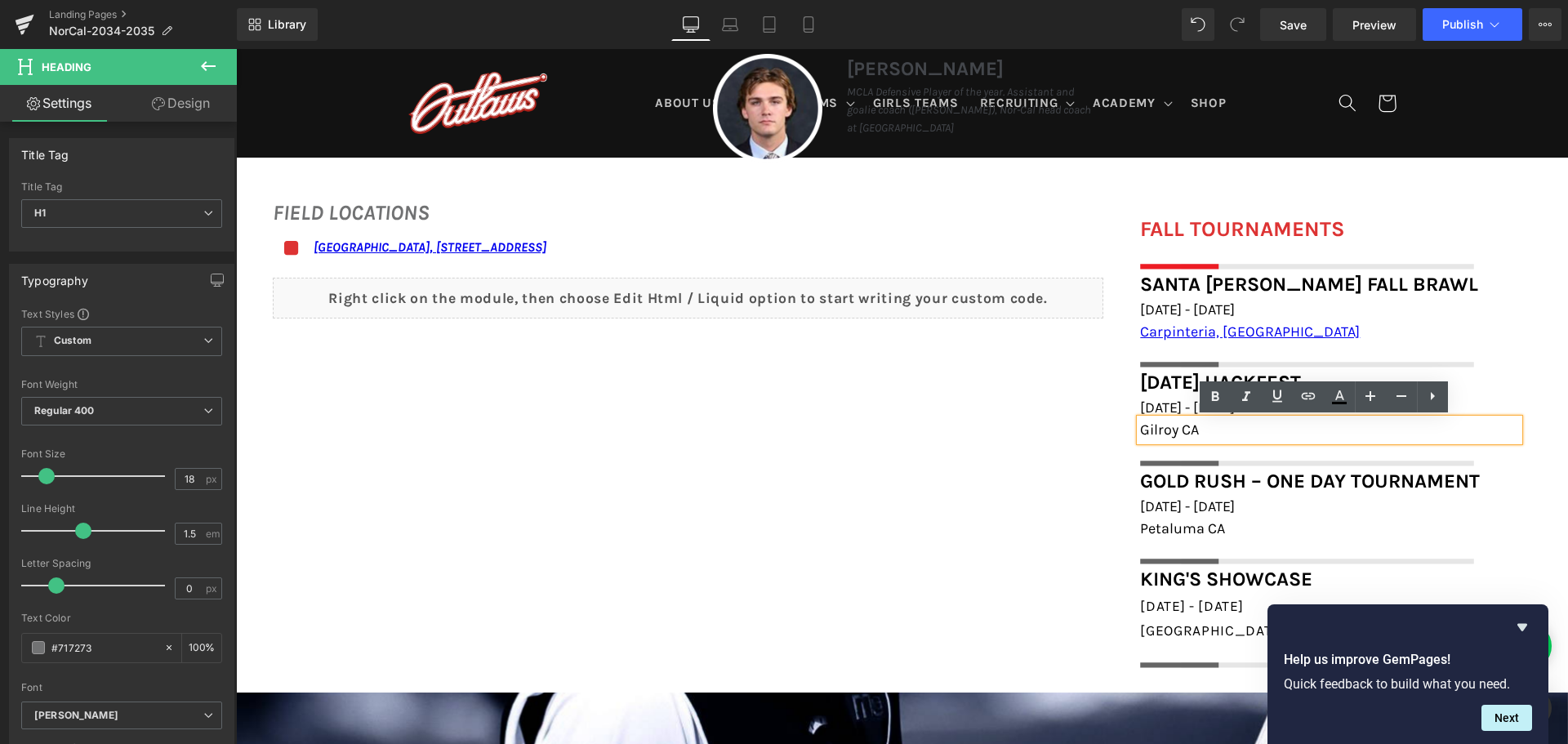
drag, startPoint x: 1206, startPoint y: 427, endPoint x: 1132, endPoint y: 427, distance: 74.0
click at [1140, 427] on div "Gilroy CA" at bounding box center [1330, 431] width 379 height 23
drag, startPoint x: 1205, startPoint y: 429, endPoint x: 1135, endPoint y: 423, distance: 70.3
click at [1140, 423] on h1 "Gilroy CA" at bounding box center [1330, 431] width 379 height 23
click at [1304, 393] on icon at bounding box center [1308, 396] width 20 height 20
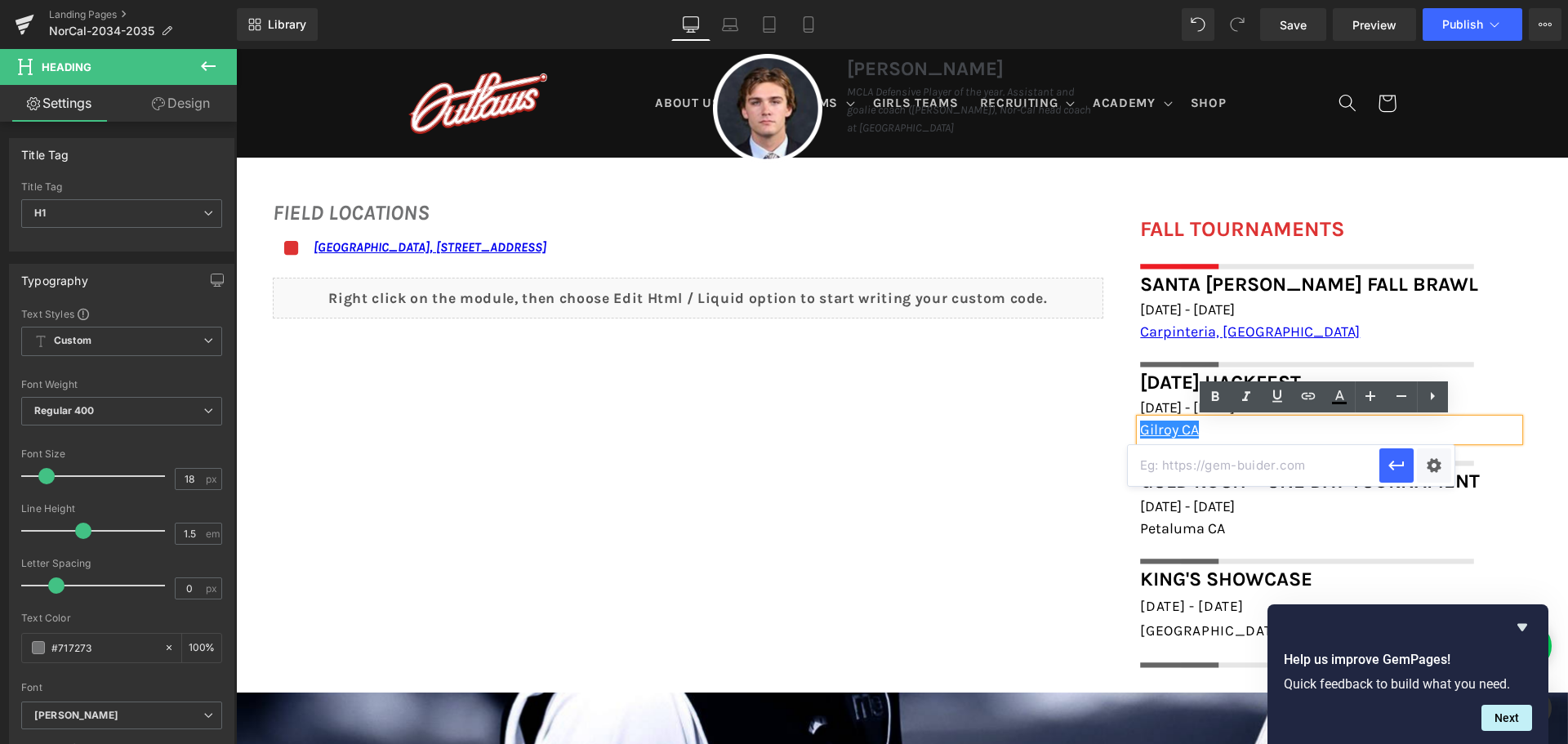
click at [1249, 477] on input "text" at bounding box center [1254, 466] width 251 height 41
paste input "[URL][DOMAIN_NAME]"
type input "[URL][DOMAIN_NAME]"
click at [1394, 471] on icon "button" at bounding box center [1396, 465] width 20 height 20
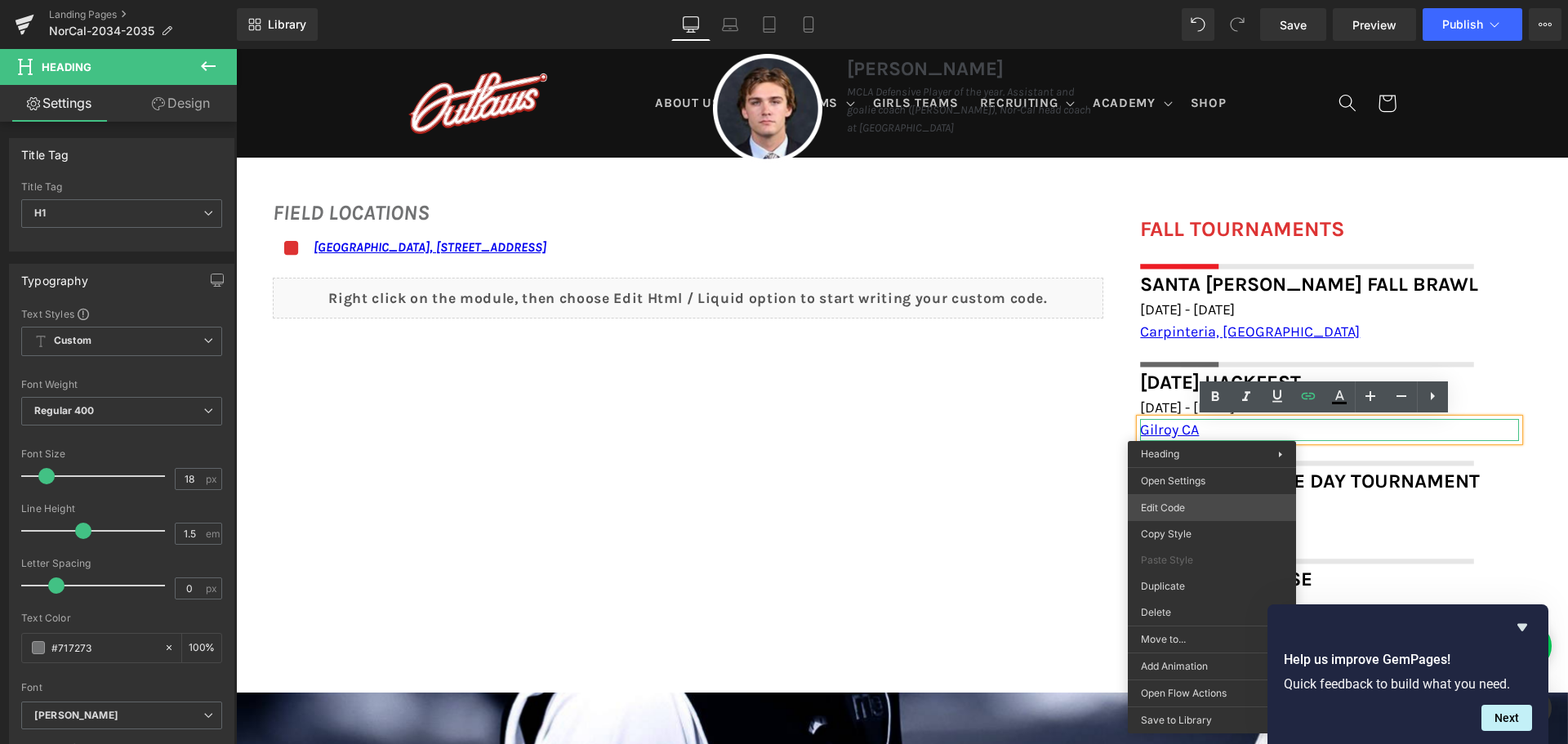
click at [1205, 0] on div "Heading You are previewing how the will restyle your page. You can not edit Ele…" at bounding box center [784, 0] width 1568 height 0
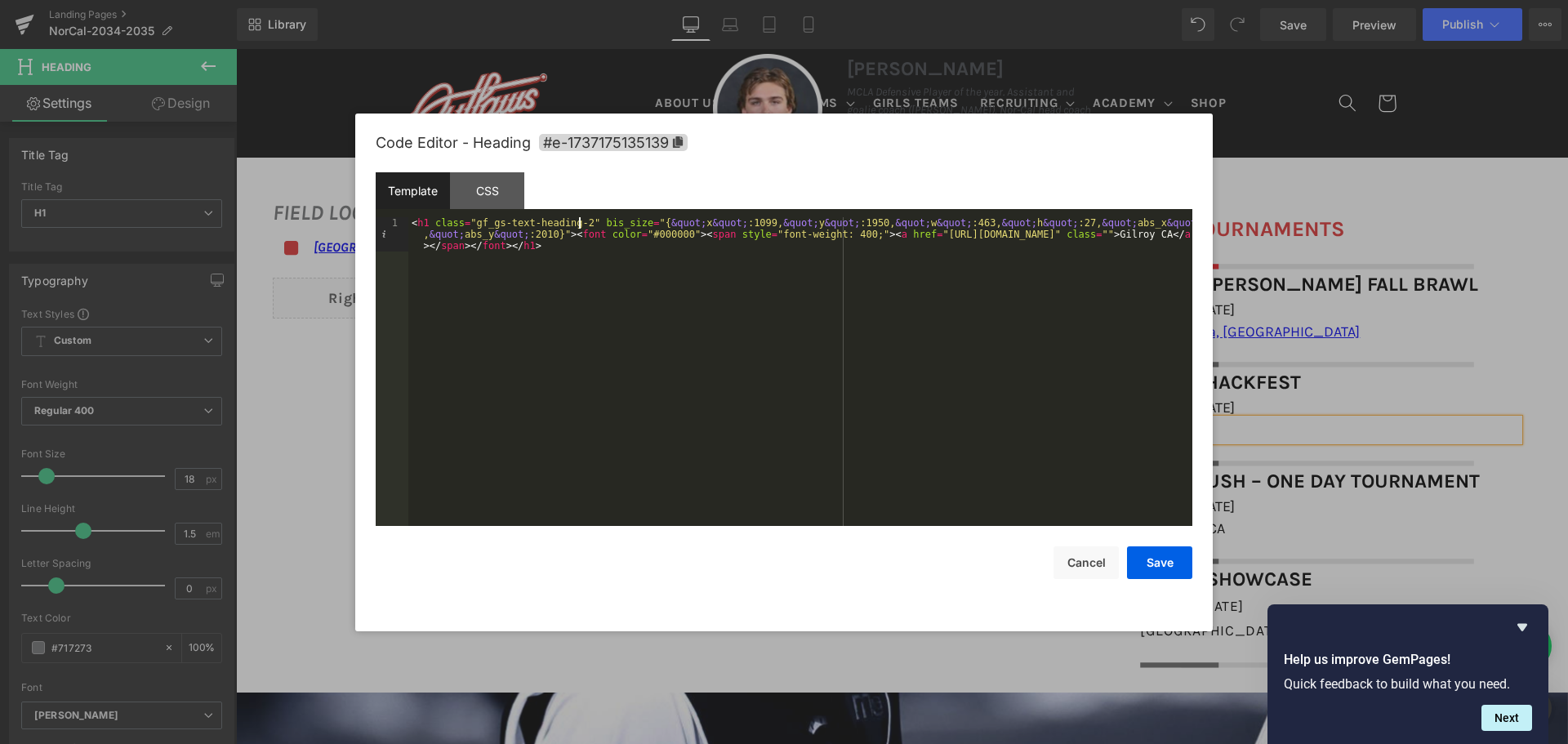
click at [578, 219] on div "< h1 class = "gf_gs-text-heading-2" bis_size = "{ &quot; x &quot; :1099, &quot;…" at bounding box center [800, 406] width 784 height 377
click at [1160, 566] on button "Save" at bounding box center [1160, 563] width 66 height 33
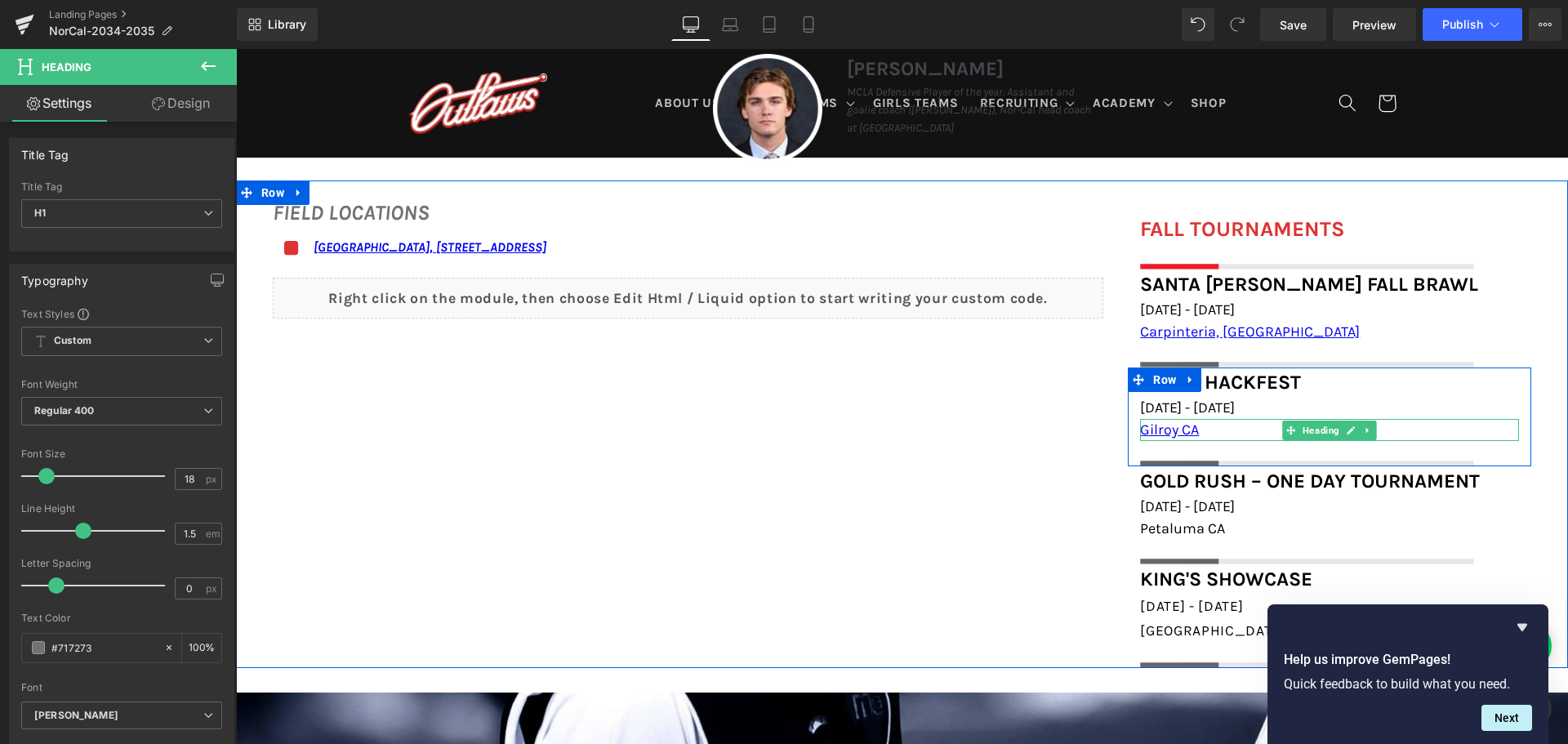
scroll to position [1246, 0]
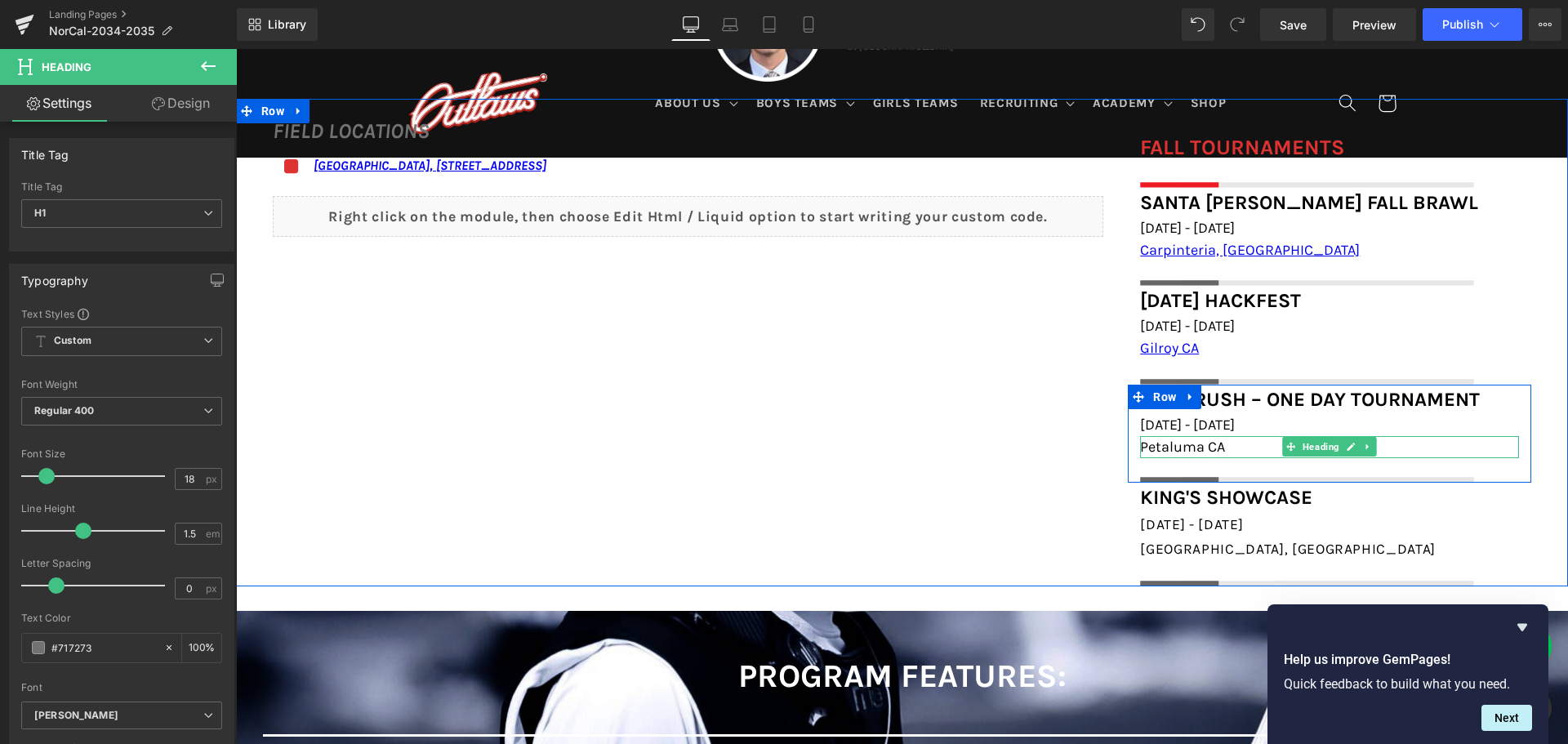
click at [1224, 448] on h1 "Petaluma CA" at bounding box center [1330, 448] width 379 height 23
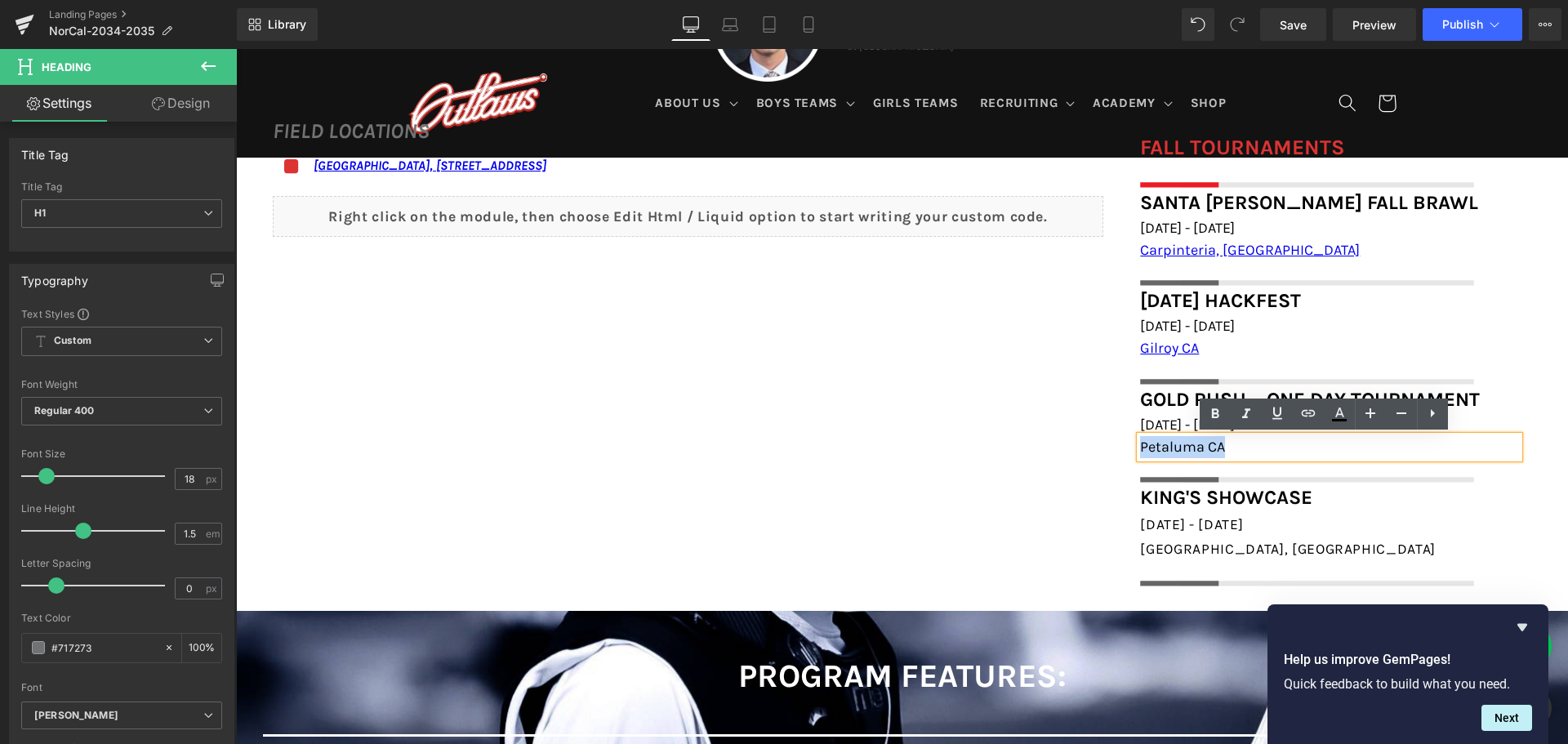
drag, startPoint x: 1224, startPoint y: 448, endPoint x: 1135, endPoint y: 446, distance: 89.0
click at [1140, 446] on h1 "Petaluma CA" at bounding box center [1330, 448] width 379 height 23
click at [1305, 409] on icon at bounding box center [1308, 413] width 20 height 20
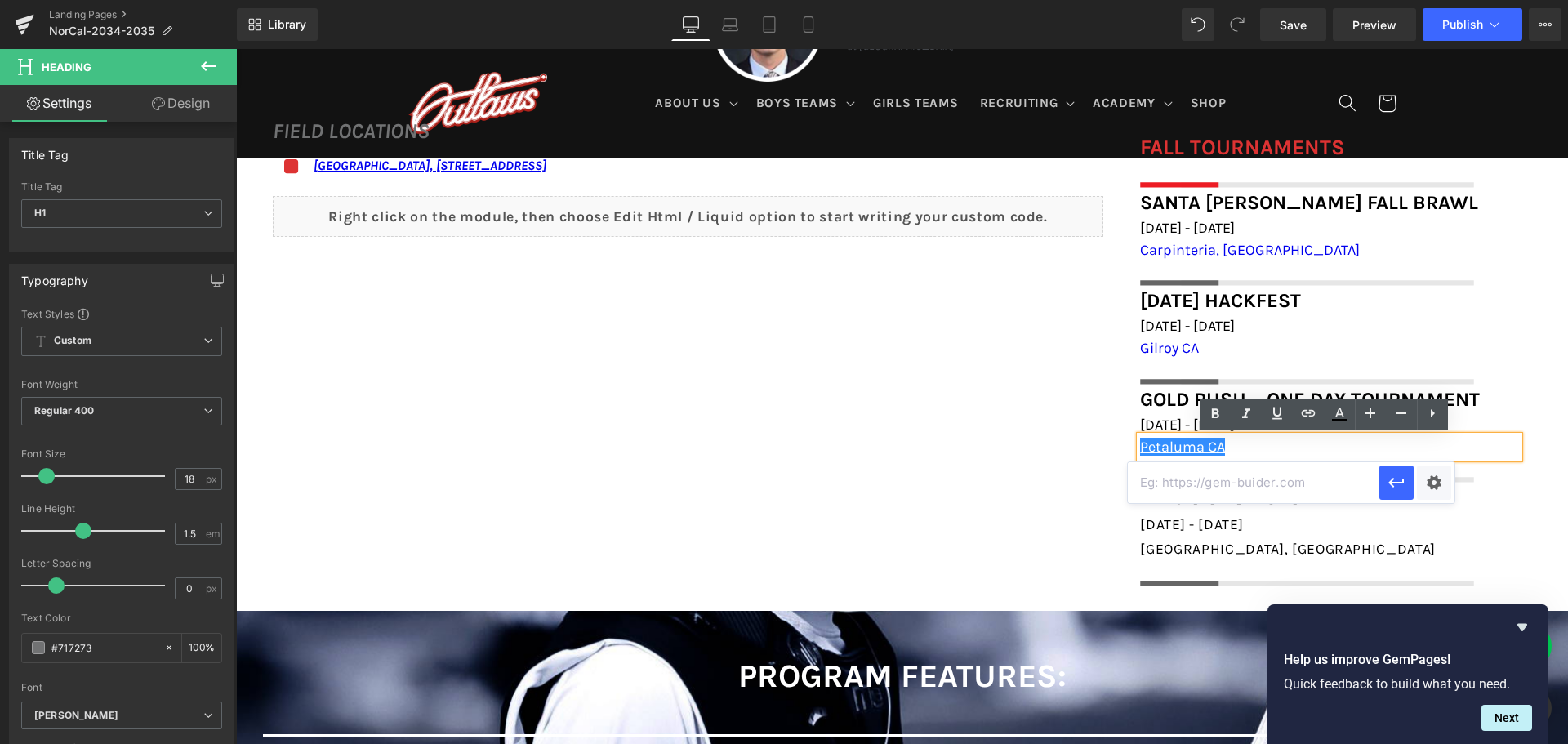
click at [1305, 489] on input "text" at bounding box center [1254, 483] width 251 height 41
paste input "[URL][DOMAIN_NAME]"
type input "[URL][DOMAIN_NAME]"
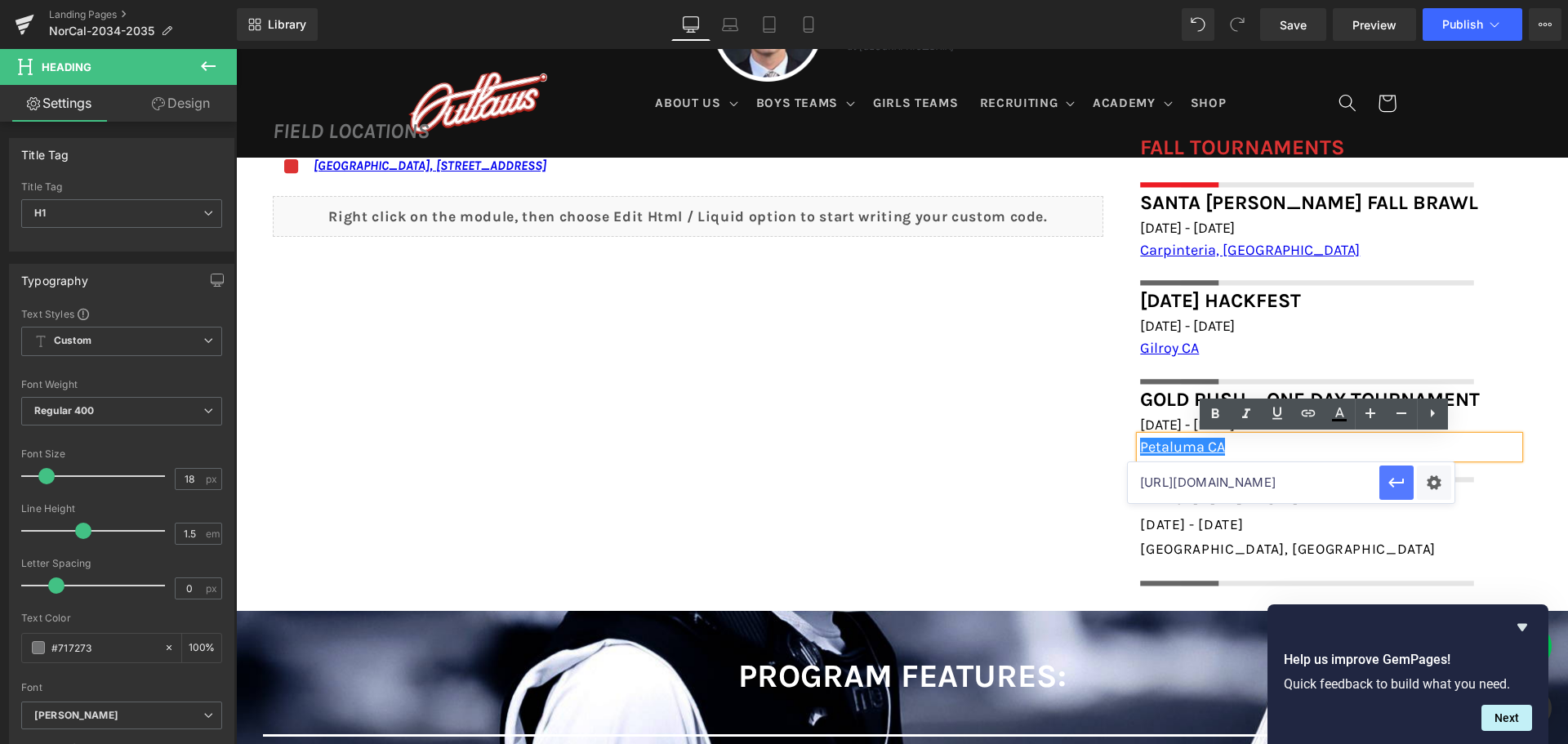
click at [1389, 480] on icon "button" at bounding box center [1396, 482] width 20 height 20
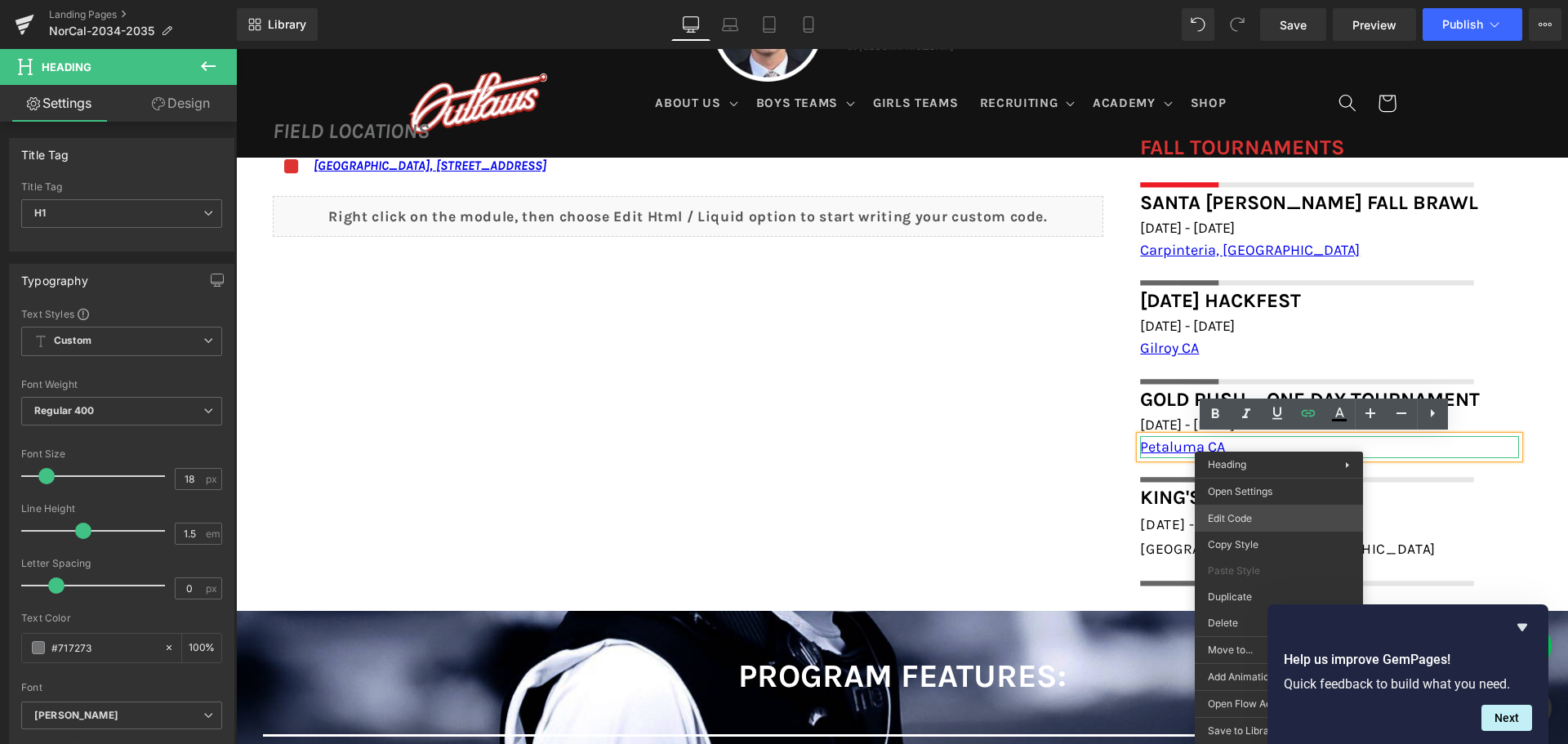
click at [1256, 509] on body "Heading You are previewing how the will restyle your page. You can not edit Ele…" at bounding box center [784, 372] width 1568 height 744
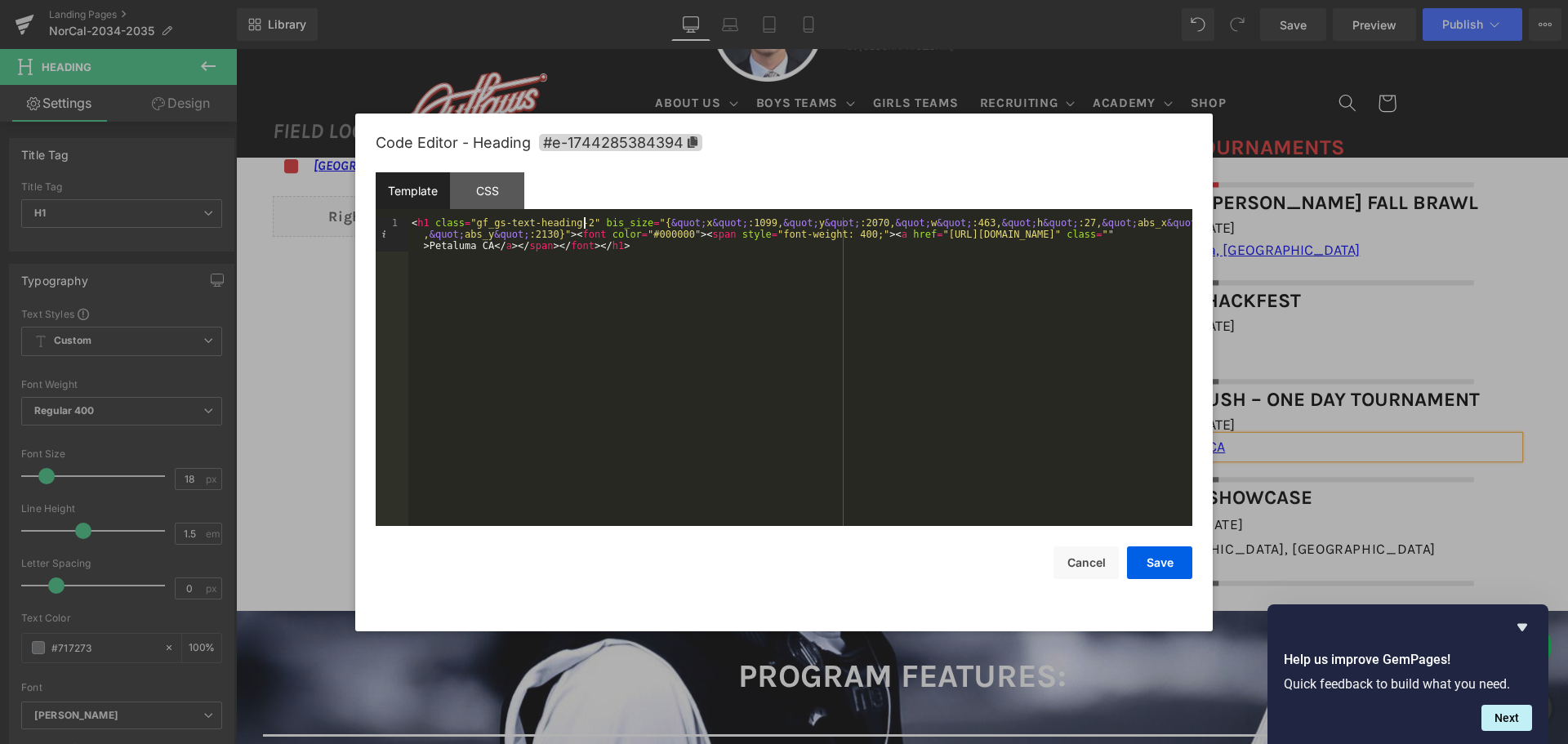
click at [583, 220] on div "< h1 class = "gf_gs-text-heading-2" bis_size = "{ &quot; x &quot; :1099, &quot;…" at bounding box center [800, 406] width 784 height 377
click at [580, 220] on div "< h1 class = "gf_gs-text-heading-2" bis_size = "{ &quot; x &quot; :1099, &quot;…" at bounding box center [800, 406] width 784 height 377
click at [1161, 556] on button "Save" at bounding box center [1160, 563] width 66 height 33
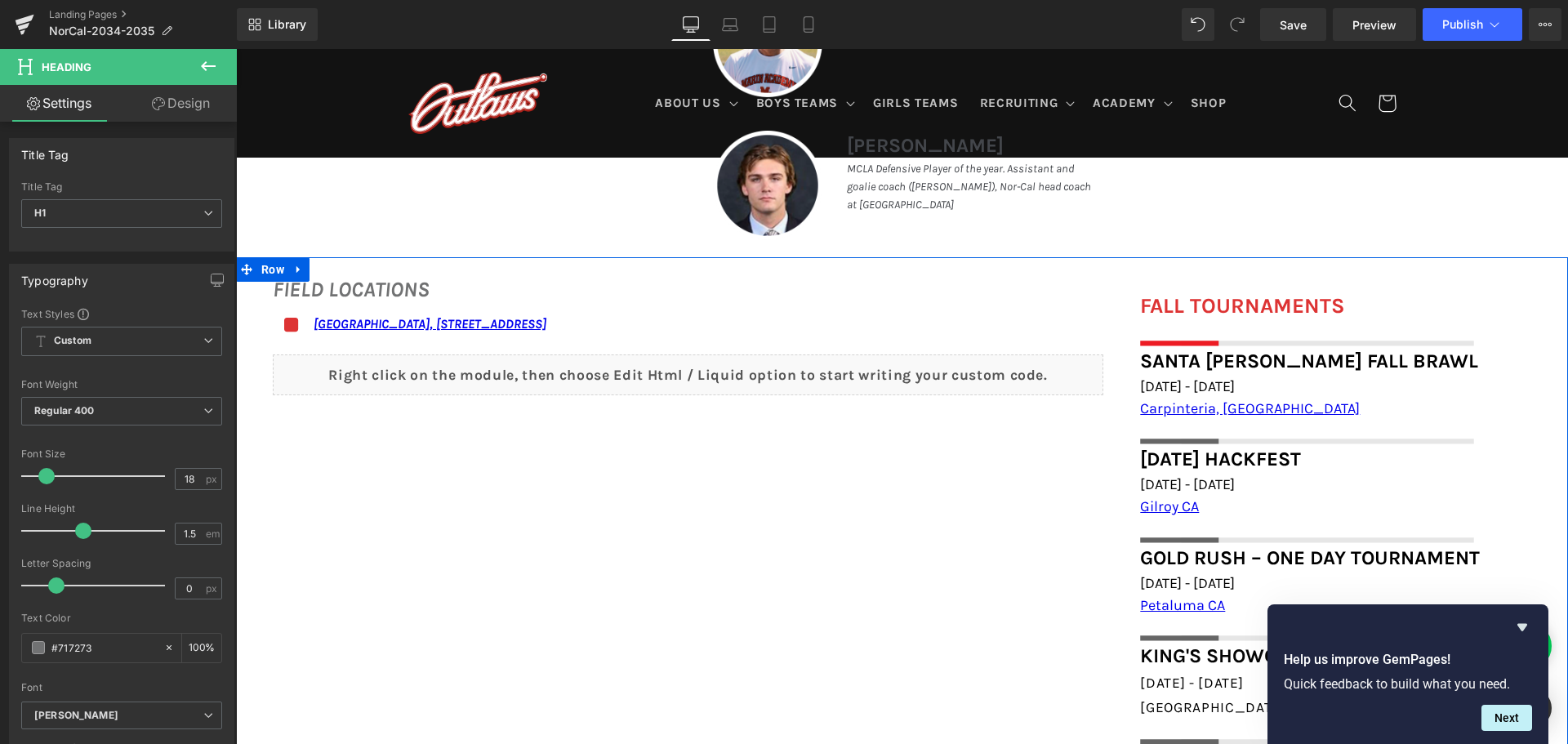
scroll to position [1083, 0]
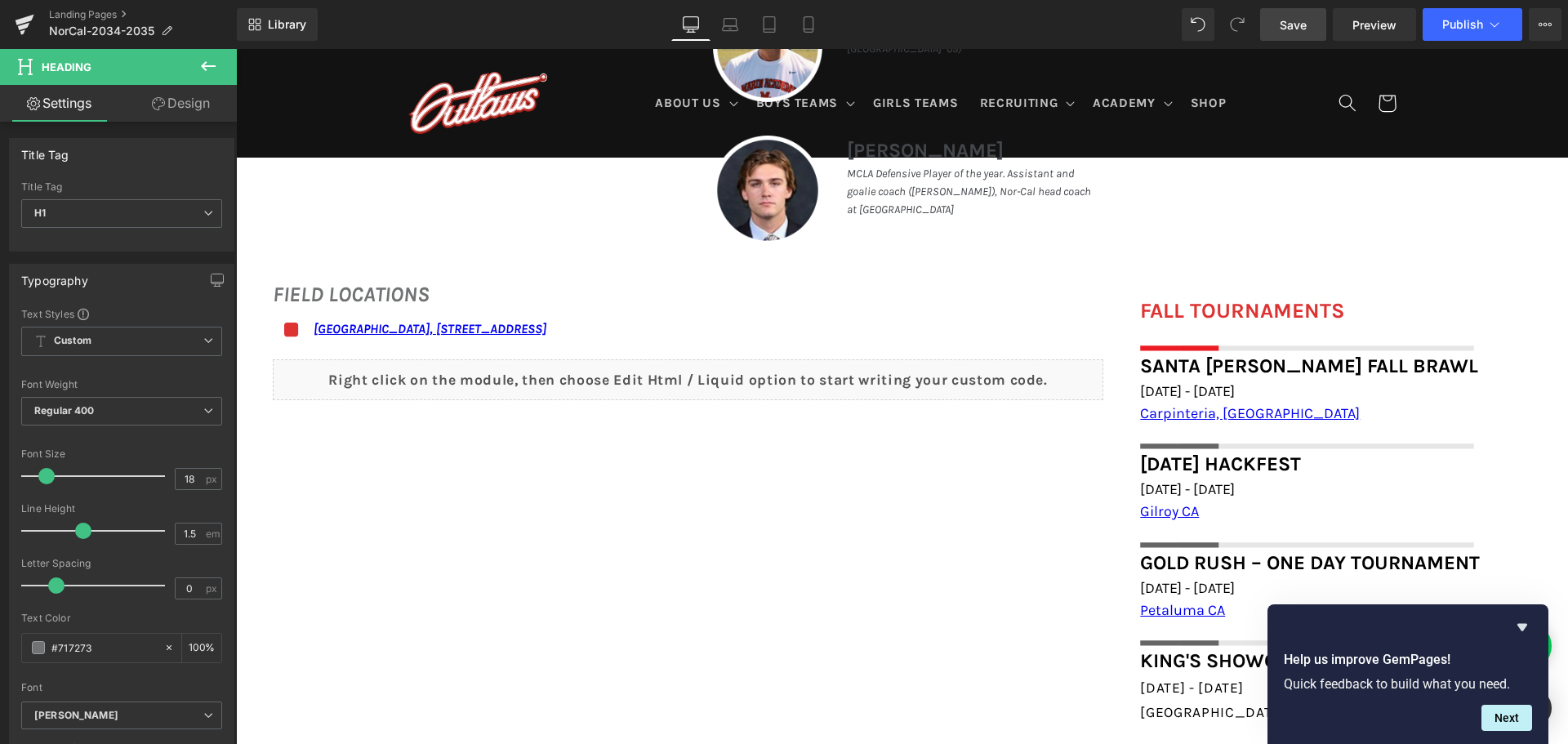
click at [1275, 20] on link "Save" at bounding box center [1293, 24] width 67 height 33
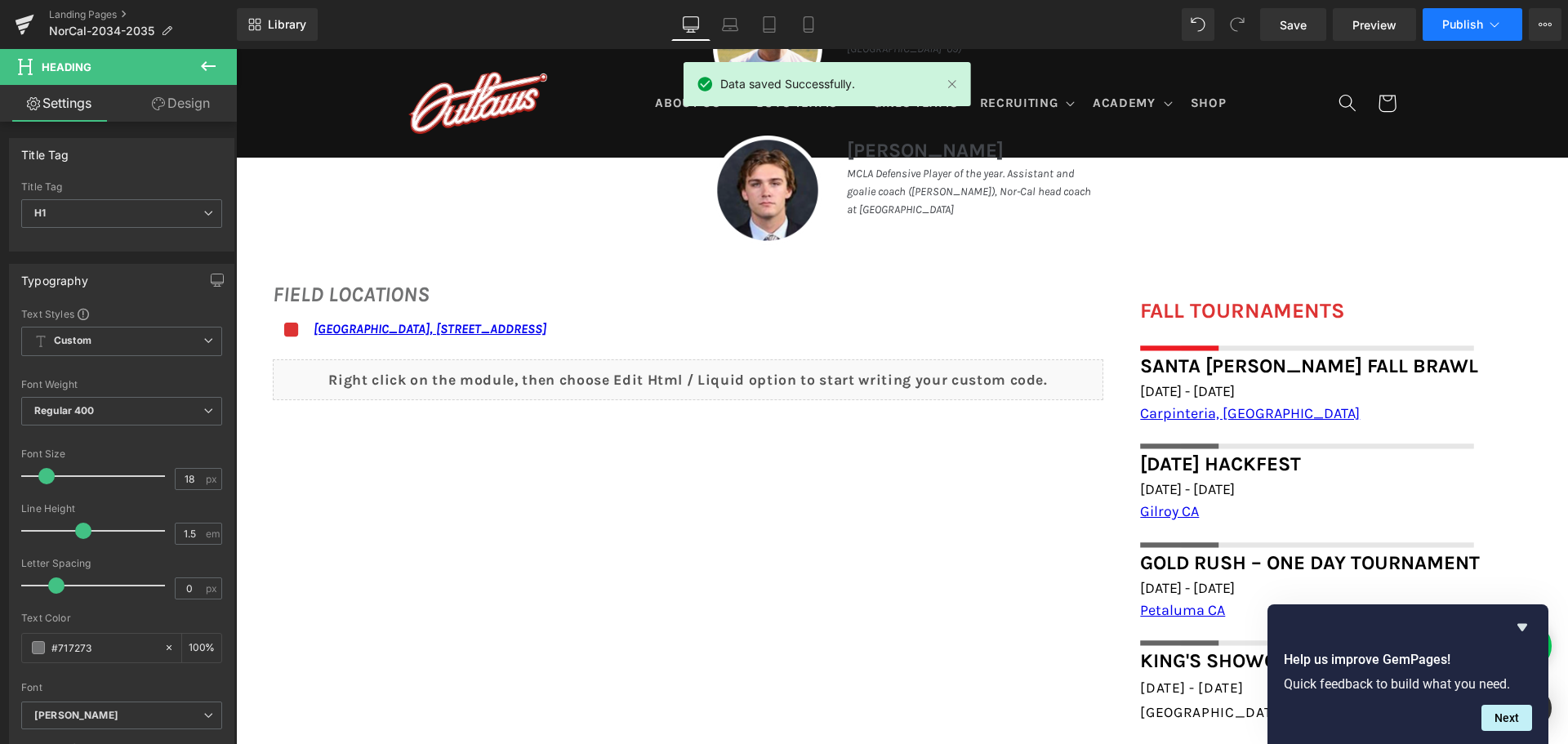
click at [1449, 24] on span "Publish" at bounding box center [1463, 24] width 41 height 13
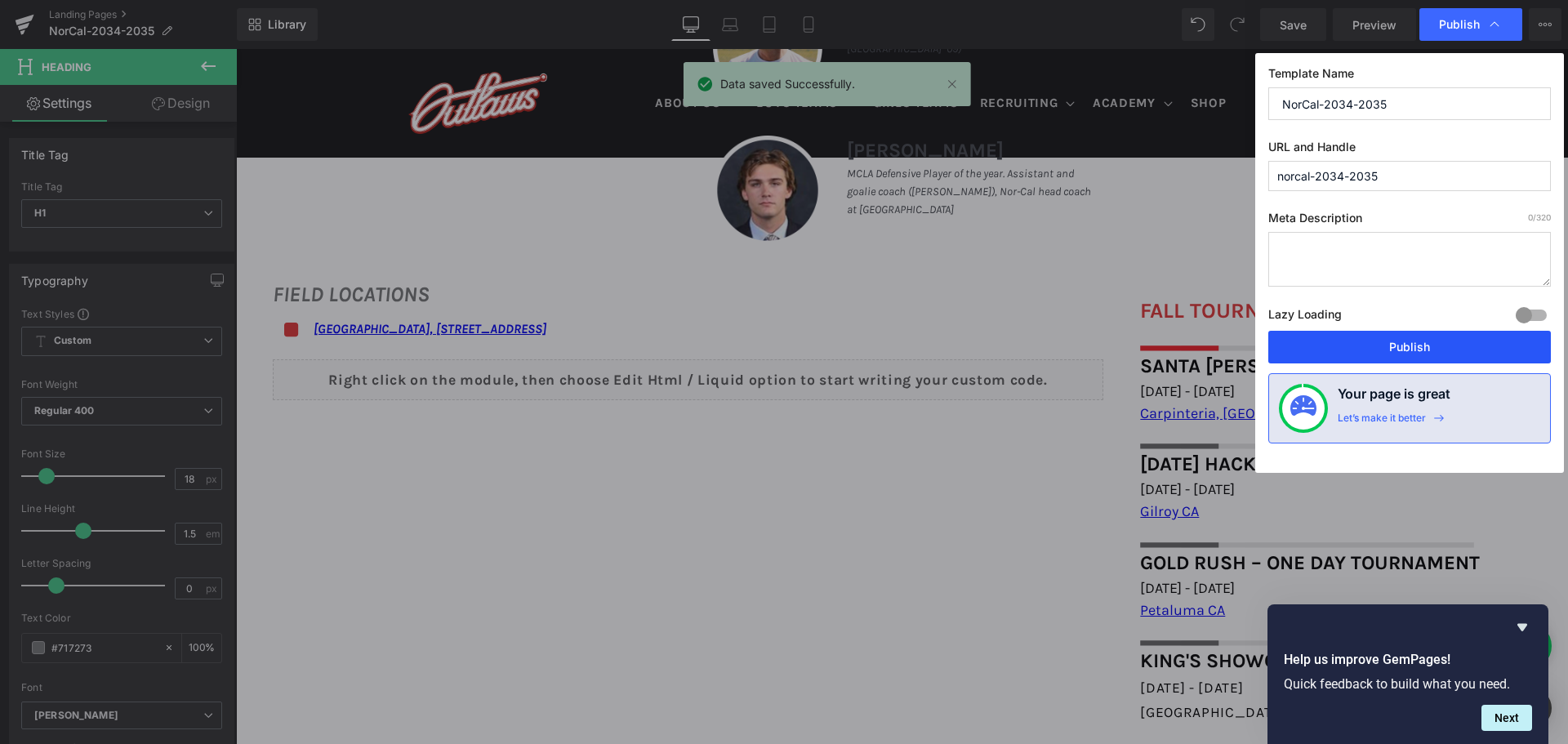
click at [1403, 357] on button "Publish" at bounding box center [1409, 347] width 282 height 33
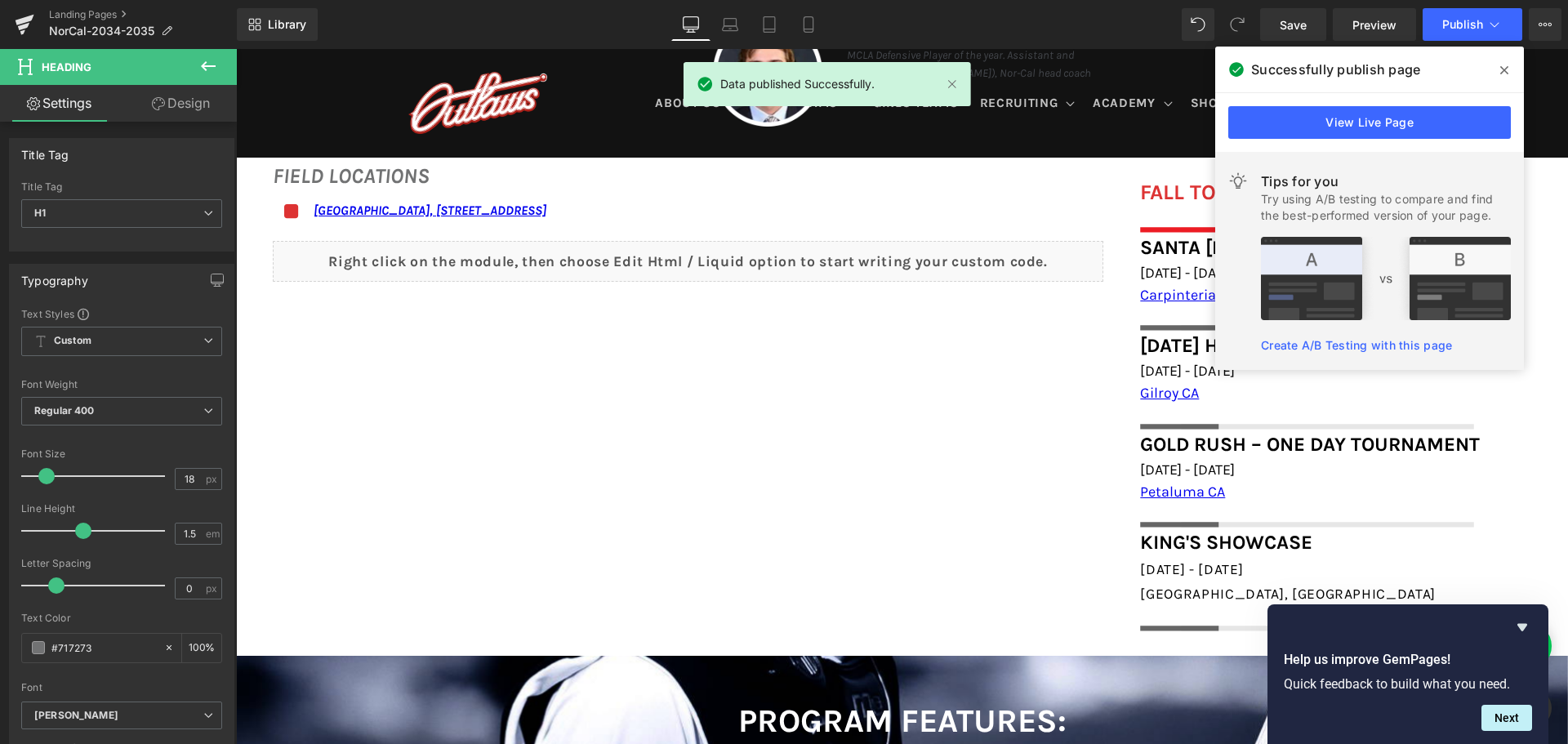
scroll to position [1246, 0]
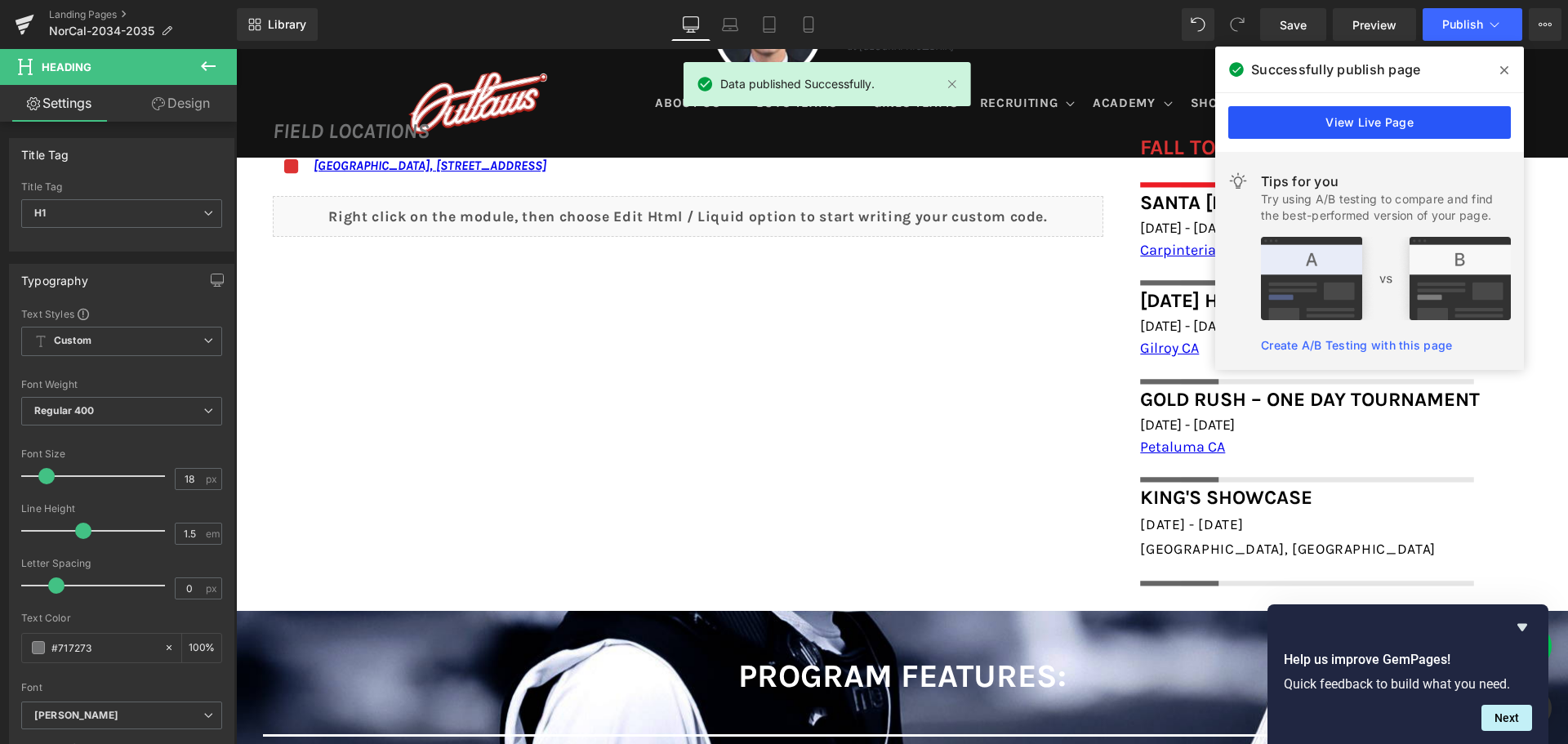
click at [1398, 116] on link "View Live Page" at bounding box center [1369, 122] width 282 height 33
